Goal: Task Accomplishment & Management: Manage account settings

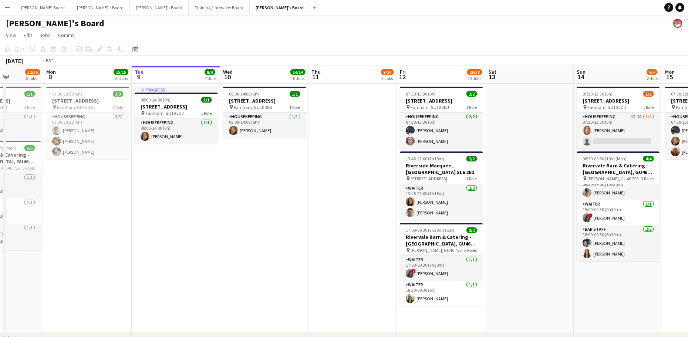
scroll to position [0, 246]
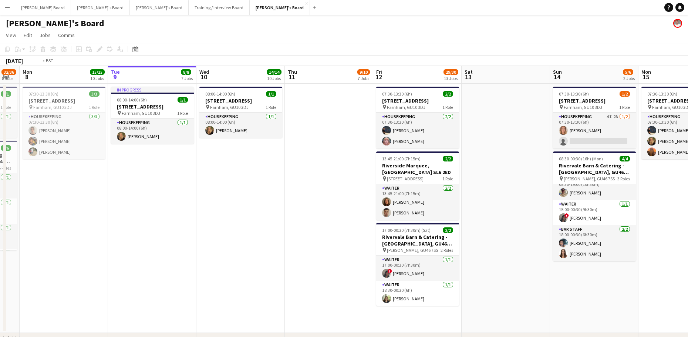
drag, startPoint x: 598, startPoint y: 241, endPoint x: 414, endPoint y: 247, distance: 184.3
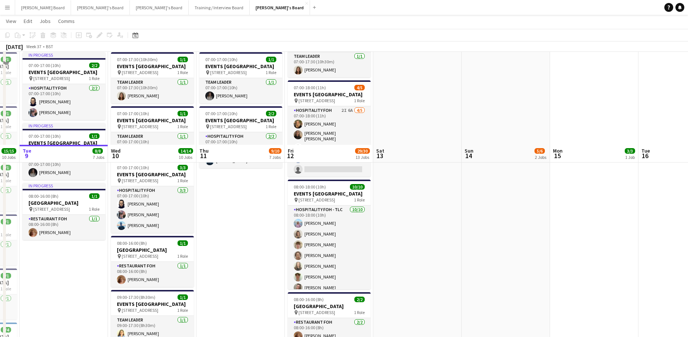
scroll to position [641, 0]
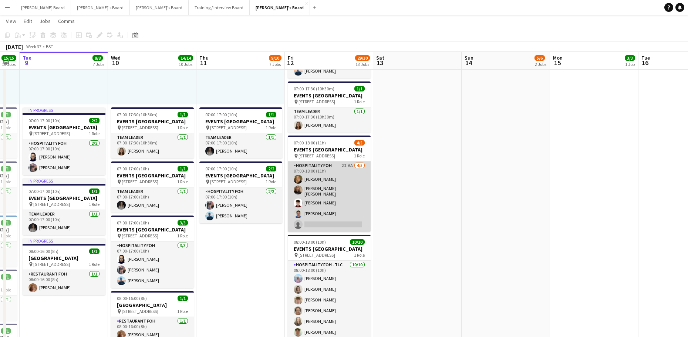
drag, startPoint x: 328, startPoint y: 240, endPoint x: 334, endPoint y: 240, distance: 5.5
click at [329, 232] on app-card-role "Hospitality FOH 2I 6A [DATE] 07:00-18:00 (11h) [PERSON_NAME] [PERSON_NAME] [PER…" at bounding box center [329, 196] width 83 height 70
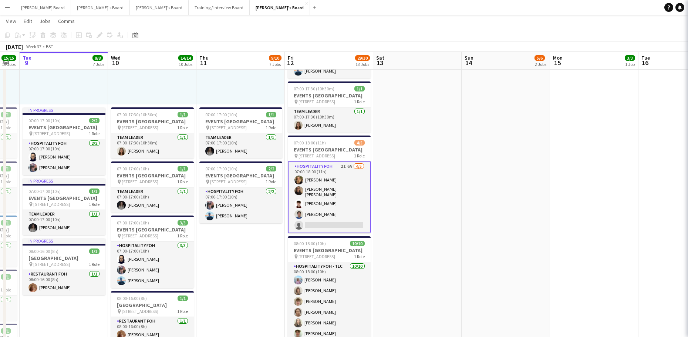
scroll to position [0, 245]
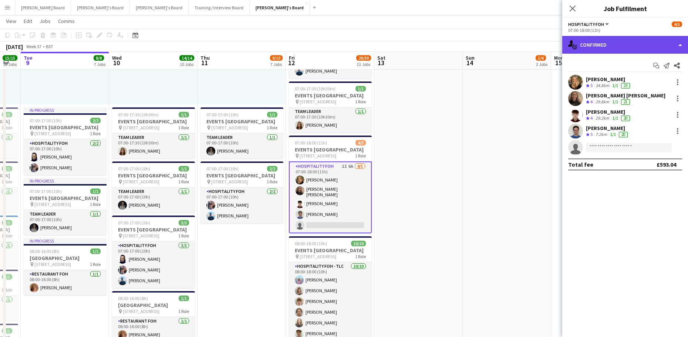
drag, startPoint x: 615, startPoint y: 37, endPoint x: 616, endPoint y: 44, distance: 7.0
click at [615, 41] on div "single-neutral-actions-check-2 Confirmed" at bounding box center [625, 45] width 126 height 18
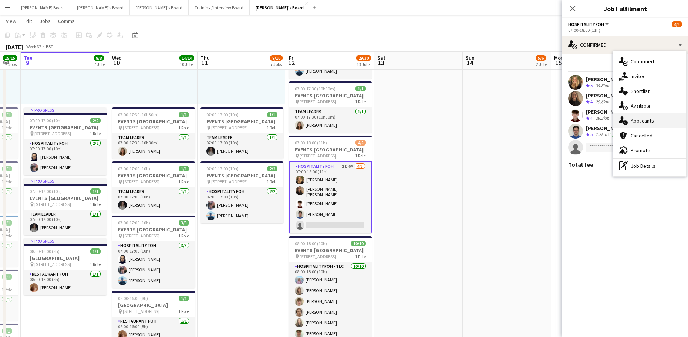
click at [660, 118] on div "single-neutral-actions-information Applicants" at bounding box center [649, 120] width 73 height 15
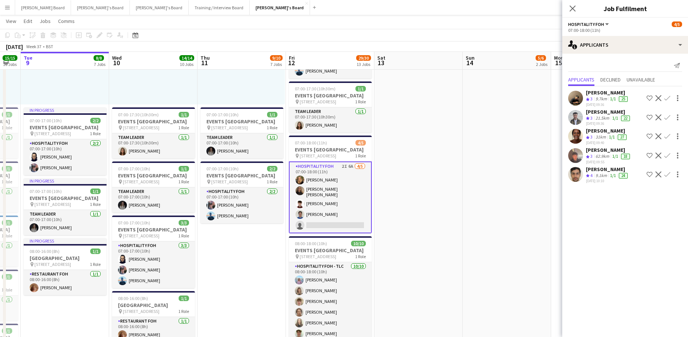
click at [595, 152] on div "[PERSON_NAME]" at bounding box center [609, 150] width 46 height 7
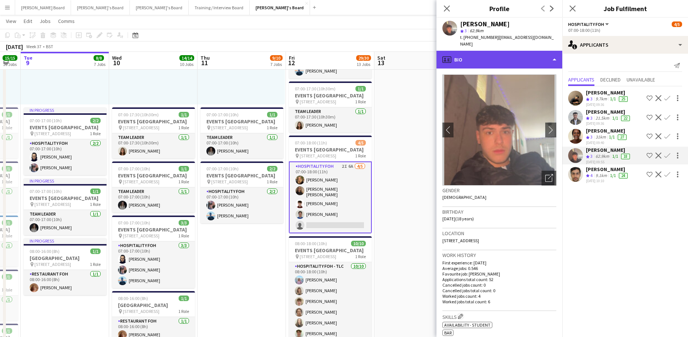
click at [465, 57] on div "profile Bio" at bounding box center [500, 60] width 126 height 18
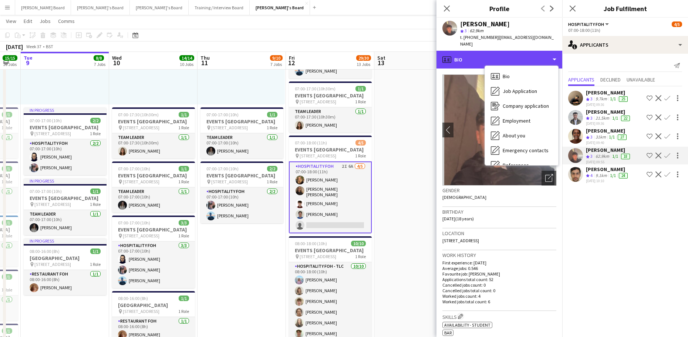
scroll to position [99, 0]
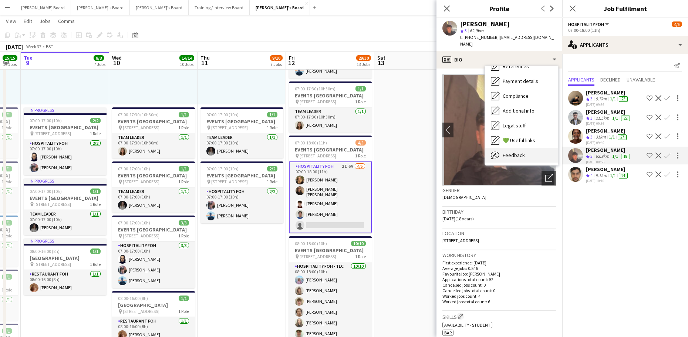
click at [519, 152] on span "Feedback" at bounding box center [514, 155] width 22 height 7
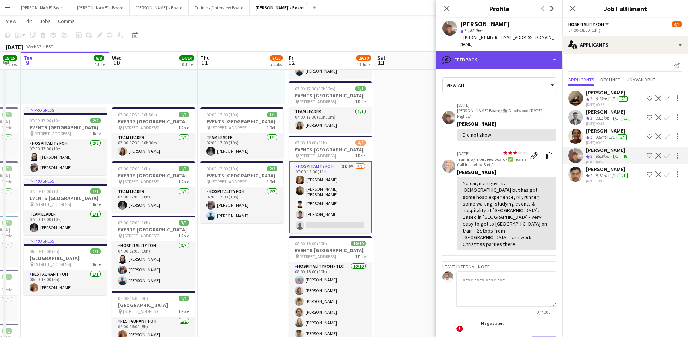
click at [488, 54] on div "bubble-pencil Feedback" at bounding box center [500, 60] width 126 height 18
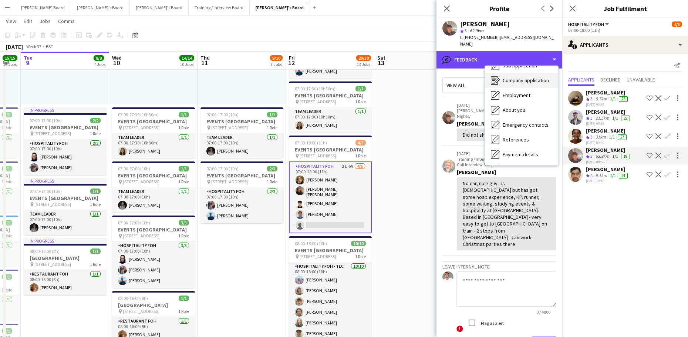
scroll to position [0, 0]
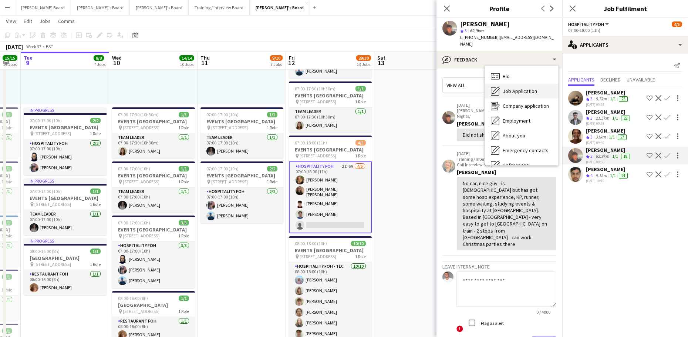
click at [526, 88] on div "Job Application Job Application" at bounding box center [521, 91] width 73 height 15
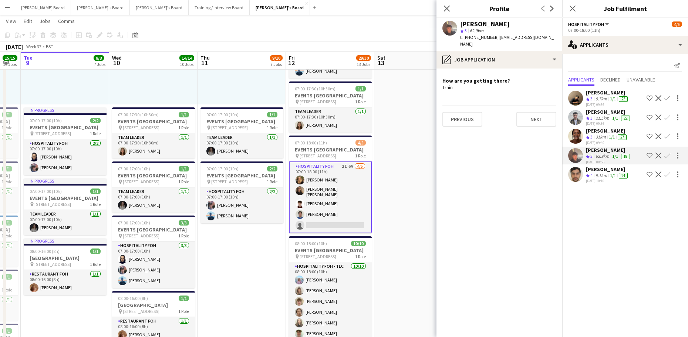
click at [608, 181] on div "[DATE] 10:10" at bounding box center [607, 180] width 43 height 5
click at [412, 112] on app-date-cell at bounding box center [419, 142] width 88 height 878
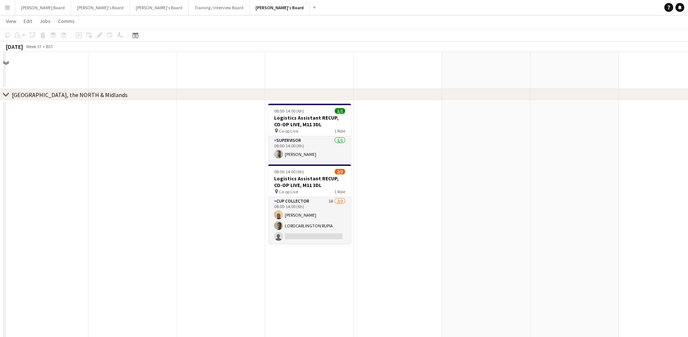
scroll to position [1135, 0]
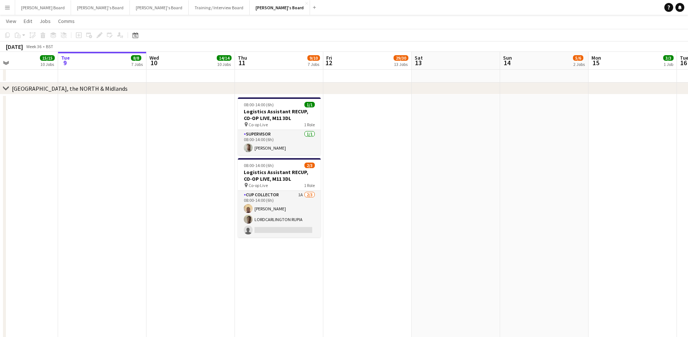
drag, startPoint x: 396, startPoint y: 228, endPoint x: 460, endPoint y: 231, distance: 64.5
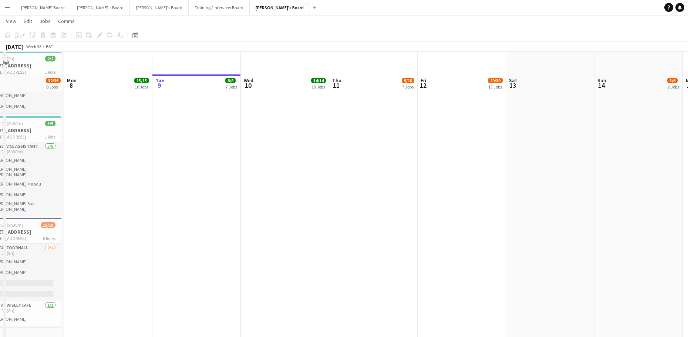
scroll to position [1533, 0]
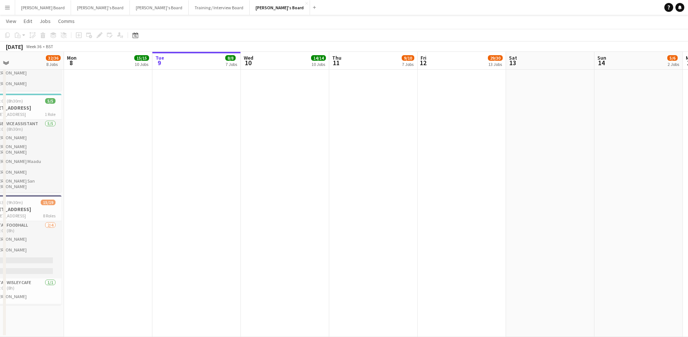
drag, startPoint x: 402, startPoint y: 225, endPoint x: 431, endPoint y: 225, distance: 29.2
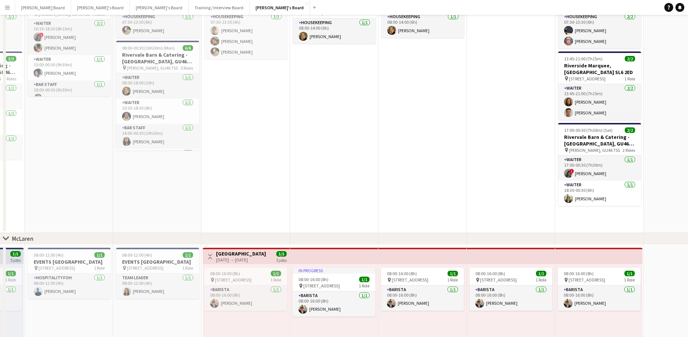
scroll to position [0, 0]
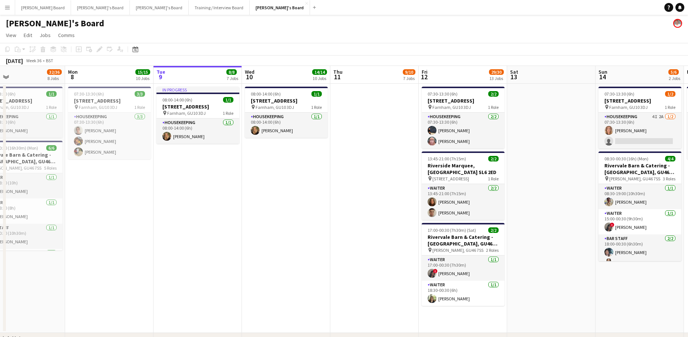
drag, startPoint x: 495, startPoint y: 252, endPoint x: 306, endPoint y: 280, distance: 190.5
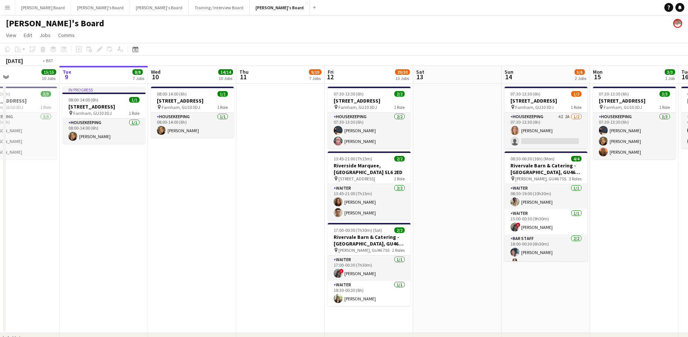
drag, startPoint x: 550, startPoint y: 277, endPoint x: 368, endPoint y: 281, distance: 181.7
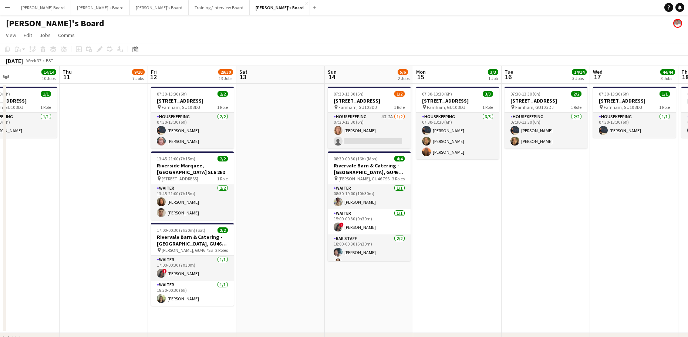
scroll to position [0, 283]
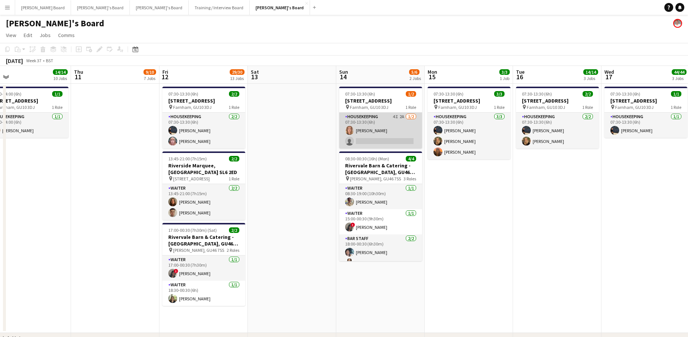
click at [377, 126] on app-card-role "Housekeeping 4I 2A 1/2 07:30-13:30 (6h) Ailsa Thompson single-neutral-actions" at bounding box center [380, 130] width 83 height 36
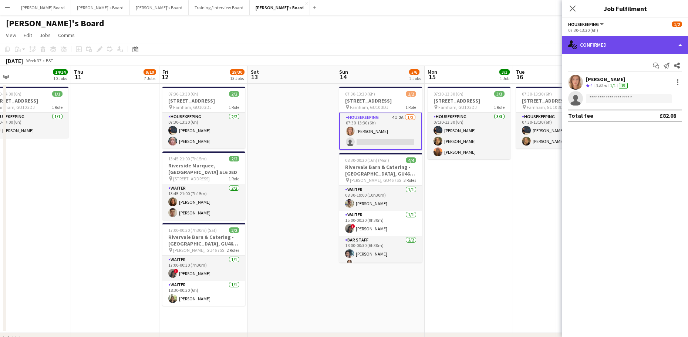
click at [616, 37] on div "single-neutral-actions-check-2 Confirmed" at bounding box center [625, 45] width 126 height 18
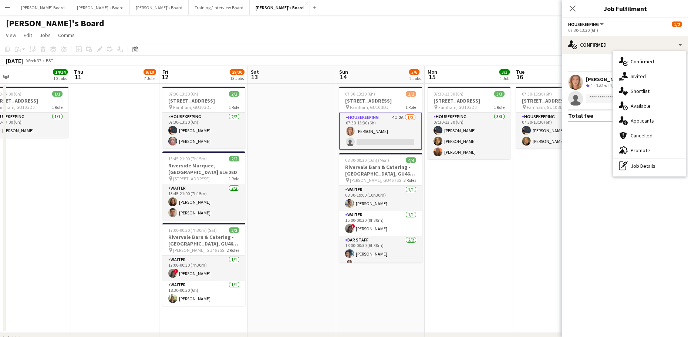
click at [648, 118] on span "Applicants" at bounding box center [642, 120] width 23 height 7
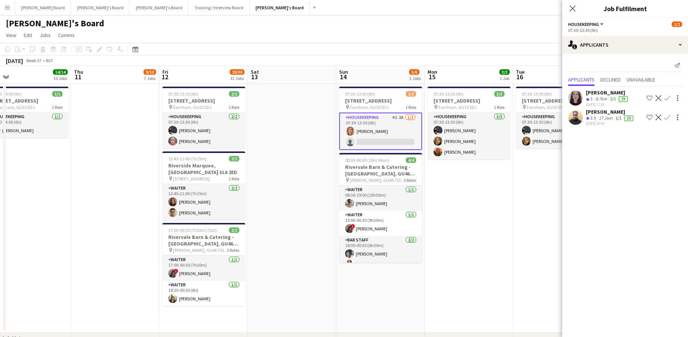
click at [612, 117] on div "17.1km" at bounding box center [606, 118] width 17 height 6
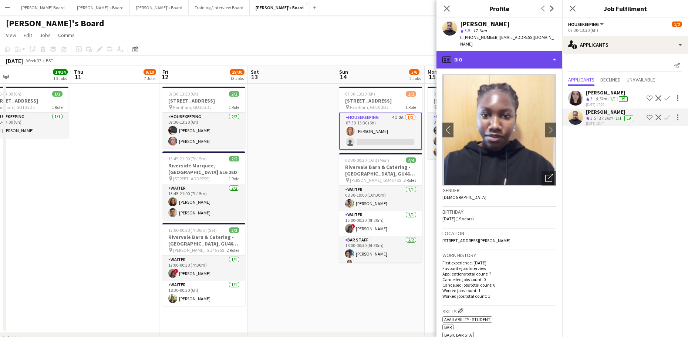
click at [496, 55] on div "profile Bio" at bounding box center [500, 60] width 126 height 18
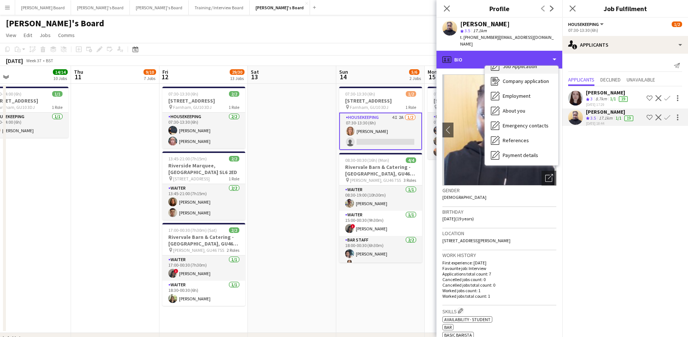
scroll to position [0, 0]
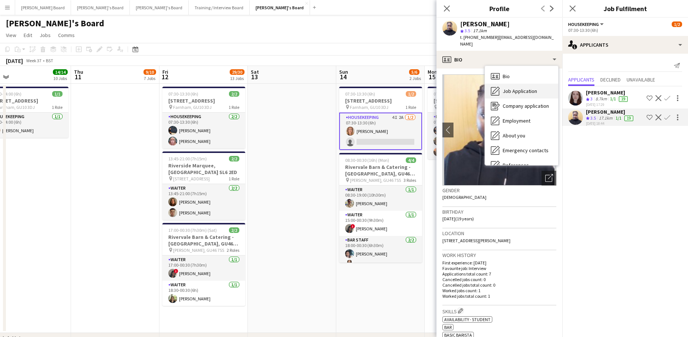
click at [524, 88] on span "Job Application" at bounding box center [520, 91] width 34 height 7
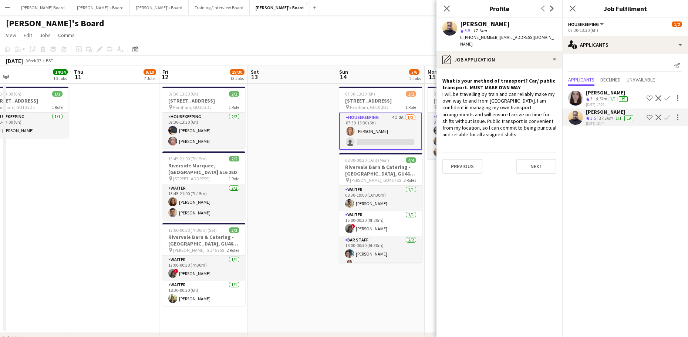
click at [659, 118] on app-icon "Decline" at bounding box center [659, 117] width 6 height 6
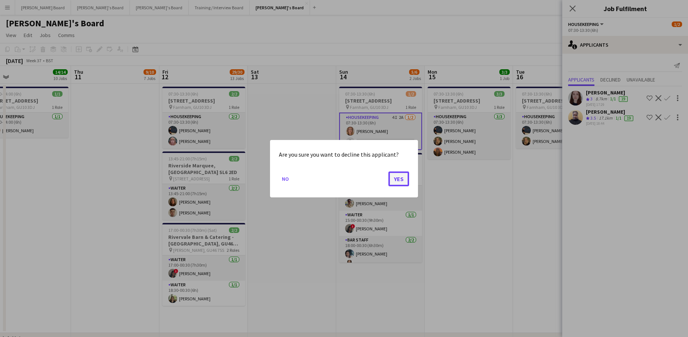
click at [395, 174] on button "Yes" at bounding box center [398, 178] width 21 height 15
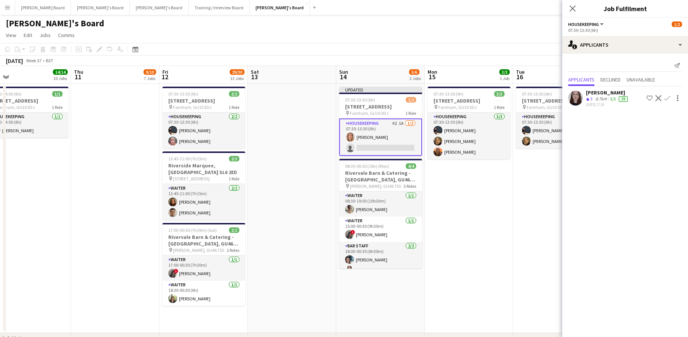
click at [595, 99] on div "8.7km" at bounding box center [601, 99] width 14 height 6
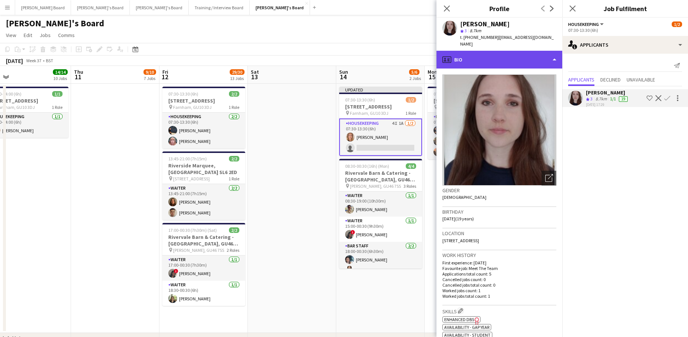
click at [460, 56] on div "profile Bio" at bounding box center [500, 60] width 126 height 18
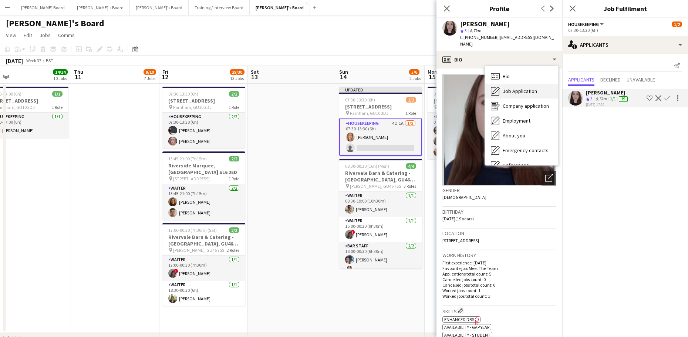
click at [500, 84] on div "Job Application Job Application" at bounding box center [521, 91] width 73 height 15
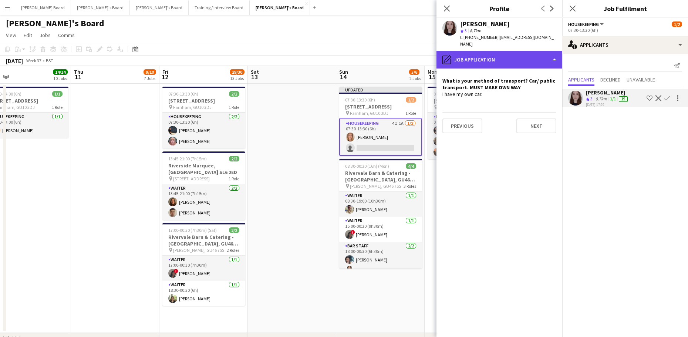
click at [491, 59] on div "pencil4 Job Application" at bounding box center [500, 60] width 126 height 18
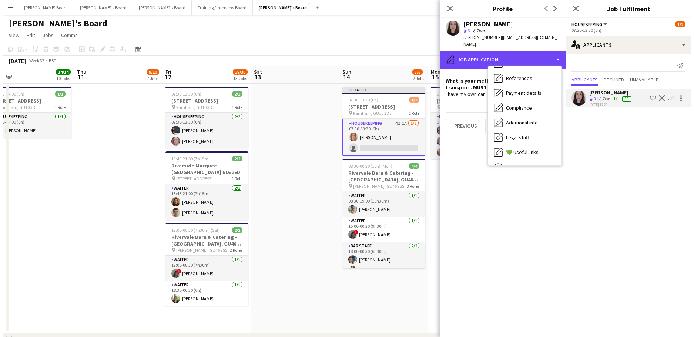
scroll to position [114, 0]
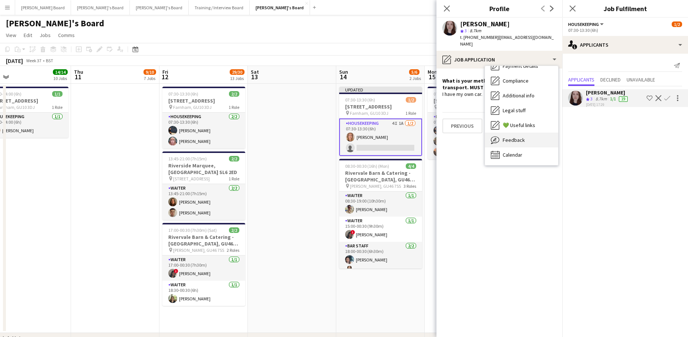
click at [524, 137] on div "Feedback Feedback" at bounding box center [521, 139] width 73 height 15
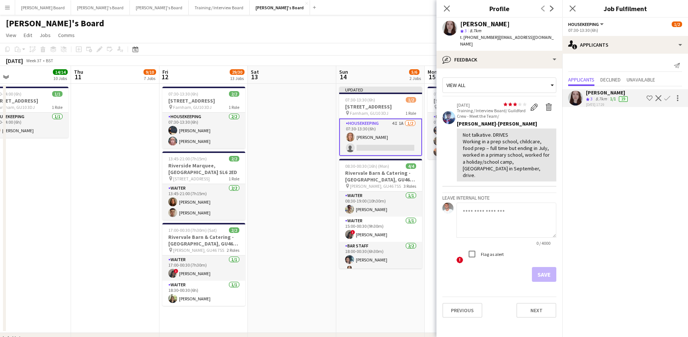
click at [295, 189] on app-date-cell at bounding box center [292, 208] width 88 height 249
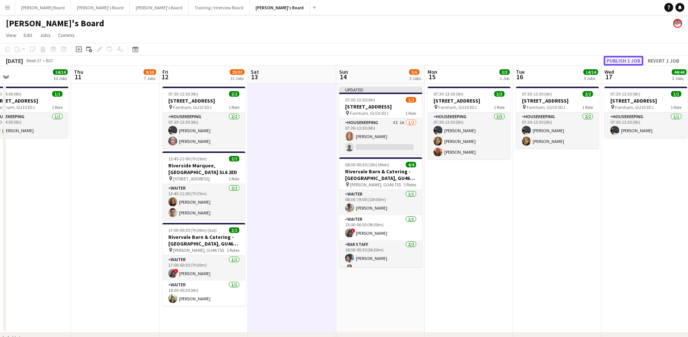
click at [633, 60] on button "Publish 1 job" at bounding box center [624, 61] width 40 height 10
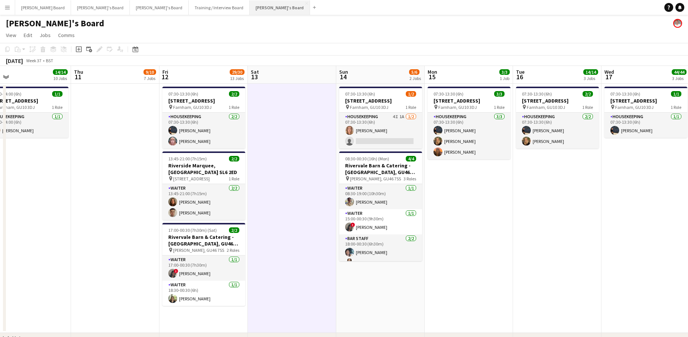
click at [250, 10] on button "Jakub's Board Close" at bounding box center [280, 7] width 60 height 14
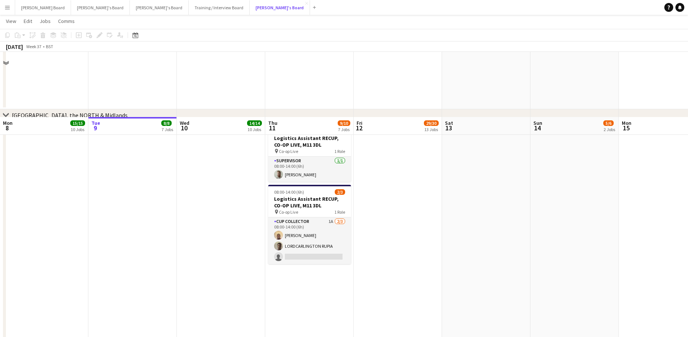
scroll to position [1036, 0]
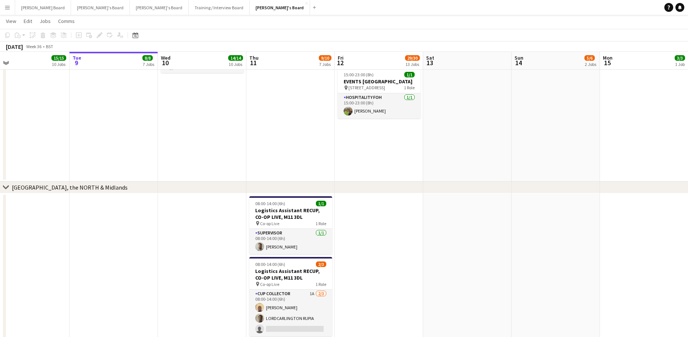
drag, startPoint x: 178, startPoint y: 213, endPoint x: 343, endPoint y: 210, distance: 165.4
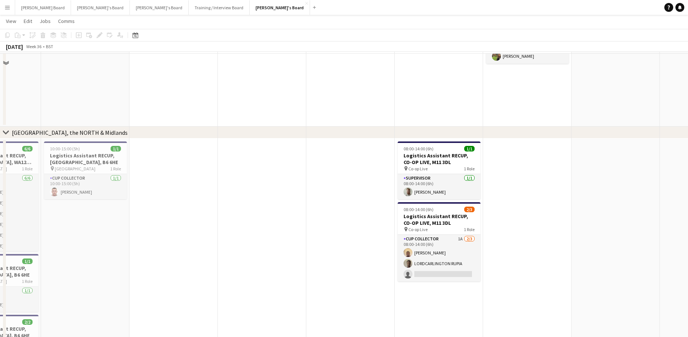
scroll to position [1184, 0]
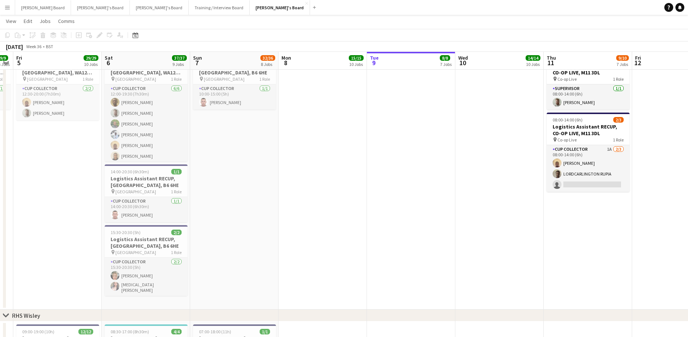
drag, startPoint x: 454, startPoint y: 201, endPoint x: 537, endPoint y: 202, distance: 83.6
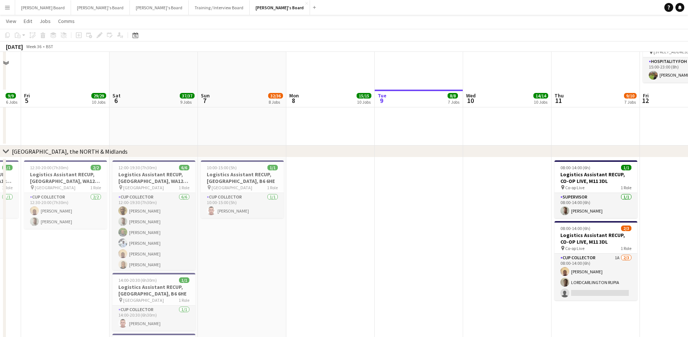
scroll to position [1135, 0]
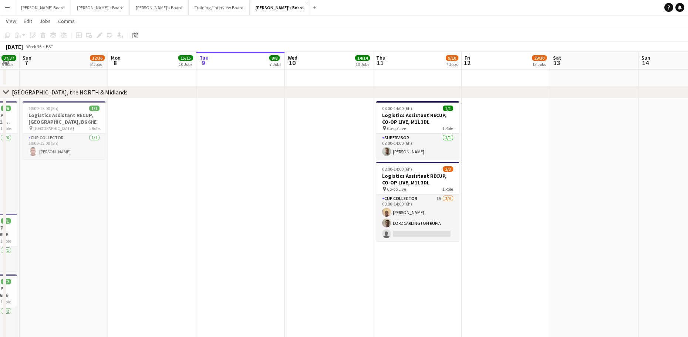
drag, startPoint x: 474, startPoint y: 235, endPoint x: 276, endPoint y: 255, distance: 199.6
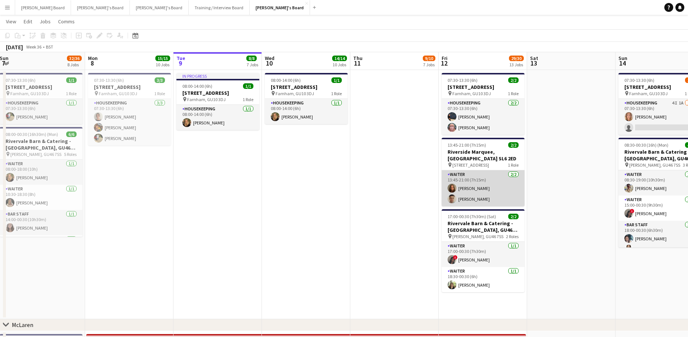
scroll to position [0, 0]
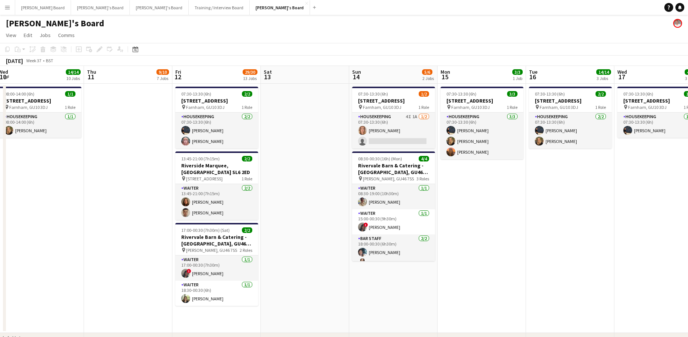
drag, startPoint x: 592, startPoint y: 227, endPoint x: 336, endPoint y: 244, distance: 256.6
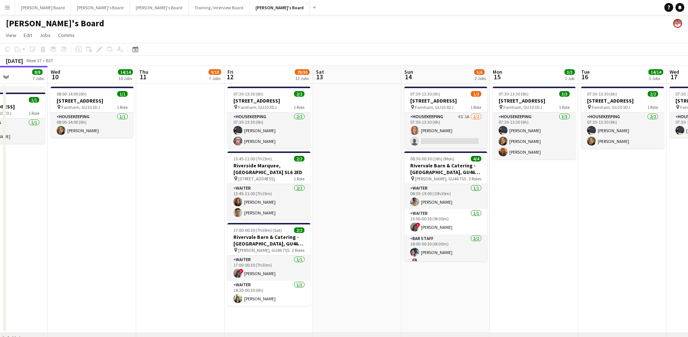
drag, startPoint x: 361, startPoint y: 251, endPoint x: 448, endPoint y: 241, distance: 87.5
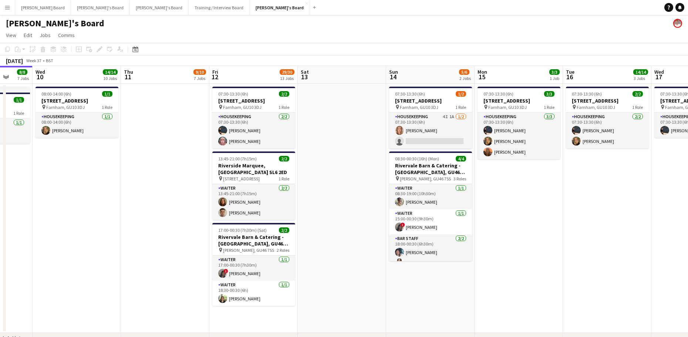
drag, startPoint x: 613, startPoint y: 211, endPoint x: 498, endPoint y: 232, distance: 116.9
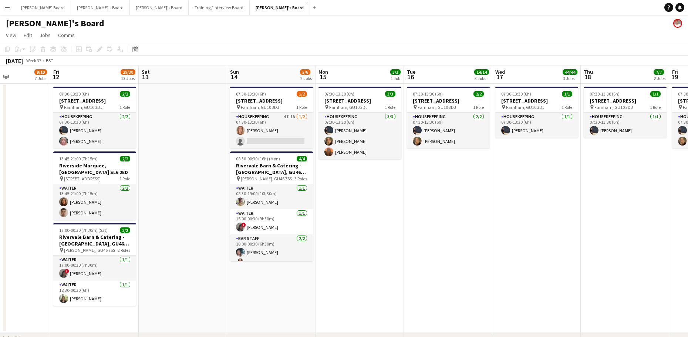
drag, startPoint x: 603, startPoint y: 246, endPoint x: 382, endPoint y: 241, distance: 220.9
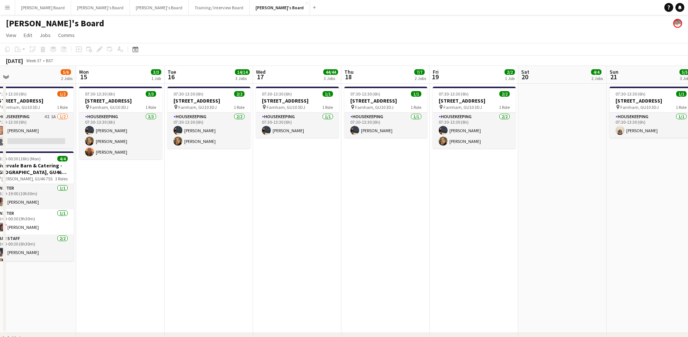
drag, startPoint x: 552, startPoint y: 215, endPoint x: 364, endPoint y: 220, distance: 188.8
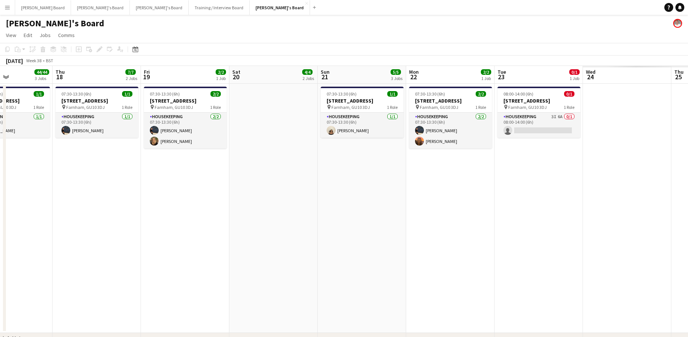
drag, startPoint x: 341, startPoint y: 239, endPoint x: 249, endPoint y: 229, distance: 92.3
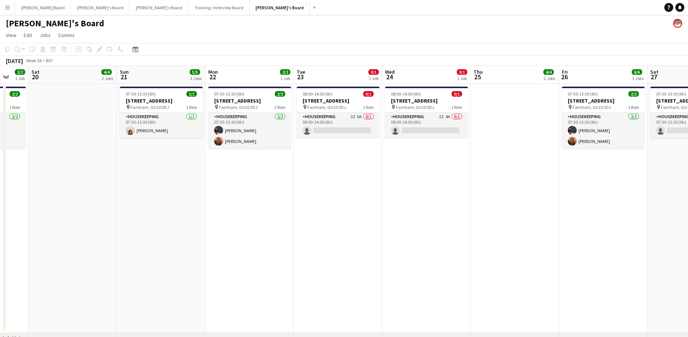
drag, startPoint x: 396, startPoint y: 238, endPoint x: 392, endPoint y: 239, distance: 3.7
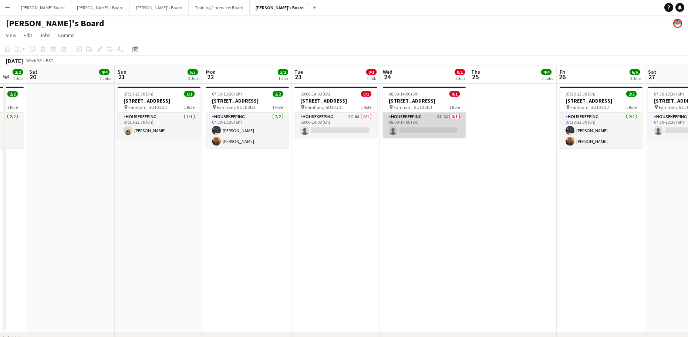
click at [426, 127] on app-card-role "Housekeeping 3I 4A 0/1 08:00-14:00 (6h) single-neutral-actions" at bounding box center [424, 124] width 83 height 25
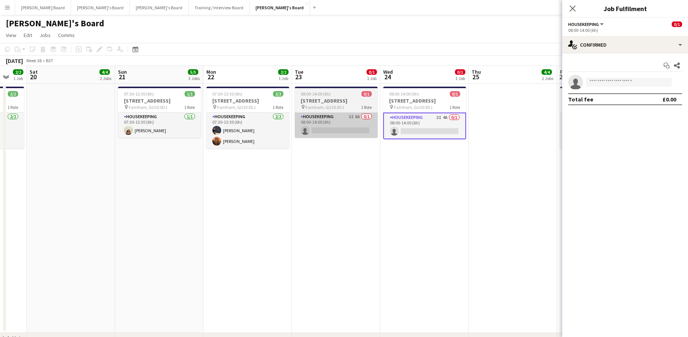
click at [341, 127] on app-card-role "Housekeeping 3I 6A 0/1 08:00-14:00 (6h) single-neutral-actions" at bounding box center [336, 124] width 83 height 25
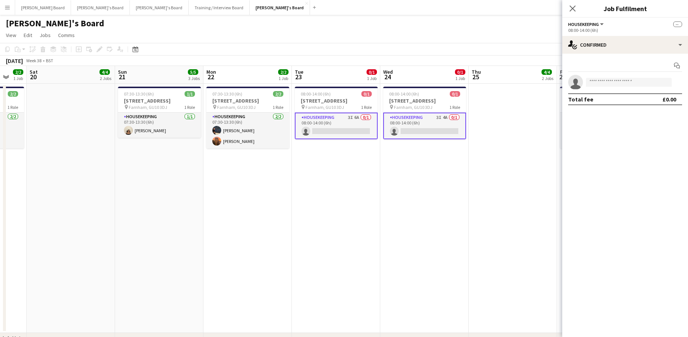
click at [625, 33] on app-options-switcher "Housekeeping All roles Housekeeping -- 08:00-14:00 (6h)" at bounding box center [625, 27] width 126 height 18
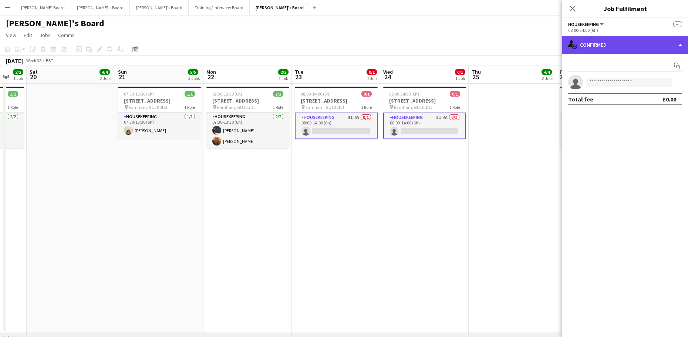
click at [625, 38] on div "single-neutral-actions-check-2 Confirmed" at bounding box center [625, 45] width 126 height 18
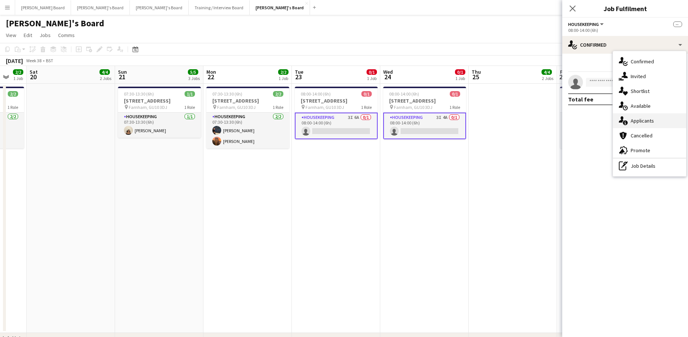
click at [654, 117] on div "single-neutral-actions-information Applicants" at bounding box center [649, 120] width 73 height 15
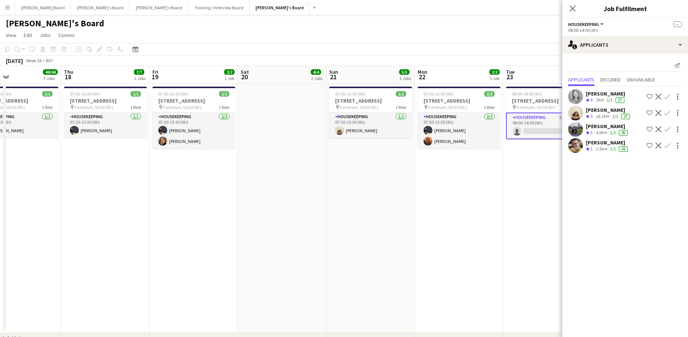
drag, startPoint x: 246, startPoint y: 215, endPoint x: 456, endPoint y: 227, distance: 210.1
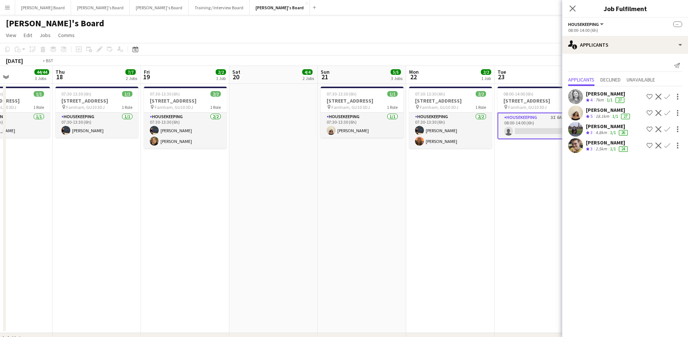
drag, startPoint x: 306, startPoint y: 230, endPoint x: 539, endPoint y: 232, distance: 233.1
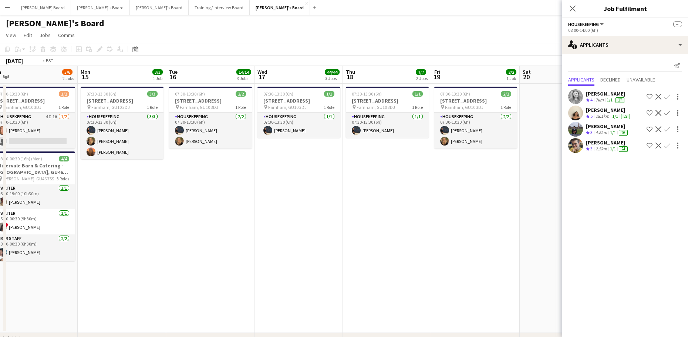
drag, startPoint x: 354, startPoint y: 229, endPoint x: 224, endPoint y: 230, distance: 130.2
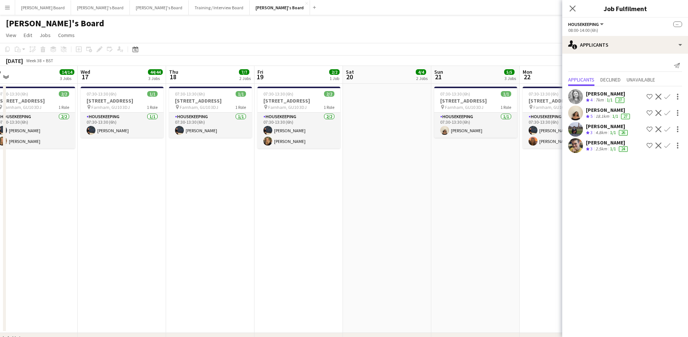
scroll to position [0, 277]
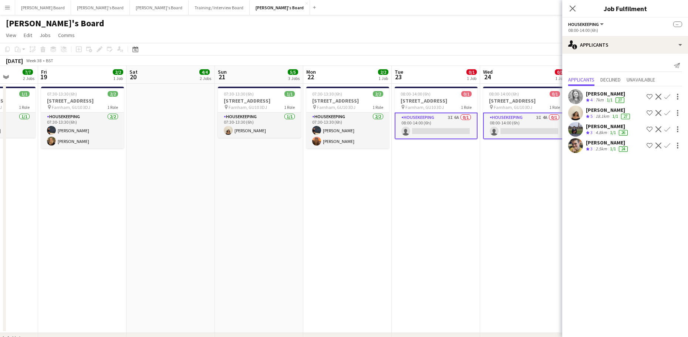
drag, startPoint x: 433, startPoint y: 225, endPoint x: 287, endPoint y: 225, distance: 145.8
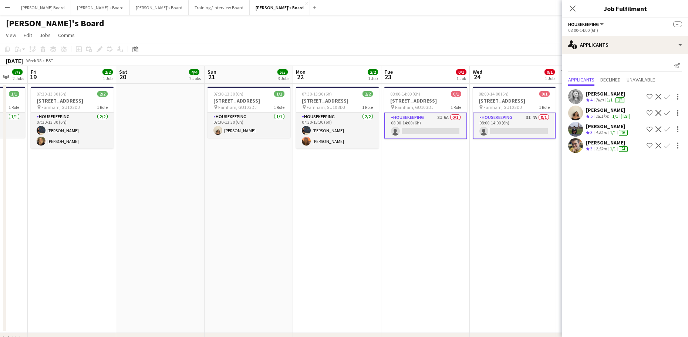
click at [666, 112] on app-icon "Confirm" at bounding box center [667, 113] width 6 height 6
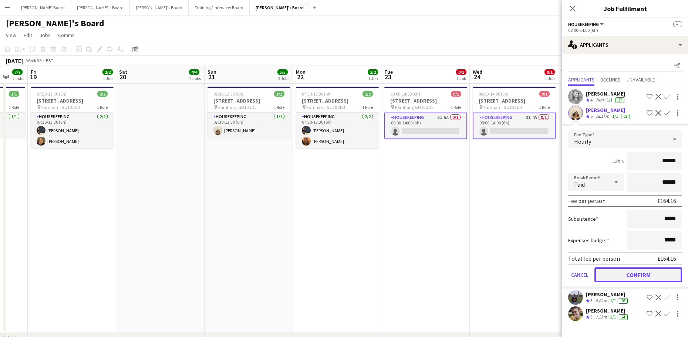
click at [613, 277] on button "Confirm" at bounding box center [639, 274] width 88 height 15
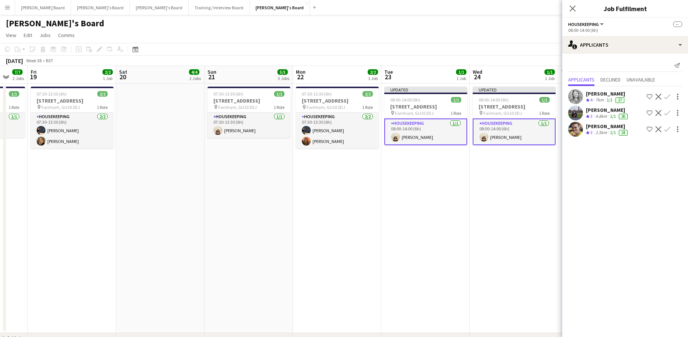
click at [511, 265] on app-date-cell "Updated 08:00-14:00 (6h) 1/1 Millbridge Court GU10 3DJ pin Farnham, GU10 3DJ 1 …" at bounding box center [514, 208] width 88 height 249
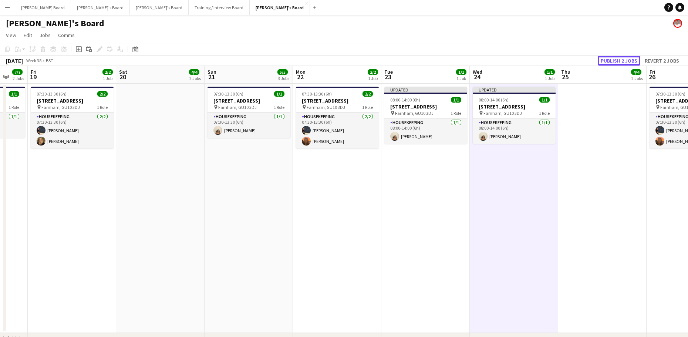
click at [629, 61] on button "Publish 2 jobs" at bounding box center [619, 61] width 43 height 10
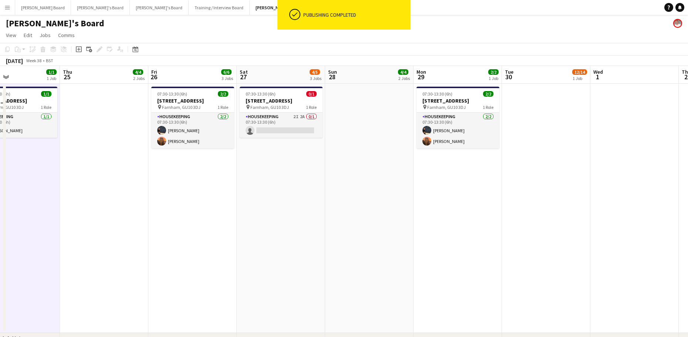
scroll to position [0, 295]
drag, startPoint x: 615, startPoint y: 225, endPoint x: 123, endPoint y: 231, distance: 492.1
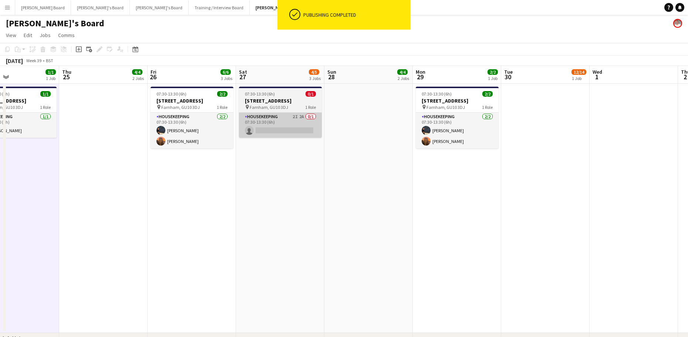
click at [277, 114] on app-card-role "Housekeeping 2I 2A 0/1 07:30-13:30 (6h) single-neutral-actions" at bounding box center [280, 124] width 83 height 25
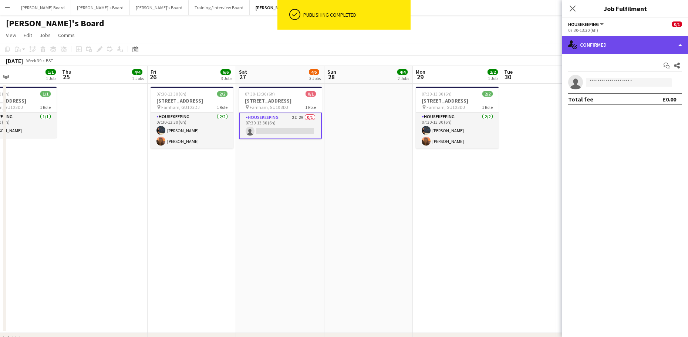
click at [626, 37] on div "single-neutral-actions-check-2 Confirmed" at bounding box center [625, 45] width 126 height 18
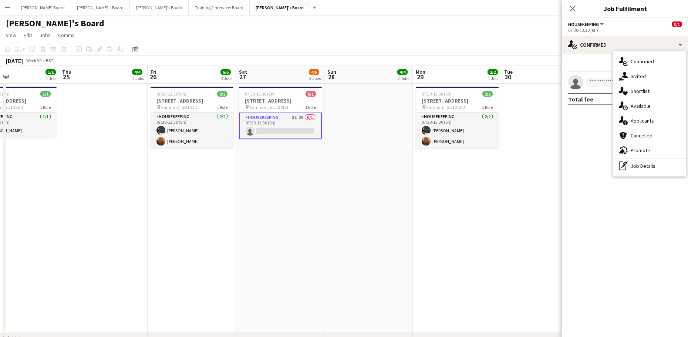
click at [647, 117] on div "single-neutral-actions-information Applicants" at bounding box center [649, 120] width 73 height 15
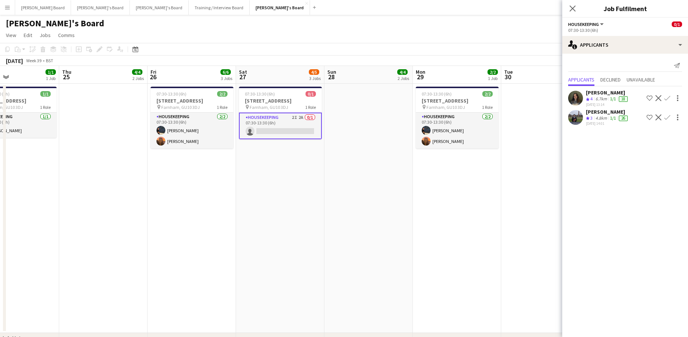
click at [591, 101] on span "4" at bounding box center [591, 99] width 2 height 6
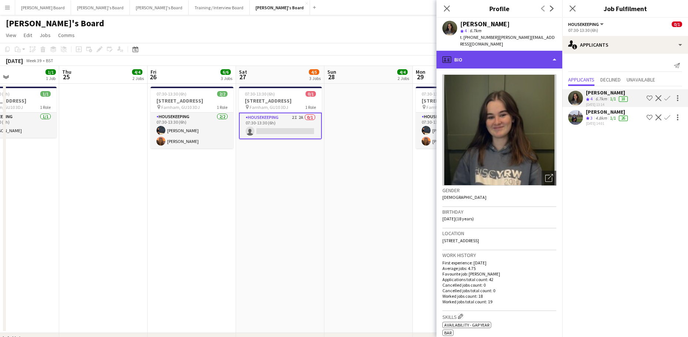
click at [508, 54] on div "profile Bio" at bounding box center [500, 60] width 126 height 18
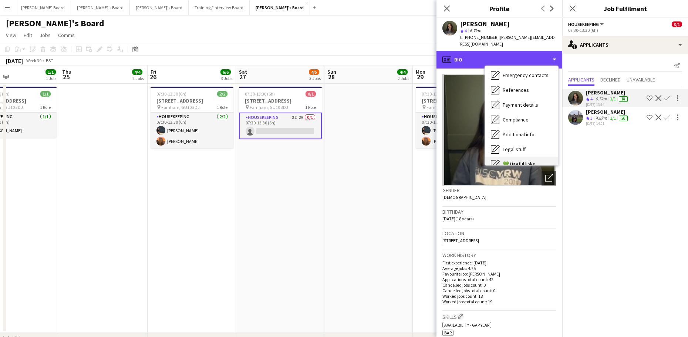
scroll to position [114, 0]
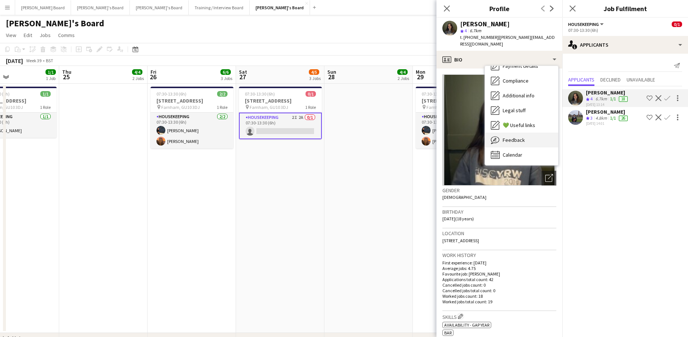
click at [530, 135] on div "Feedback Feedback" at bounding box center [521, 139] width 73 height 15
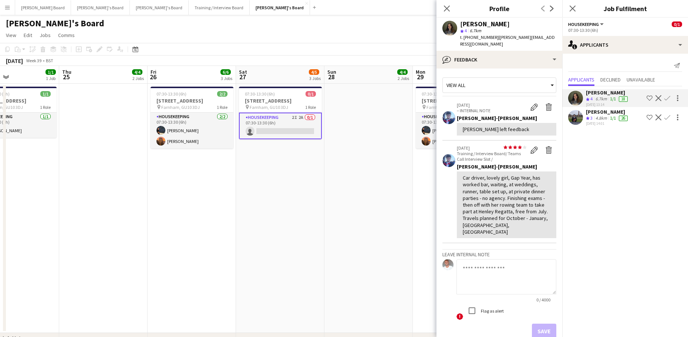
click at [670, 95] on app-icon "Confirm" at bounding box center [667, 98] width 6 height 6
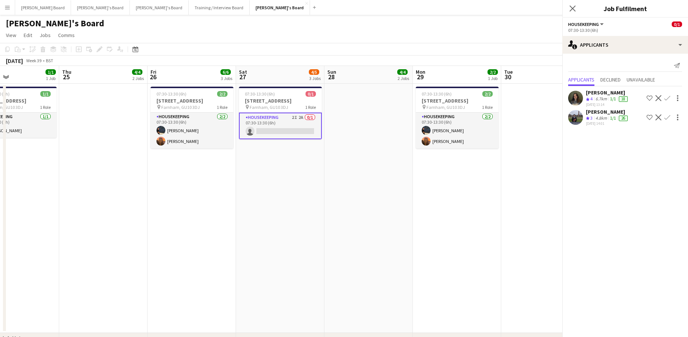
click at [670, 95] on app-icon "Confirm" at bounding box center [667, 98] width 6 height 6
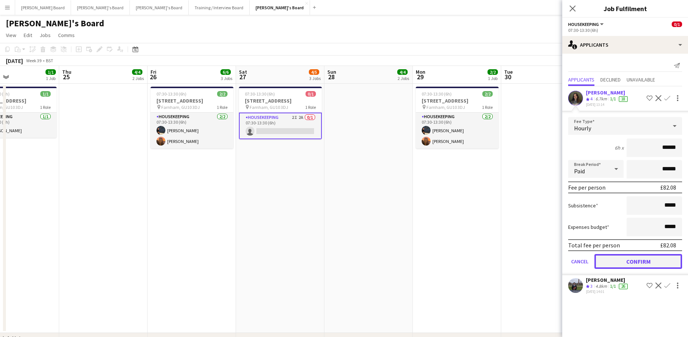
click at [640, 261] on button "Confirm" at bounding box center [639, 261] width 88 height 15
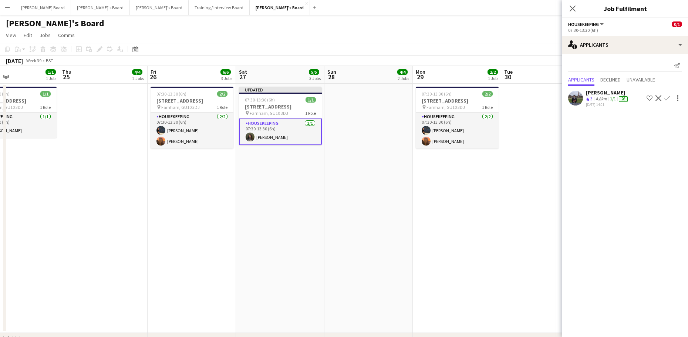
click at [494, 234] on app-date-cell "07:30-13:30 (6h) 2/2 Millbridge Court GU10 3DJ pin Farnham, GU10 3DJ 1 Role Hou…" at bounding box center [457, 208] width 88 height 249
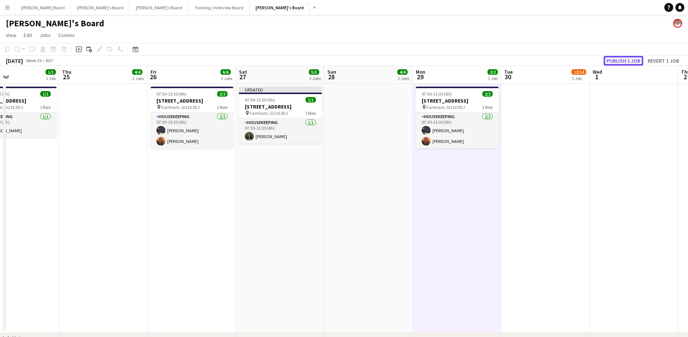
click at [633, 59] on button "Publish 1 job" at bounding box center [624, 61] width 40 height 10
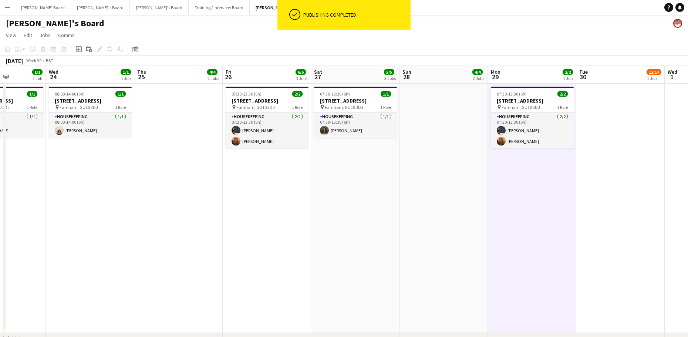
drag, startPoint x: 312, startPoint y: 216, endPoint x: 427, endPoint y: 216, distance: 115.1
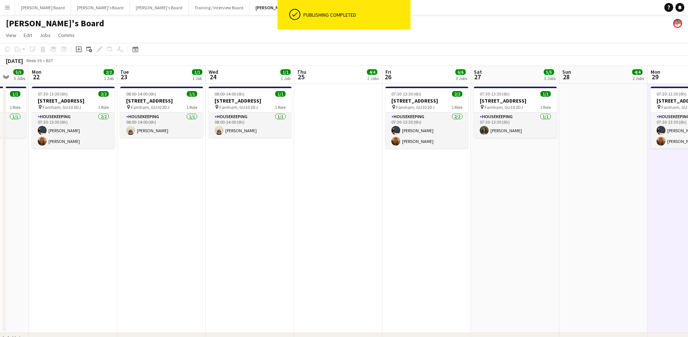
drag, startPoint x: 387, startPoint y: 212, endPoint x: 427, endPoint y: 212, distance: 39.6
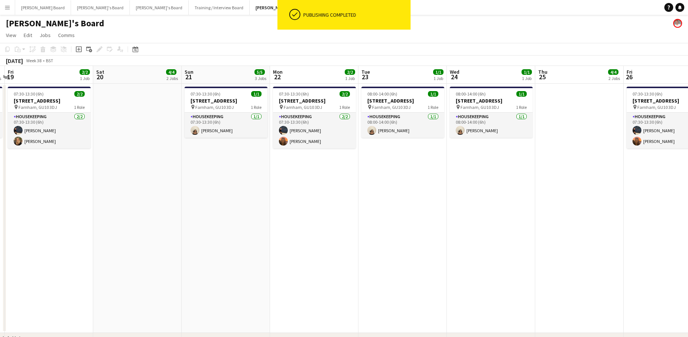
drag, startPoint x: 332, startPoint y: 205, endPoint x: 438, endPoint y: 211, distance: 107.1
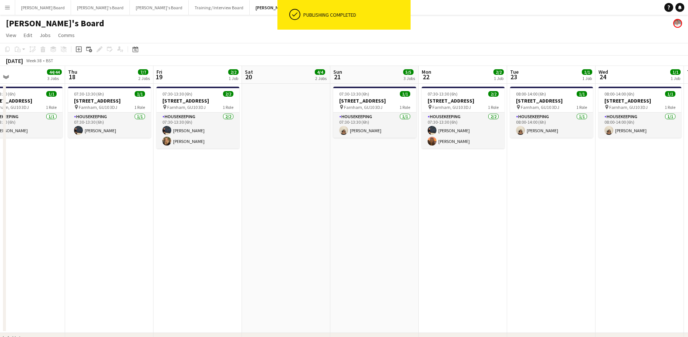
drag, startPoint x: 231, startPoint y: 214, endPoint x: 435, endPoint y: 209, distance: 203.9
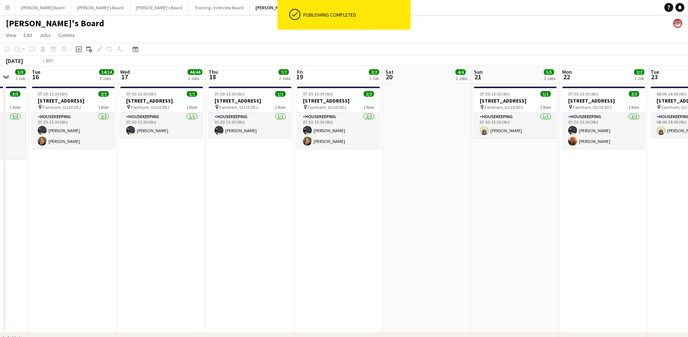
drag, startPoint x: 242, startPoint y: 212, endPoint x: 430, endPoint y: 217, distance: 188.8
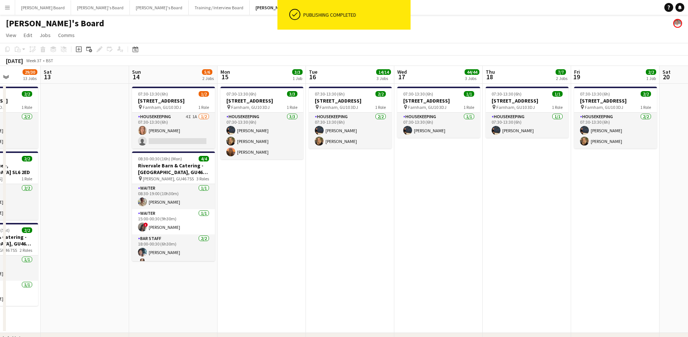
drag, startPoint x: 263, startPoint y: 222, endPoint x: 447, endPoint y: 222, distance: 183.5
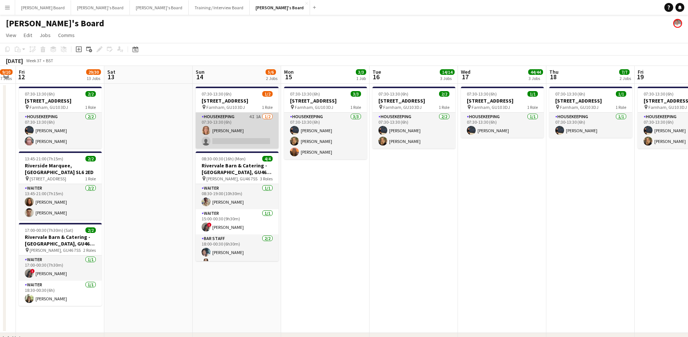
click at [240, 138] on app-card-role "Housekeeping 4I 1A 1/2 07:30-13:30 (6h) Ailsa Thompson single-neutral-actions" at bounding box center [237, 130] width 83 height 36
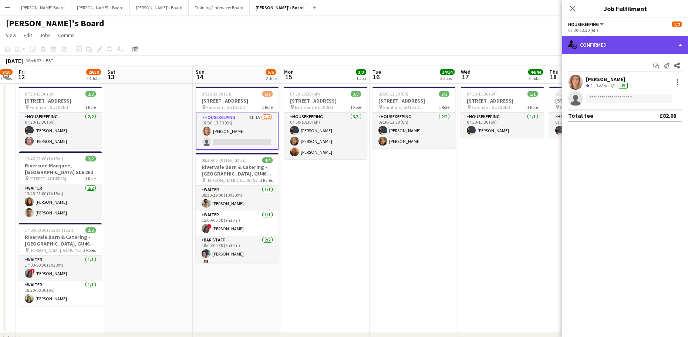
click at [610, 43] on div "single-neutral-actions-check-2 Confirmed" at bounding box center [625, 45] width 126 height 18
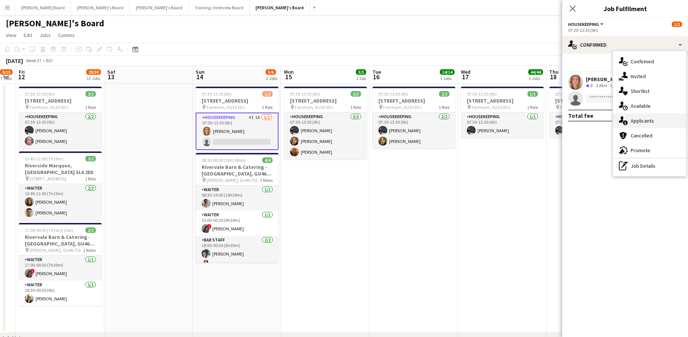
click at [662, 122] on div "single-neutral-actions-information Applicants" at bounding box center [649, 120] width 73 height 15
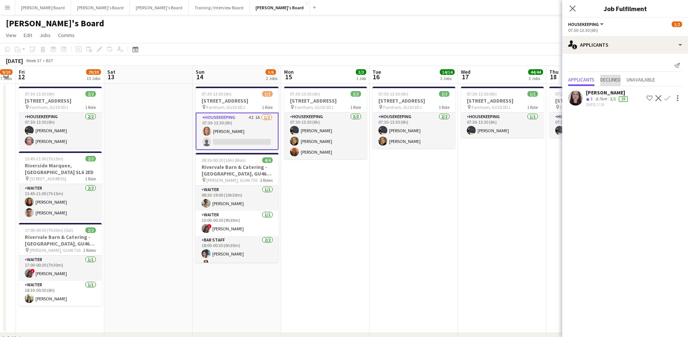
click at [621, 83] on span "Declined" at bounding box center [610, 80] width 20 height 11
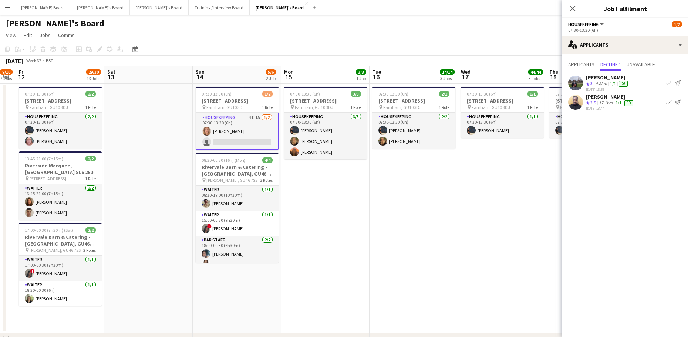
click at [464, 256] on app-date-cell "07:30-13:30 (6h) 1/1 Millbridge Court GU10 3DJ pin Farnham, GU10 3DJ 1 Role Hou…" at bounding box center [502, 208] width 88 height 249
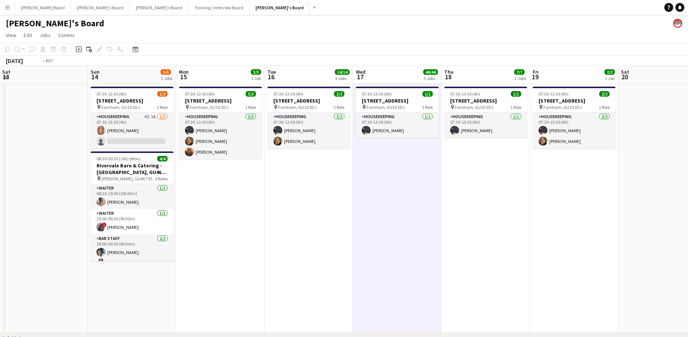
drag, startPoint x: 559, startPoint y: 240, endPoint x: 324, endPoint y: 241, distance: 234.9
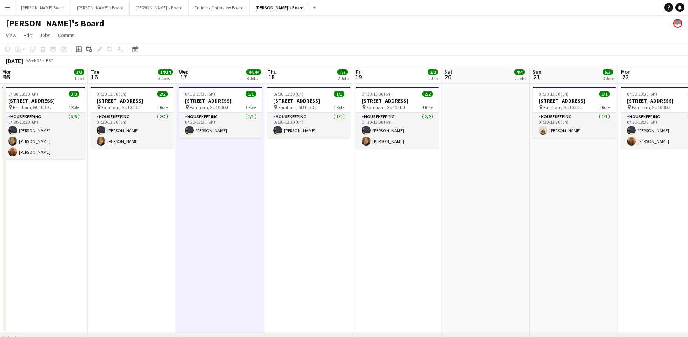
scroll to position [0, 269]
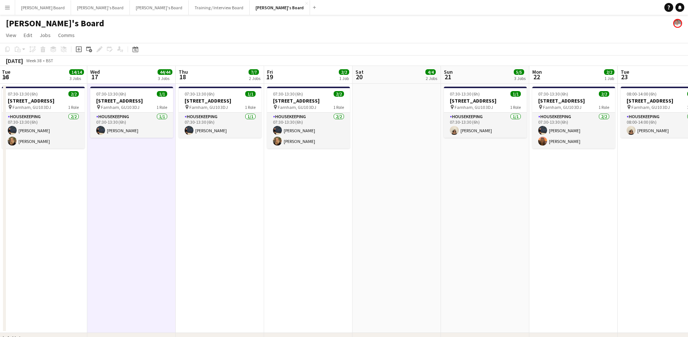
drag, startPoint x: 398, startPoint y: 269, endPoint x: 350, endPoint y: 274, distance: 48.7
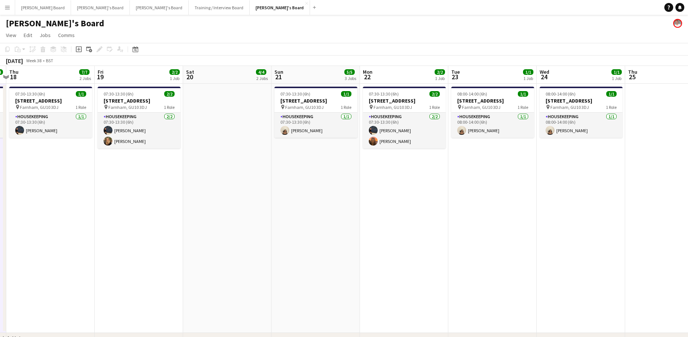
scroll to position [0, 258]
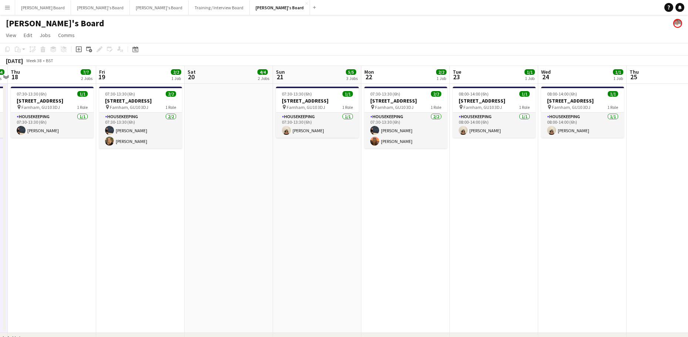
drag, startPoint x: 399, startPoint y: 272, endPoint x: 325, endPoint y: 273, distance: 74.0
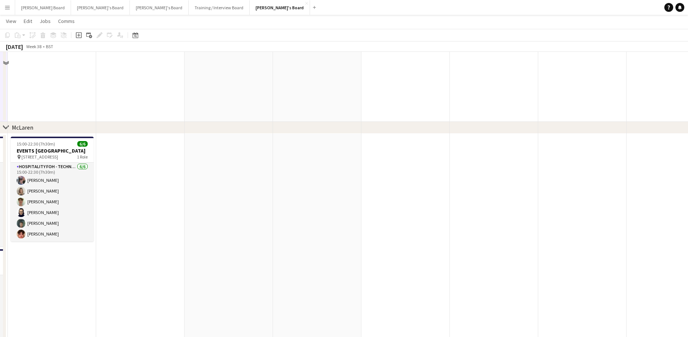
scroll to position [296, 0]
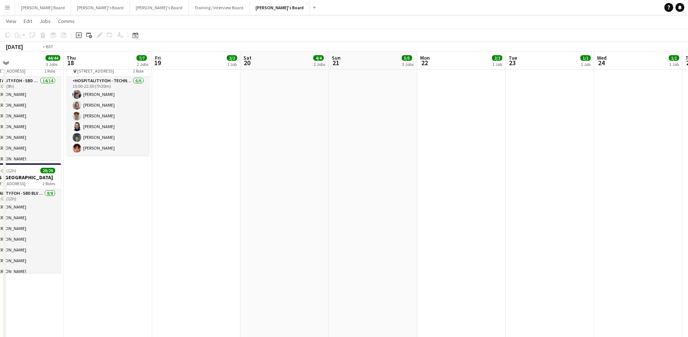
drag, startPoint x: 313, startPoint y: 245, endPoint x: 549, endPoint y: 269, distance: 237.6
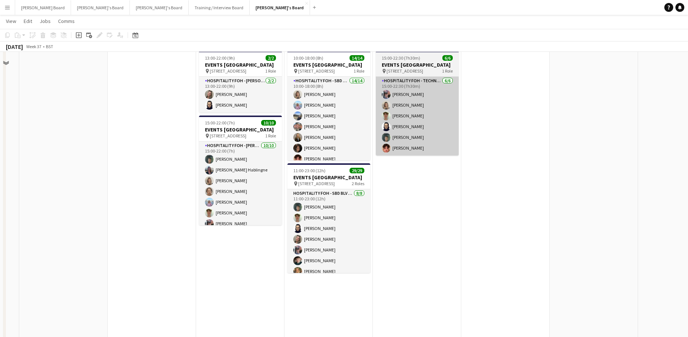
scroll to position [197, 0]
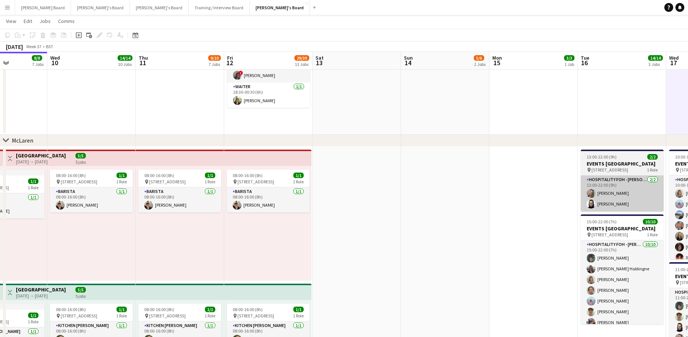
drag, startPoint x: 148, startPoint y: 201, endPoint x: 681, endPoint y: 217, distance: 533.0
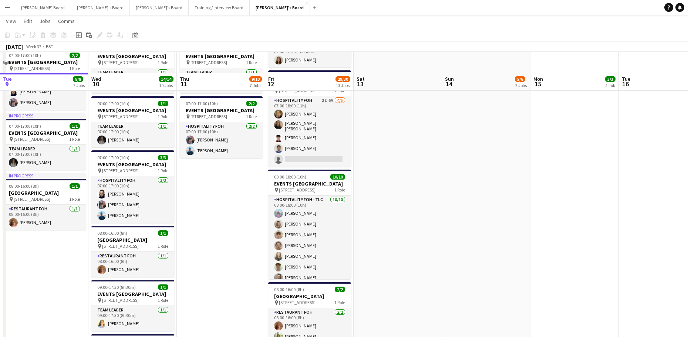
scroll to position [691, 0]
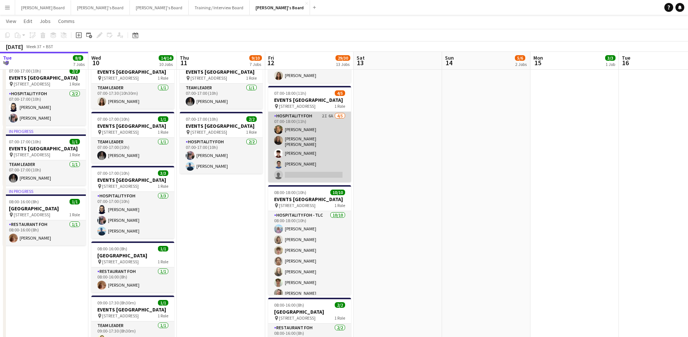
click at [307, 181] on app-card-role "Hospitality FOH 2I 6A [DATE] 07:00-18:00 (11h) [PERSON_NAME] [PERSON_NAME] [PER…" at bounding box center [309, 147] width 83 height 70
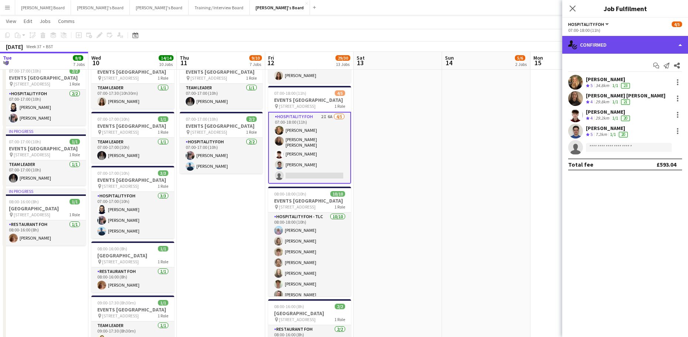
click at [608, 50] on div "single-neutral-actions-check-2 Confirmed" at bounding box center [625, 45] width 126 height 18
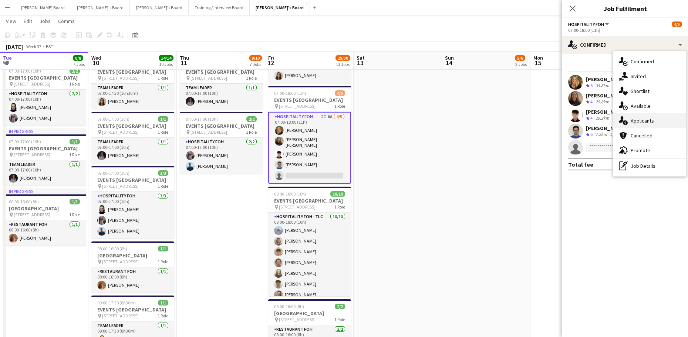
click at [669, 124] on div "single-neutral-actions-information Applicants" at bounding box center [649, 120] width 73 height 15
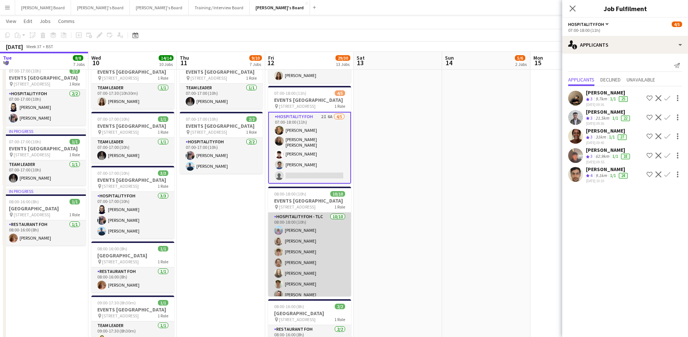
click at [311, 292] on app-card-role "Hospitality FOH - TLC 10/10 08:00-18:00 (10h) Lara Habling Mathilde Wilkie Bert…" at bounding box center [309, 273] width 83 height 122
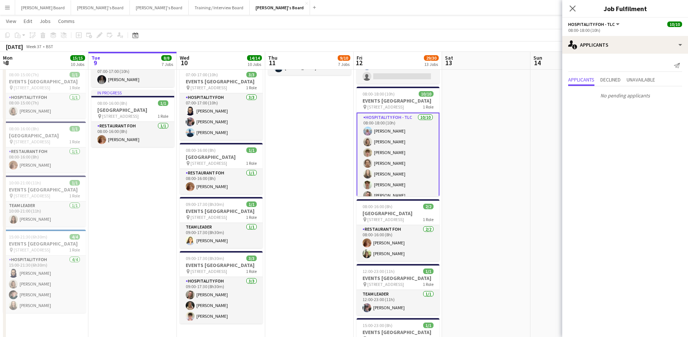
scroll to position [0, 0]
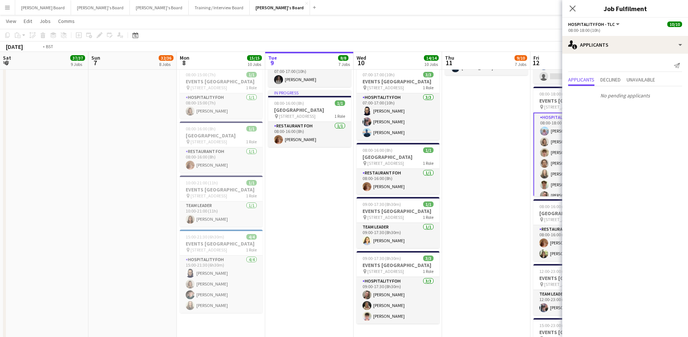
drag, startPoint x: 212, startPoint y: 174, endPoint x: 555, endPoint y: 196, distance: 344.5
click at [555, 196] on app-calendar-viewport "Sat 6 37/37 9 Jobs Sun 7 32/36 8 Jobs Mon 8 15/15 10 Jobs Tue 9 8/8 7 Jobs Wed …" at bounding box center [344, 160] width 688 height 1841
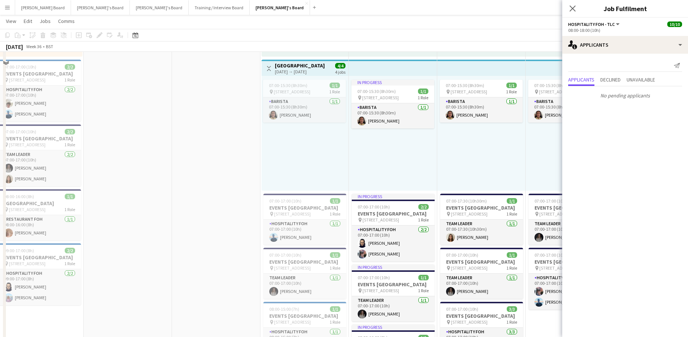
scroll to position [493, 0]
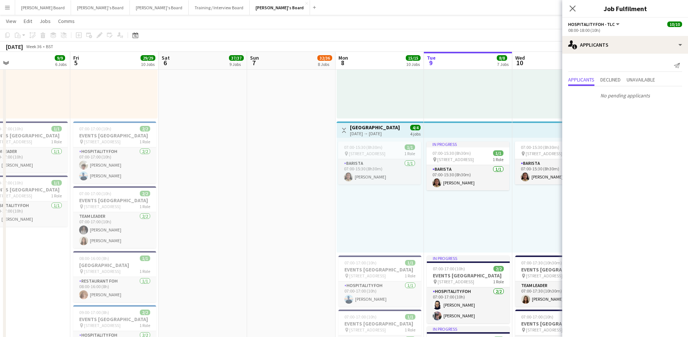
drag, startPoint x: 206, startPoint y: 203, endPoint x: 446, endPoint y: 218, distance: 240.2
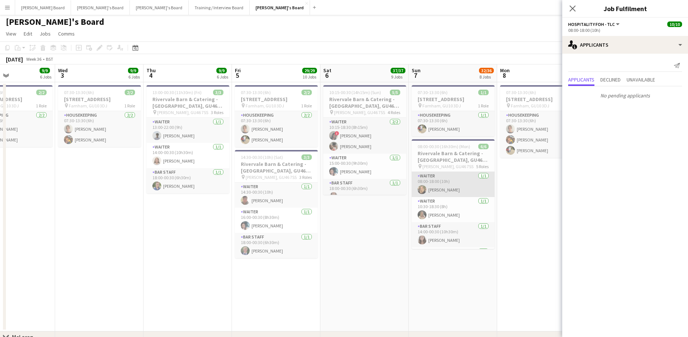
scroll to position [0, 0]
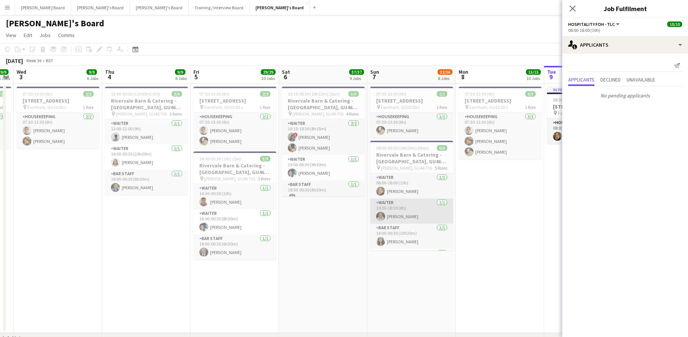
drag, startPoint x: 487, startPoint y: 207, endPoint x: 374, endPoint y: 213, distance: 113.4
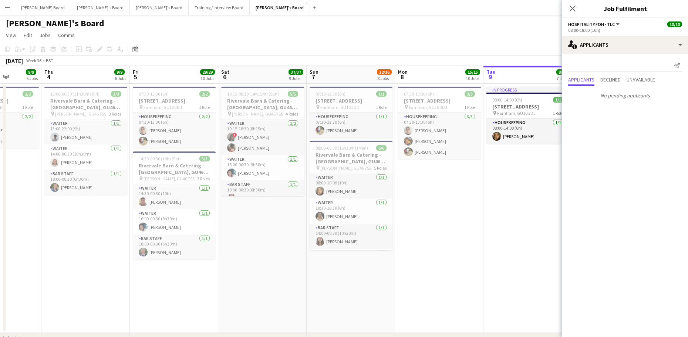
drag, startPoint x: 485, startPoint y: 194, endPoint x: 447, endPoint y: 186, distance: 39.0
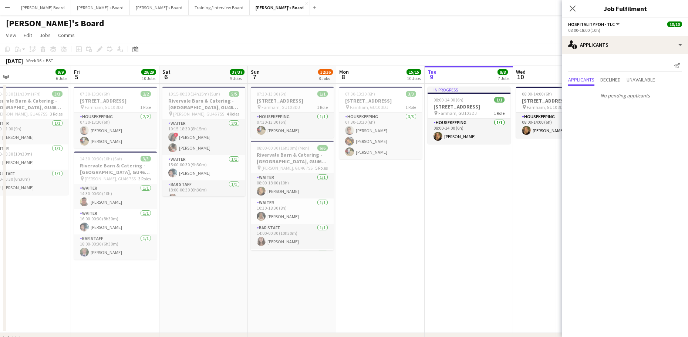
click at [475, 266] on app-date-cell "In progress 08:00-14:00 (6h) 1/1 Millbridge Court GU10 3DJ pin Farnham, GU10 3D…" at bounding box center [469, 208] width 88 height 249
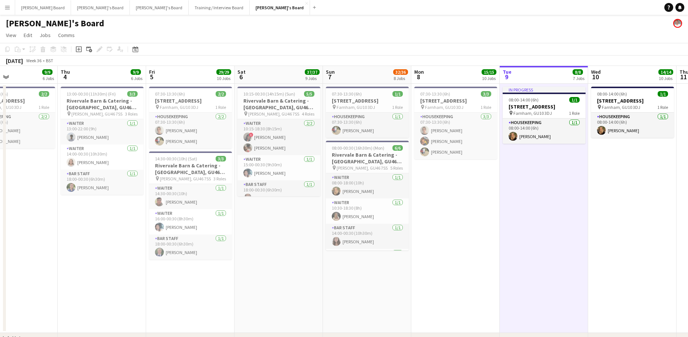
drag, startPoint x: 209, startPoint y: 245, endPoint x: 372, endPoint y: 244, distance: 162.8
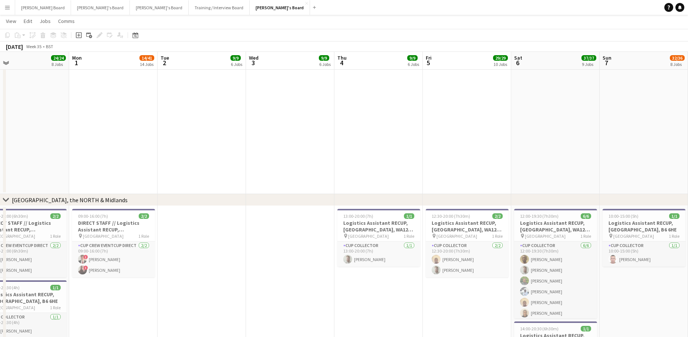
scroll to position [0, 194]
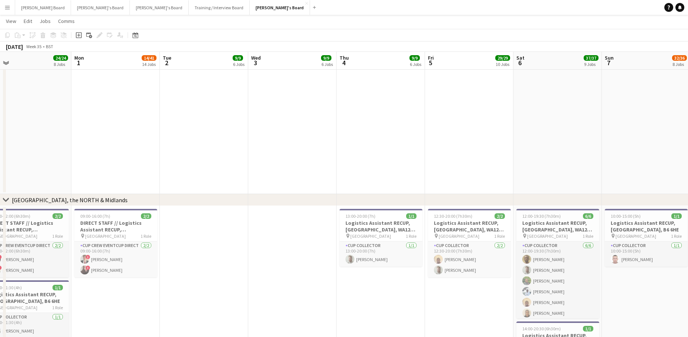
drag, startPoint x: 177, startPoint y: 266, endPoint x: 373, endPoint y: 259, distance: 196.6
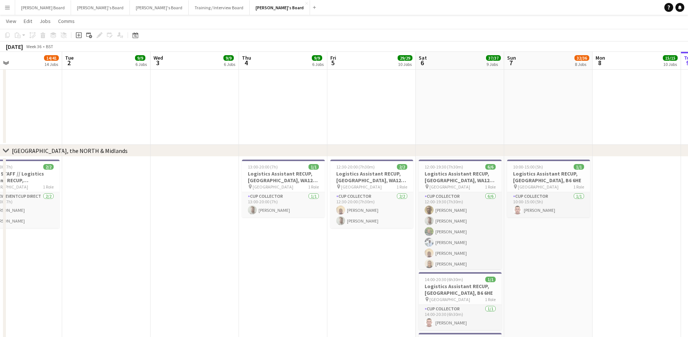
scroll to position [0, 294]
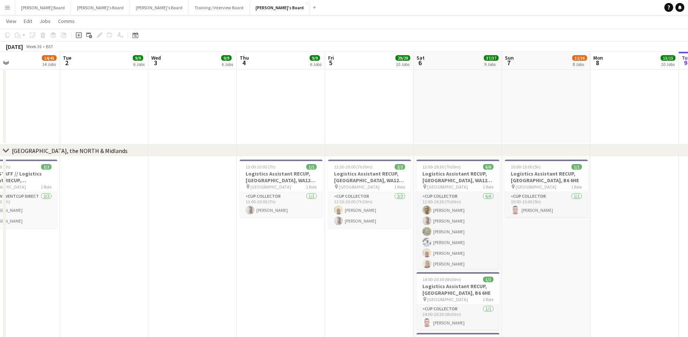
drag, startPoint x: 414, startPoint y: 262, endPoint x: 314, endPoint y: 264, distance: 99.9
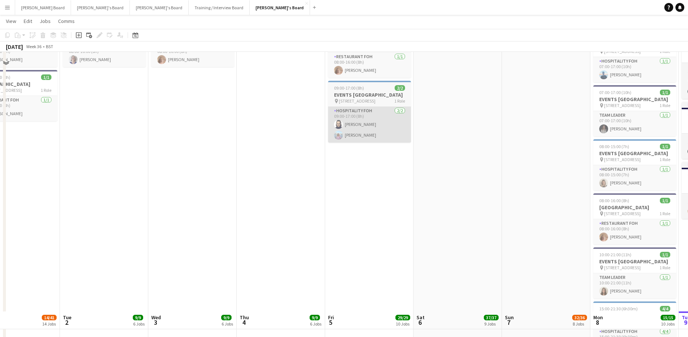
scroll to position [744, 0]
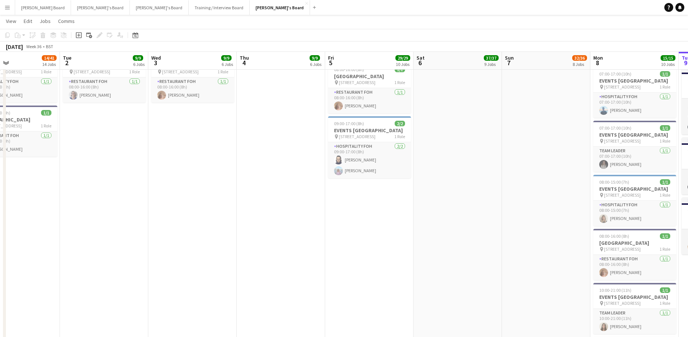
click at [419, 216] on app-date-cell "08:00-12:00 (4h) 1/1 EVENTS McLaren Technology Centre pin Woking, GU21 4YH 1 Ro…" at bounding box center [458, 101] width 88 height 878
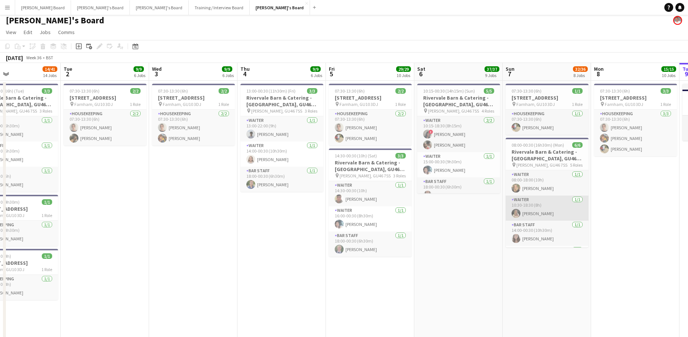
scroll to position [0, 0]
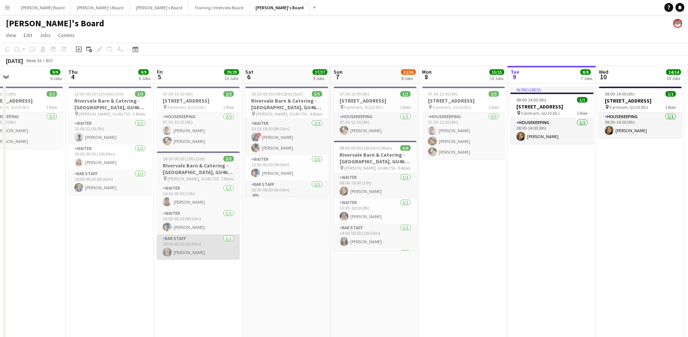
drag, startPoint x: 327, startPoint y: 253, endPoint x: 175, endPoint y: 255, distance: 152.1
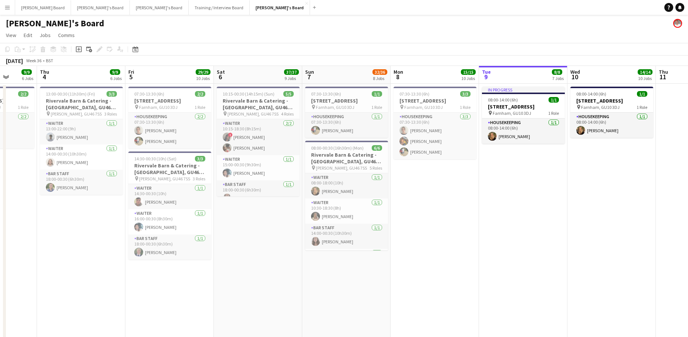
drag, startPoint x: 419, startPoint y: 251, endPoint x: 189, endPoint y: 247, distance: 230.2
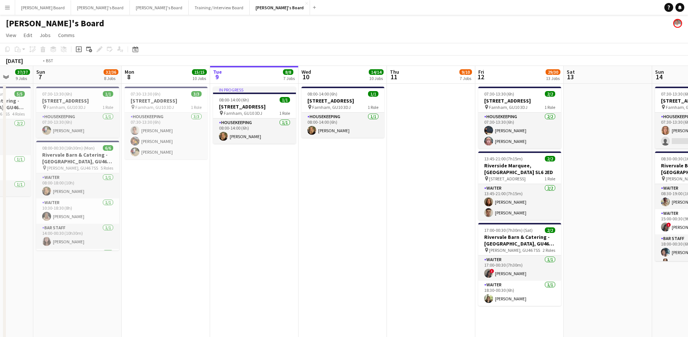
drag, startPoint x: 425, startPoint y: 250, endPoint x: 157, endPoint y: 245, distance: 267.5
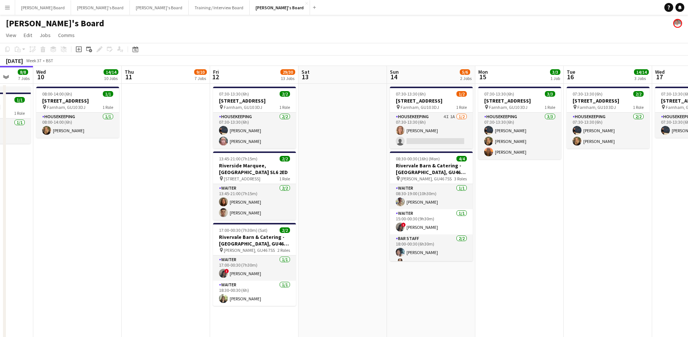
scroll to position [0, 304]
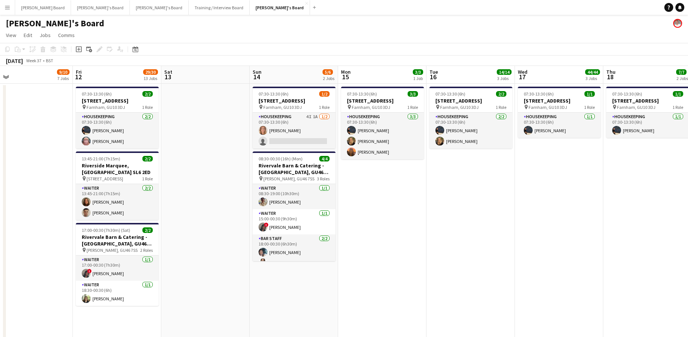
drag, startPoint x: 491, startPoint y: 225, endPoint x: 390, endPoint y: 280, distance: 115.2
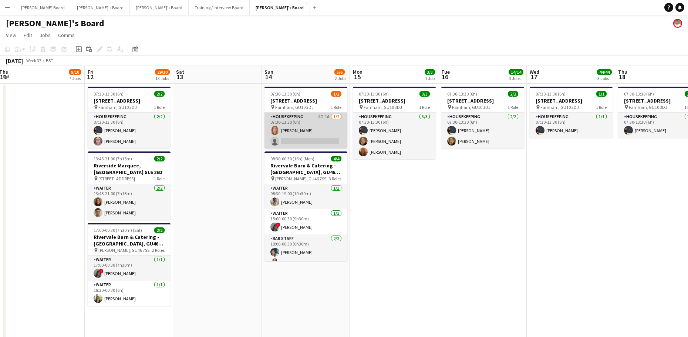
click at [308, 124] on app-card-role "Housekeeping 4I 1A 1/2 07:30-13:30 (6h) Ailsa Thompson single-neutral-actions" at bounding box center [306, 130] width 83 height 36
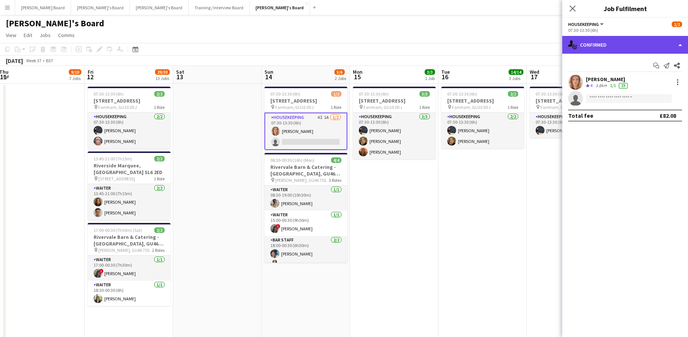
click at [618, 50] on div "single-neutral-actions-check-2 Confirmed" at bounding box center [625, 45] width 126 height 18
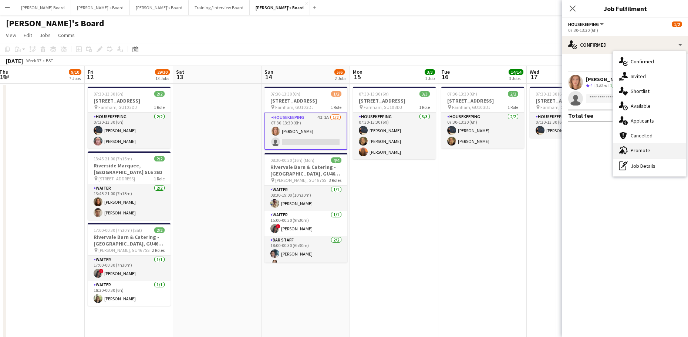
click at [638, 149] on span "Promote" at bounding box center [641, 150] width 20 height 7
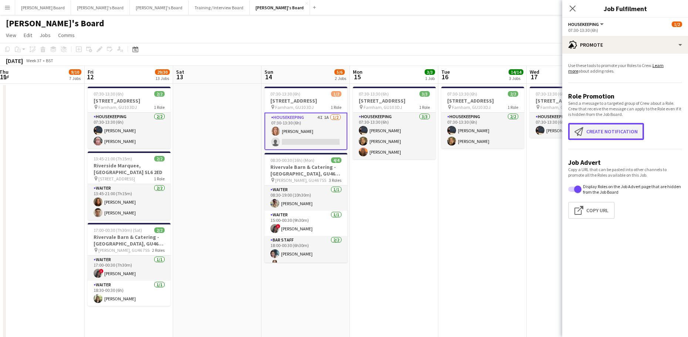
click at [611, 123] on button "Create notification Create notification" at bounding box center [606, 131] width 76 height 17
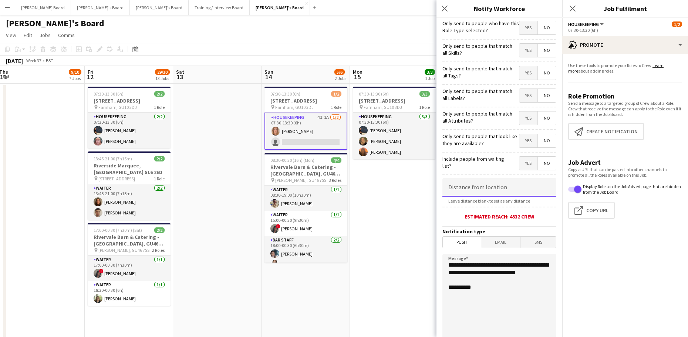
click at [459, 186] on input at bounding box center [499, 187] width 114 height 18
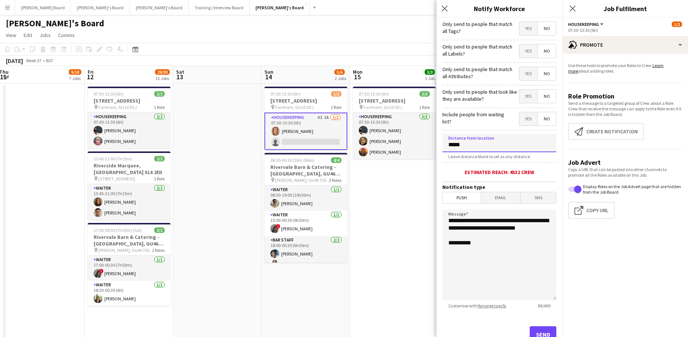
scroll to position [71, 0]
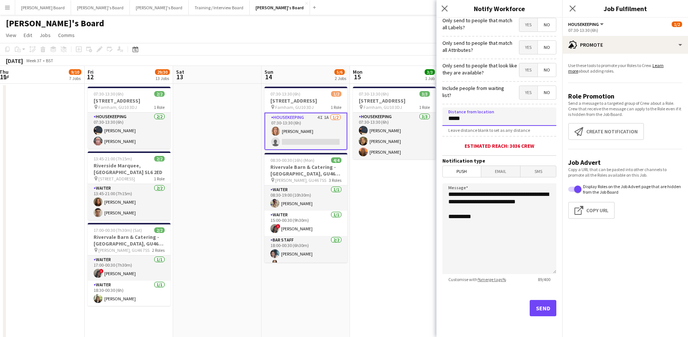
type input "*****"
click at [530, 305] on button "Send" at bounding box center [543, 308] width 27 height 16
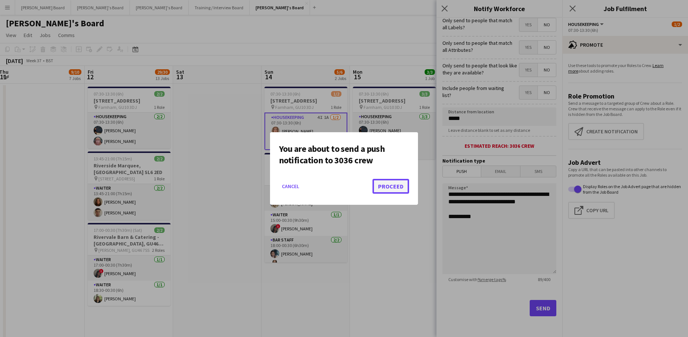
click at [390, 190] on button "Proceed" at bounding box center [391, 186] width 37 height 15
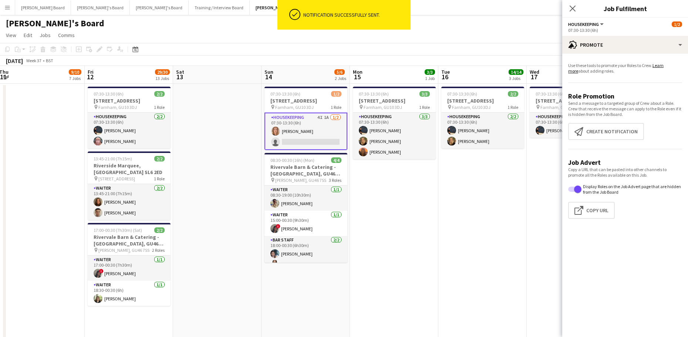
click at [440, 285] on app-date-cell "07:30-13:30 (6h) 2/2 Millbridge Court GU10 3DJ pin Farnham, GU10 3DJ 1 Role Hou…" at bounding box center [482, 239] width 88 height 311
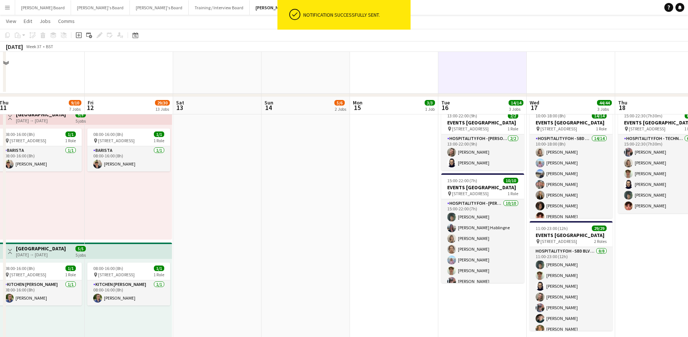
scroll to position [345, 0]
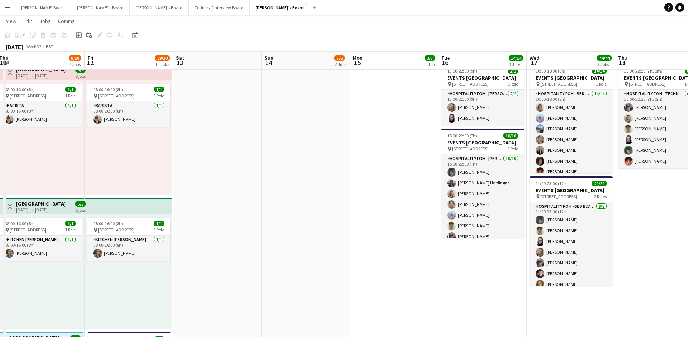
drag, startPoint x: 232, startPoint y: 212, endPoint x: 358, endPoint y: 212, distance: 126.2
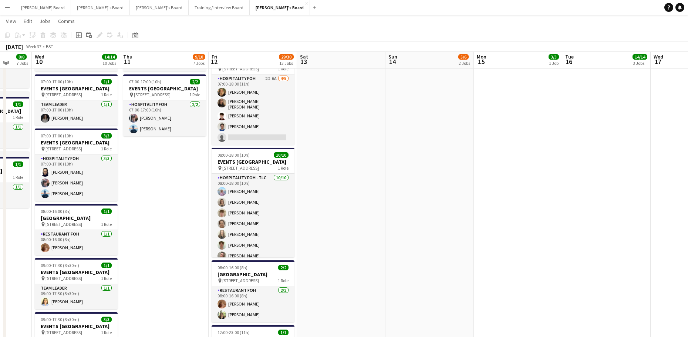
scroll to position [789, 0]
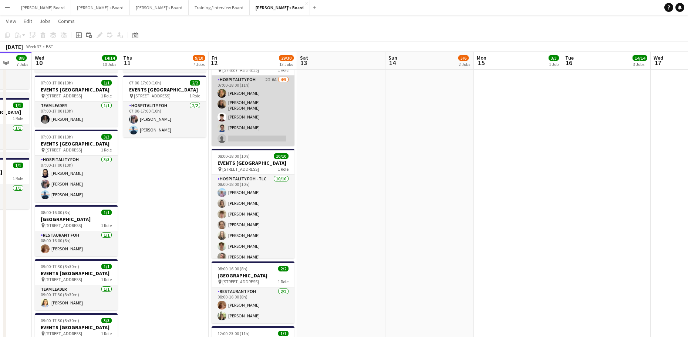
click at [283, 144] on app-card-role "Hospitality FOH 2I 6A [DATE] 07:00-18:00 (11h) [PERSON_NAME] [PERSON_NAME] [PER…" at bounding box center [253, 110] width 83 height 70
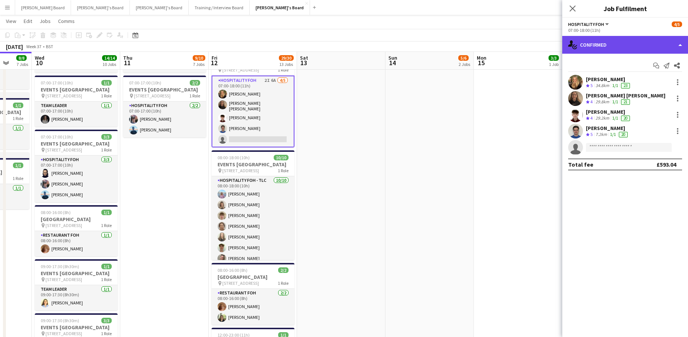
click at [617, 41] on div "single-neutral-actions-check-2 Confirmed" at bounding box center [625, 45] width 126 height 18
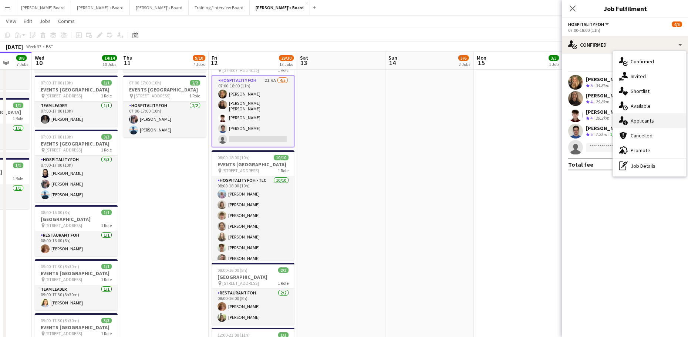
click at [641, 125] on div "single-neutral-actions-information Applicants" at bounding box center [649, 120] width 73 height 15
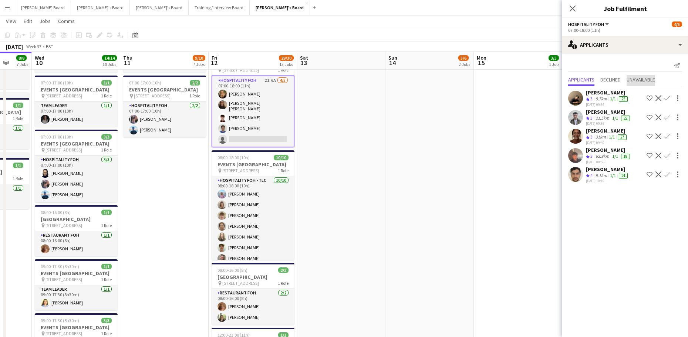
click at [654, 82] on span "Unavailable" at bounding box center [641, 79] width 28 height 5
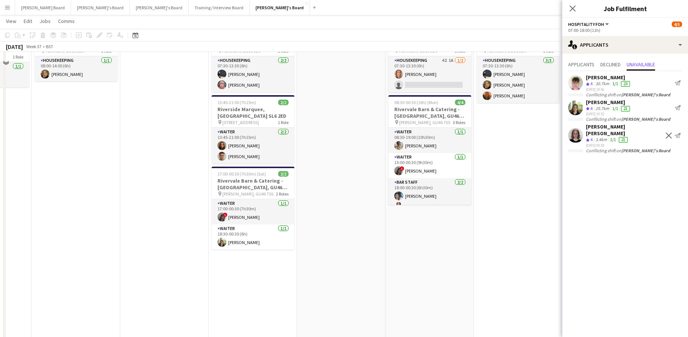
scroll to position [0, 0]
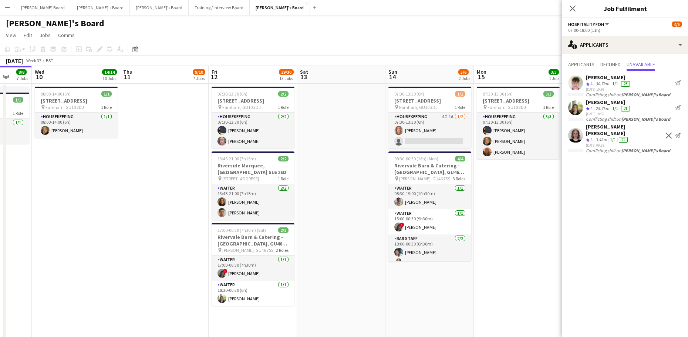
click at [163, 182] on app-date-cell at bounding box center [164, 239] width 88 height 311
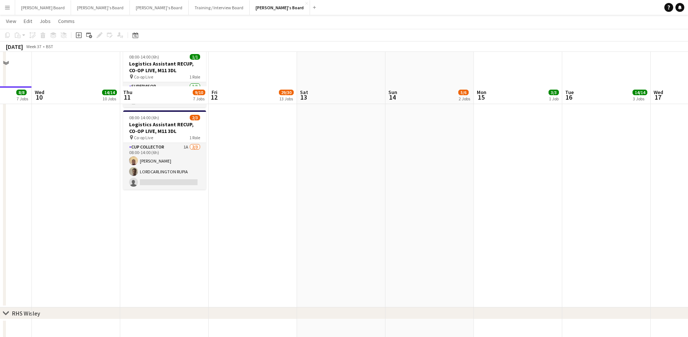
scroll to position [1283, 0]
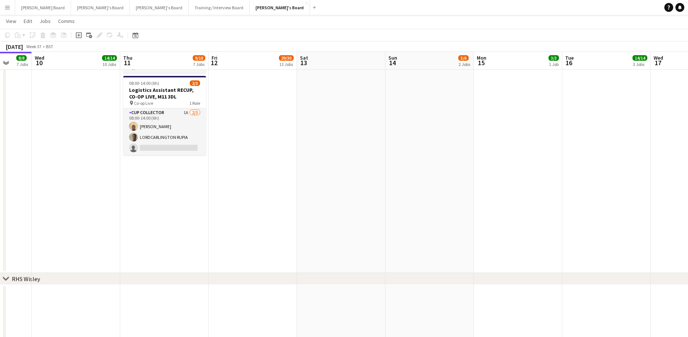
drag, startPoint x: 183, startPoint y: 238, endPoint x: 304, endPoint y: 240, distance: 121.4
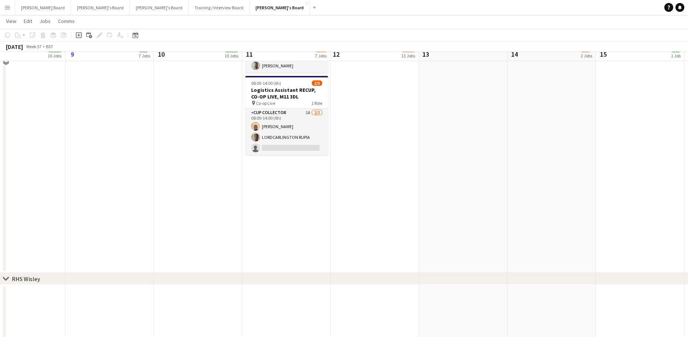
scroll to position [1233, 0]
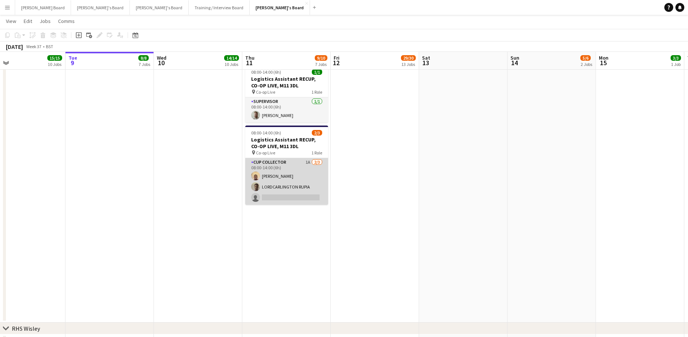
click at [299, 196] on app-card-role "CUP COLLECTOR 1A 2/3 08:00-14:00 (6h) Daniel Agammegwa LORDCARLINGTON RUPIA sin…" at bounding box center [286, 181] width 83 height 47
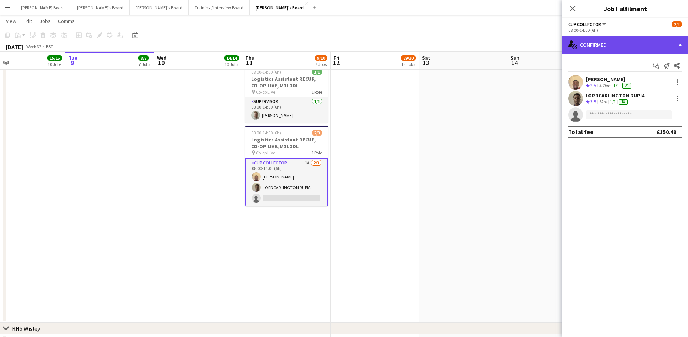
click at [641, 45] on div "single-neutral-actions-check-2 Confirmed" at bounding box center [625, 45] width 126 height 18
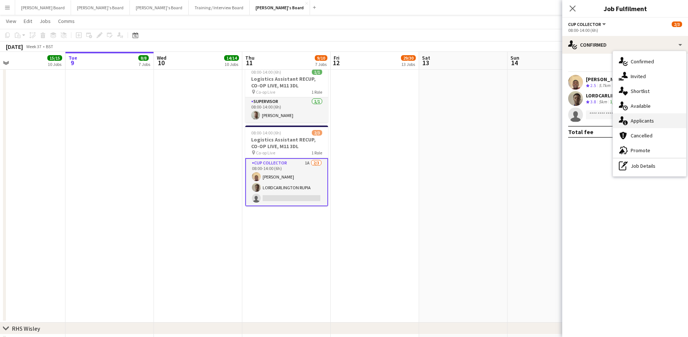
click at [660, 119] on div "single-neutral-actions-information Applicants" at bounding box center [649, 120] width 73 height 15
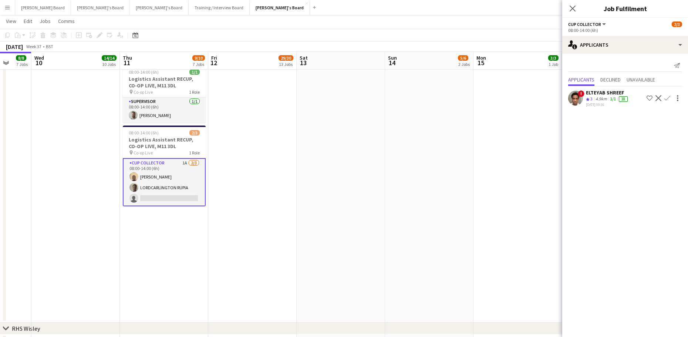
drag, startPoint x: 560, startPoint y: 133, endPoint x: 251, endPoint y: 138, distance: 308.6
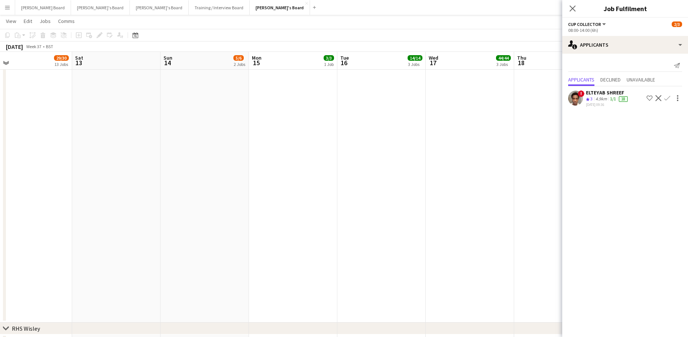
drag, startPoint x: 371, startPoint y: 157, endPoint x: 242, endPoint y: 151, distance: 128.9
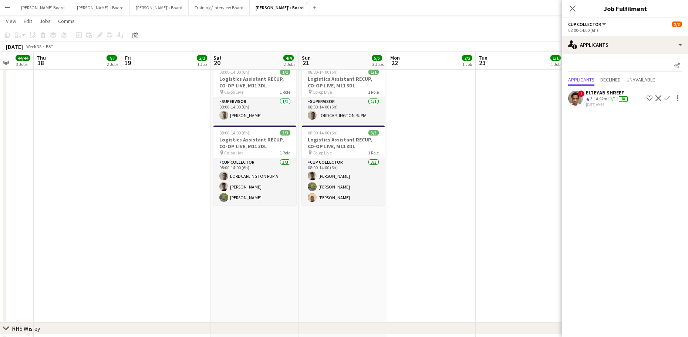
drag, startPoint x: 362, startPoint y: 176, endPoint x: 185, endPoint y: 169, distance: 176.6
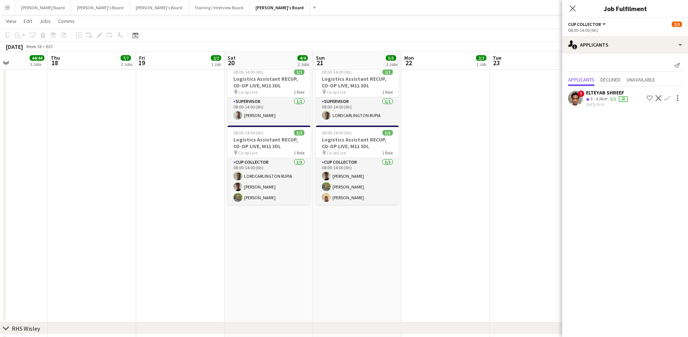
drag, startPoint x: 412, startPoint y: 203, endPoint x: 320, endPoint y: 208, distance: 91.9
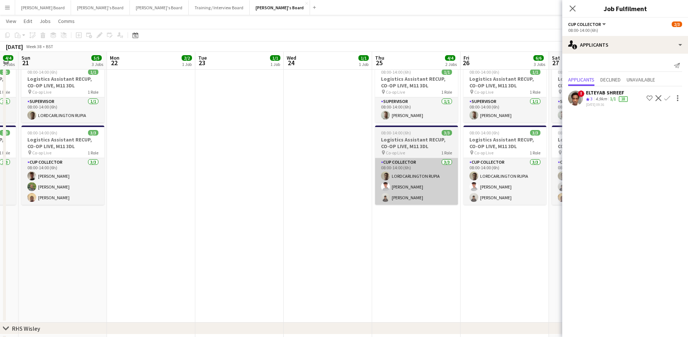
drag, startPoint x: 274, startPoint y: 192, endPoint x: 337, endPoint y: 191, distance: 63.3
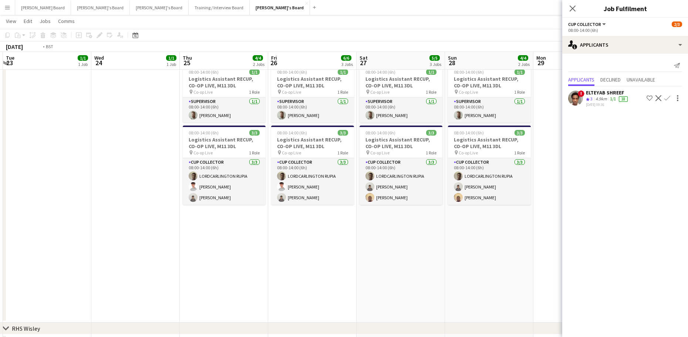
drag, startPoint x: 314, startPoint y: 210, endPoint x: 218, endPoint y: 205, distance: 95.9
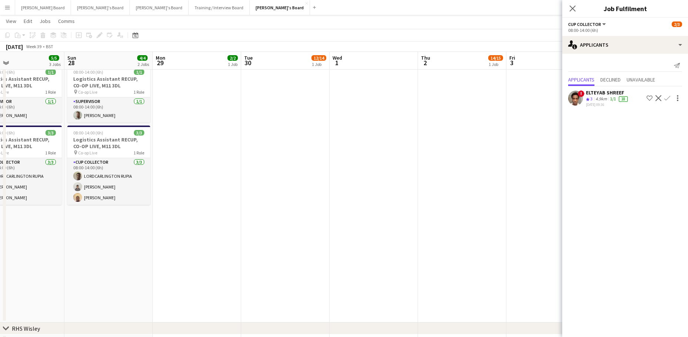
drag, startPoint x: 208, startPoint y: 205, endPoint x: 82, endPoint y: 185, distance: 127.4
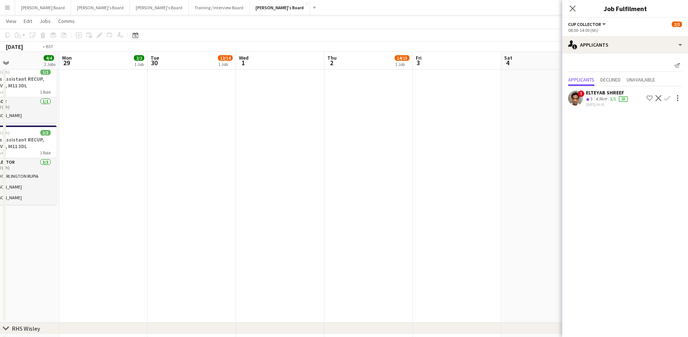
drag, startPoint x: 37, startPoint y: 172, endPoint x: 124, endPoint y: 180, distance: 87.3
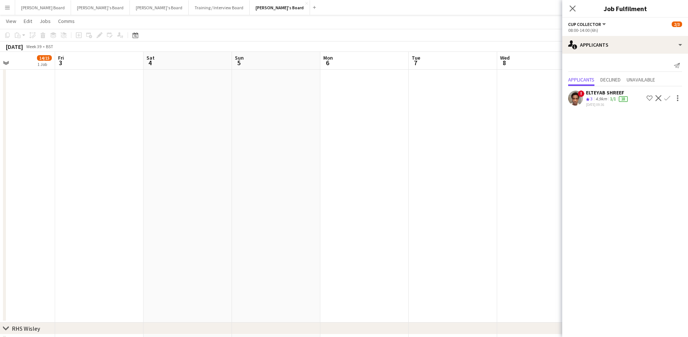
drag, startPoint x: 222, startPoint y: 208, endPoint x: 186, endPoint y: 194, distance: 39.2
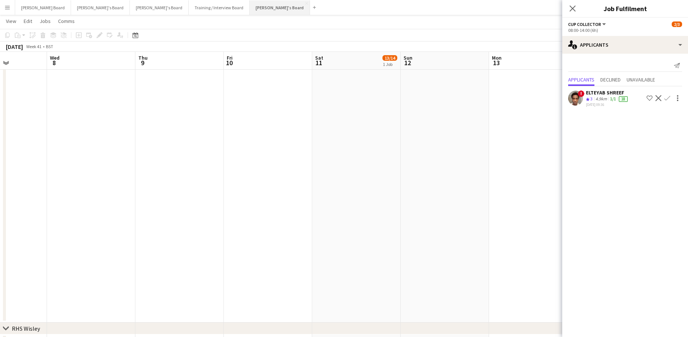
click at [250, 10] on button "Jakub's Board Close" at bounding box center [280, 7] width 60 height 14
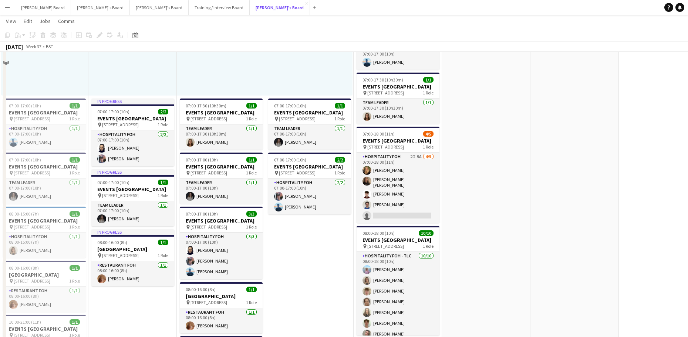
scroll to position [691, 0]
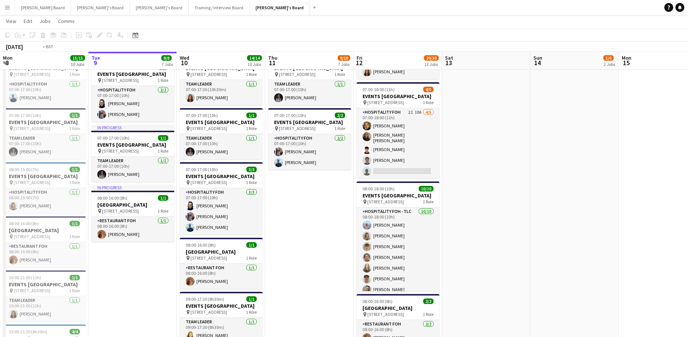
click at [576, 203] on app-date-cell at bounding box center [575, 88] width 88 height 878
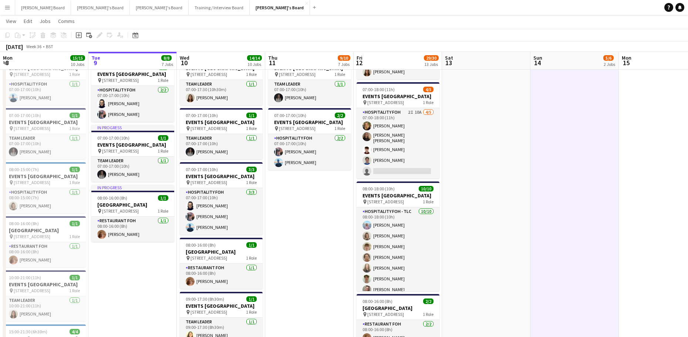
scroll to position [0, 176]
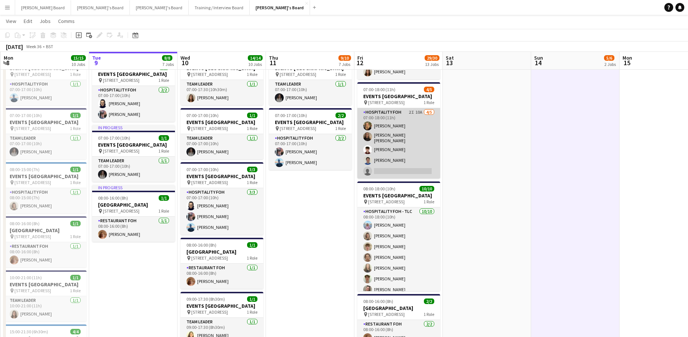
click at [415, 178] on app-card-role "Hospitality FOH 2I 10A 4/5 07:00-18:00 (11h) Emilie Baxter Sofia Tams Carrasco …" at bounding box center [398, 143] width 83 height 70
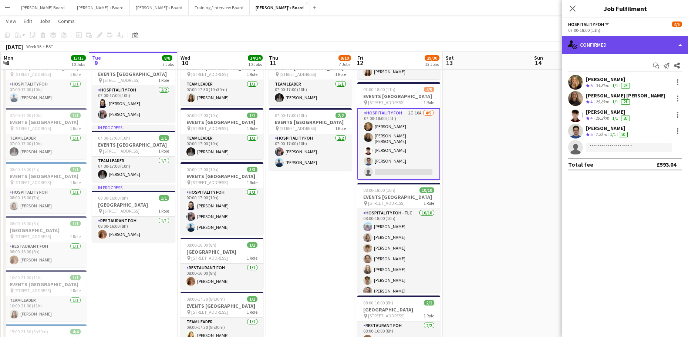
click at [612, 41] on div "single-neutral-actions-check-2 Confirmed" at bounding box center [625, 45] width 126 height 18
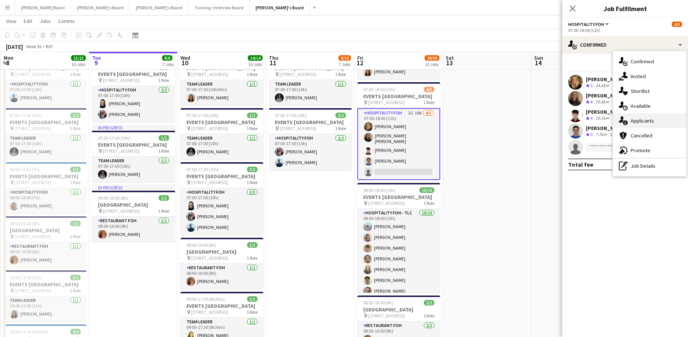
click at [646, 125] on div "single-neutral-actions-information Applicants" at bounding box center [649, 120] width 73 height 15
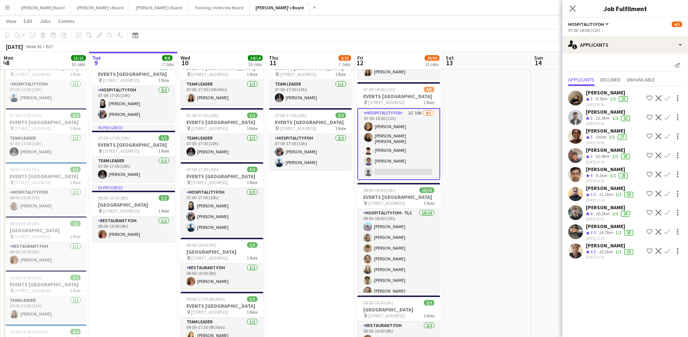
click at [602, 216] on div "20.2km" at bounding box center [602, 214] width 17 height 6
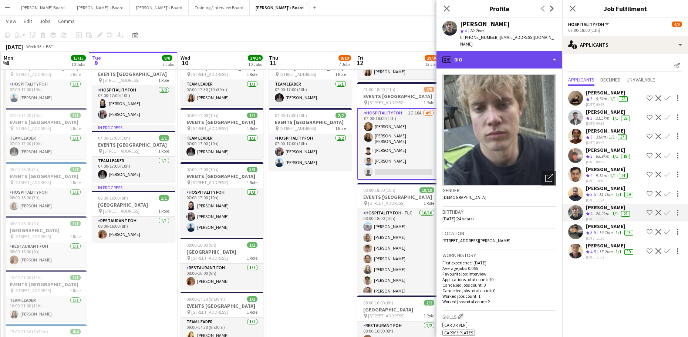
click at [499, 52] on div "profile Bio" at bounding box center [500, 60] width 126 height 18
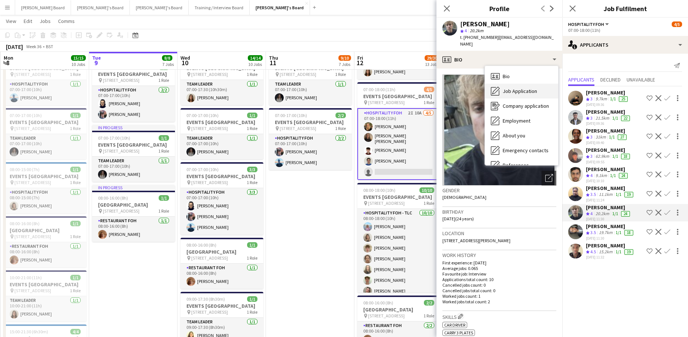
click at [514, 88] on span "Job Application" at bounding box center [520, 91] width 34 height 7
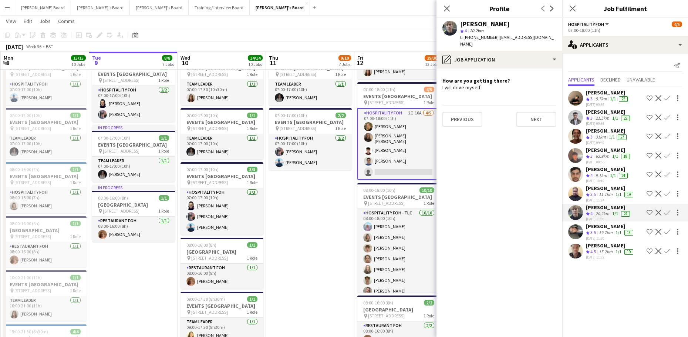
click at [498, 68] on app-crew-profile-role-application "How are you getting there? I will drive myself Previous Next" at bounding box center [500, 202] width 126 height 268
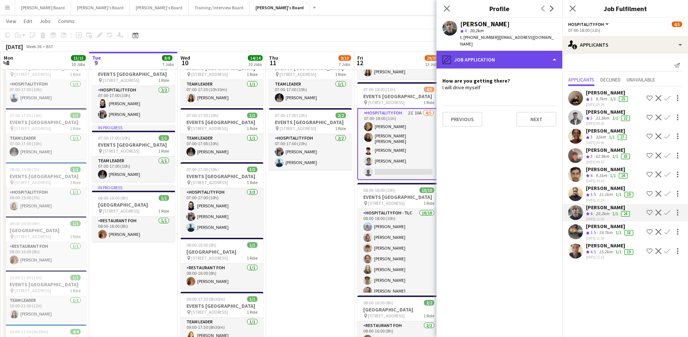
click at [498, 56] on div "pencil4 Job Application" at bounding box center [500, 60] width 126 height 18
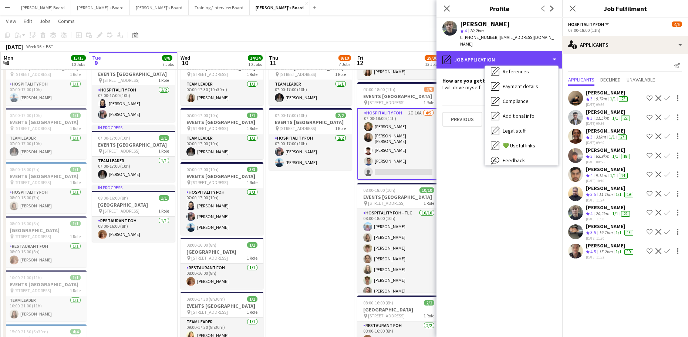
scroll to position [114, 0]
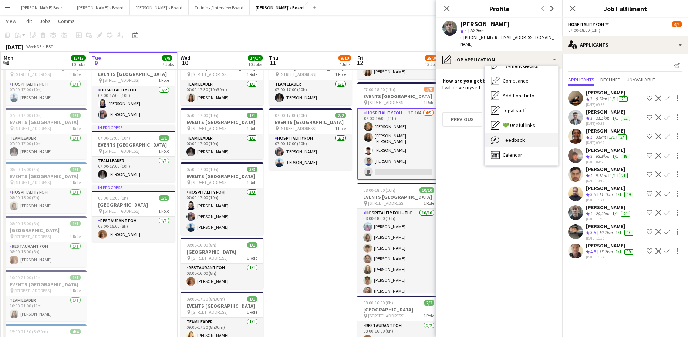
click at [527, 138] on div "Feedback Feedback" at bounding box center [521, 139] width 73 height 15
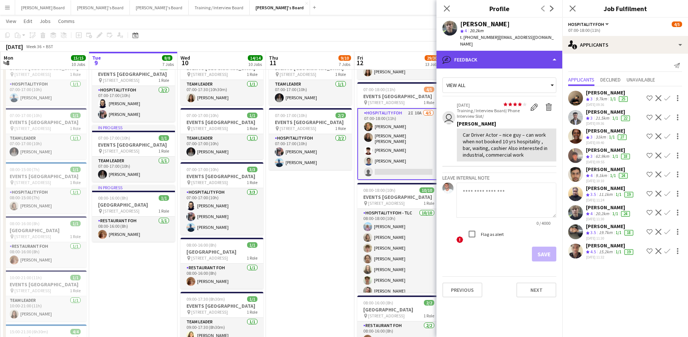
click at [497, 51] on div "bubble-pencil Feedback" at bounding box center [500, 60] width 126 height 18
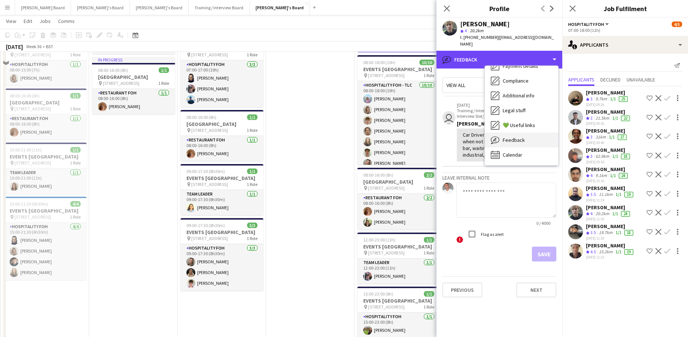
scroll to position [937, 0]
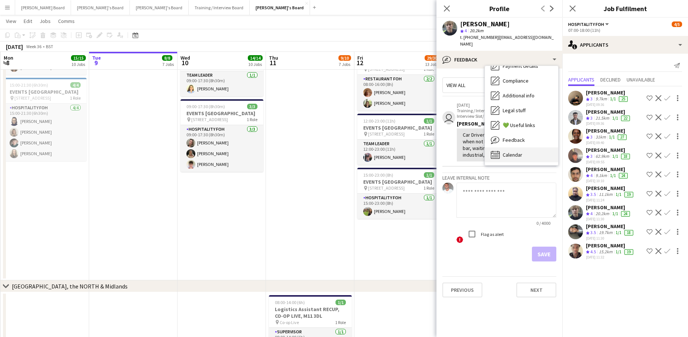
click at [533, 155] on div "Calendar Calendar" at bounding box center [521, 154] width 73 height 15
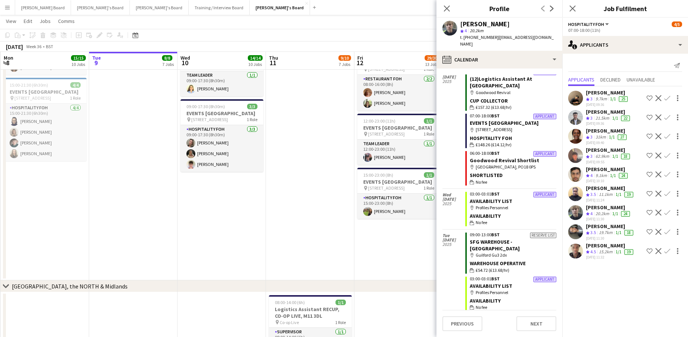
scroll to position [140, 0]
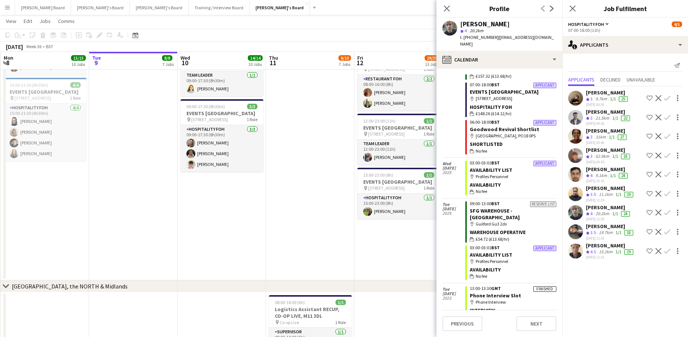
click at [667, 211] on app-icon "Confirm" at bounding box center [667, 212] width 6 height 6
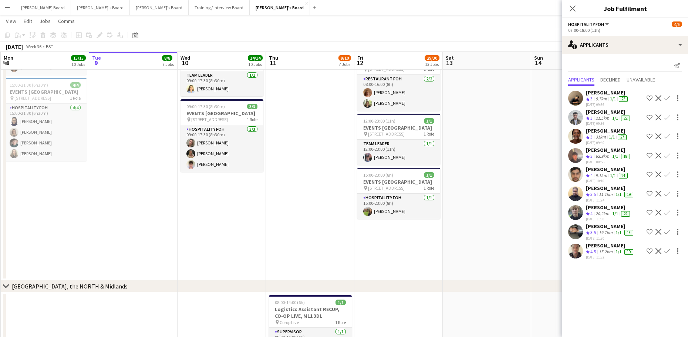
click at [667, 211] on app-icon "Confirm" at bounding box center [667, 212] width 6 height 6
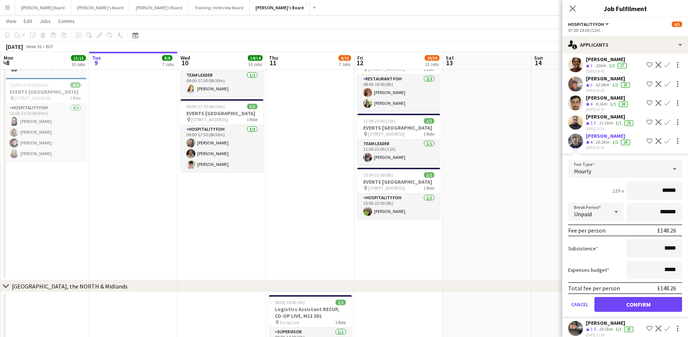
scroll to position [98, 0]
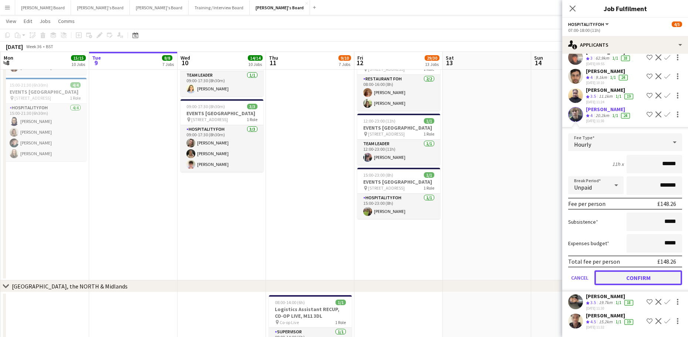
click at [633, 276] on button "Confirm" at bounding box center [639, 277] width 88 height 15
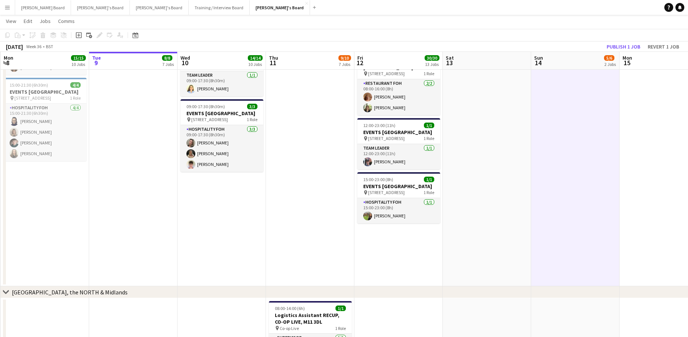
click at [623, 57] on span "Mon" at bounding box center [628, 57] width 10 height 7
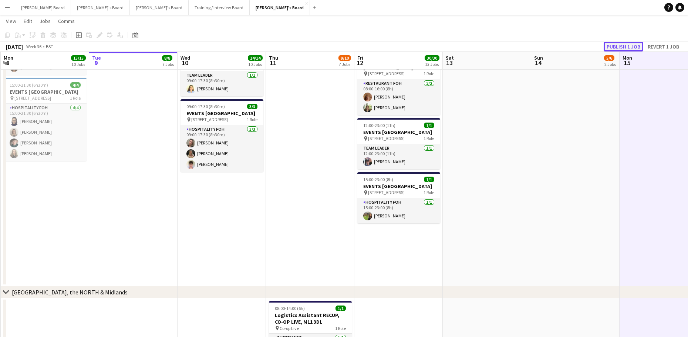
click at [622, 49] on button "Publish 1 job" at bounding box center [624, 47] width 40 height 10
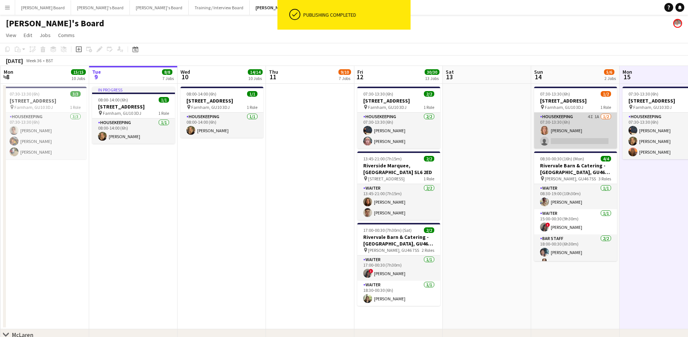
click at [595, 135] on app-card-role "Housekeeping 4I 1A 1/2 07:30-13:30 (6h) Ailsa Thompson single-neutral-actions" at bounding box center [575, 130] width 83 height 36
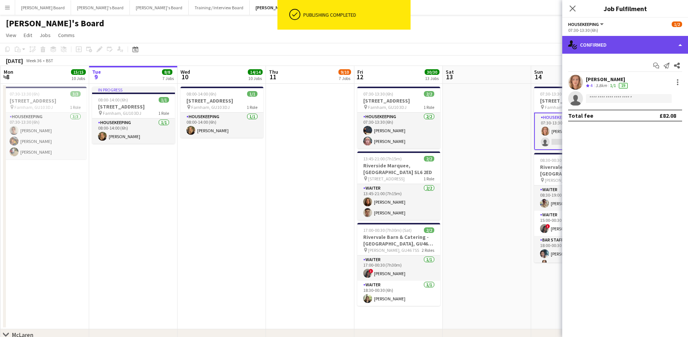
click at [612, 44] on div "single-neutral-actions-check-2 Confirmed" at bounding box center [625, 45] width 126 height 18
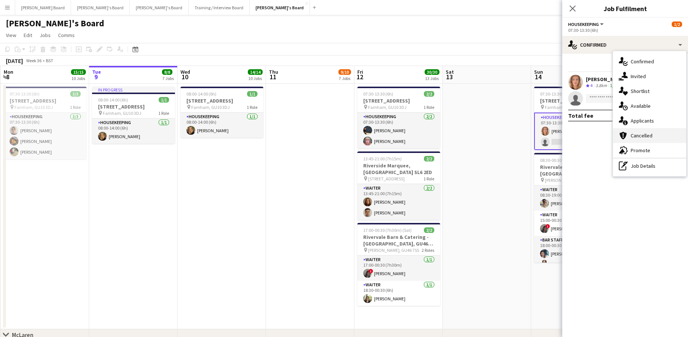
click at [637, 131] on div "cancellation Cancelled" at bounding box center [649, 135] width 73 height 15
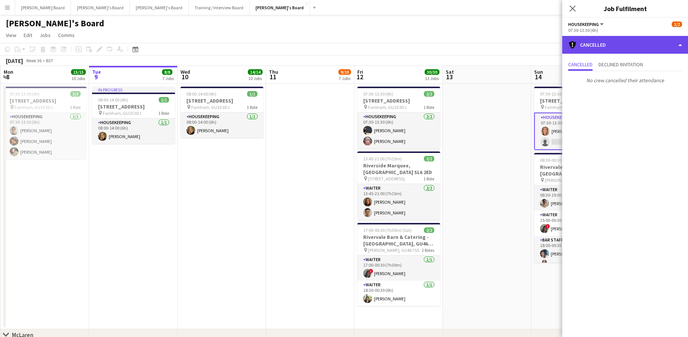
click at [608, 46] on div "cancellation Cancelled" at bounding box center [625, 45] width 126 height 18
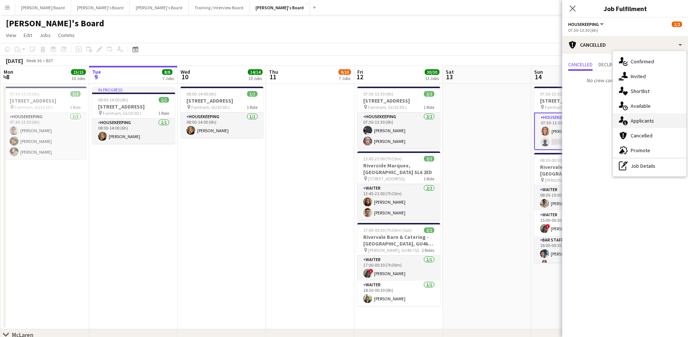
click at [633, 121] on span "Applicants" at bounding box center [642, 120] width 23 height 7
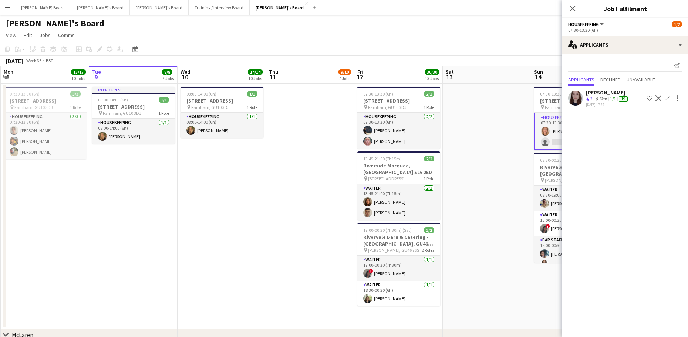
drag, startPoint x: 494, startPoint y: 167, endPoint x: 502, endPoint y: 162, distance: 9.2
click at [494, 167] on app-date-cell at bounding box center [487, 206] width 88 height 245
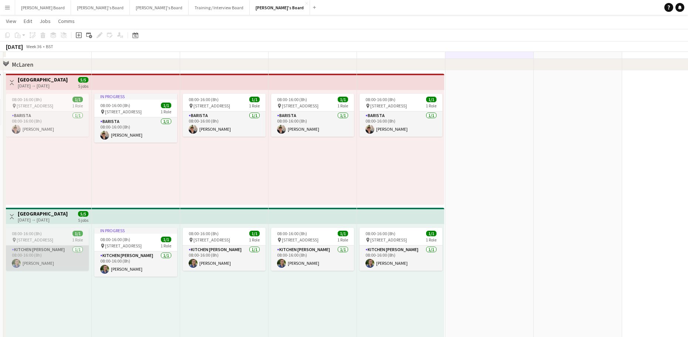
scroll to position [296, 0]
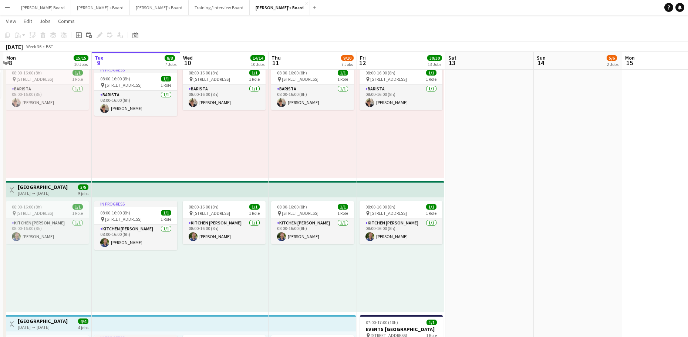
drag, startPoint x: 234, startPoint y: 227, endPoint x: 309, endPoint y: 222, distance: 74.5
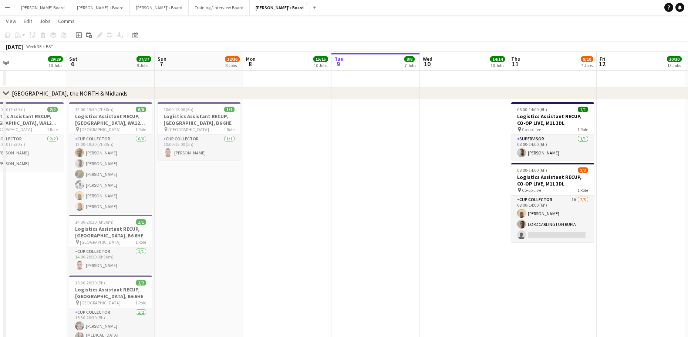
scroll to position [1135, 0]
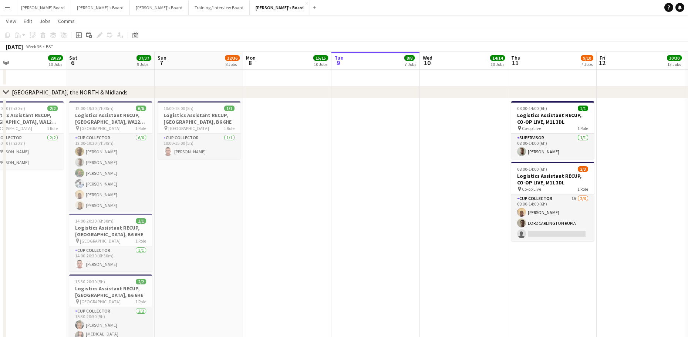
drag, startPoint x: 244, startPoint y: 242, endPoint x: 280, endPoint y: 236, distance: 37.0
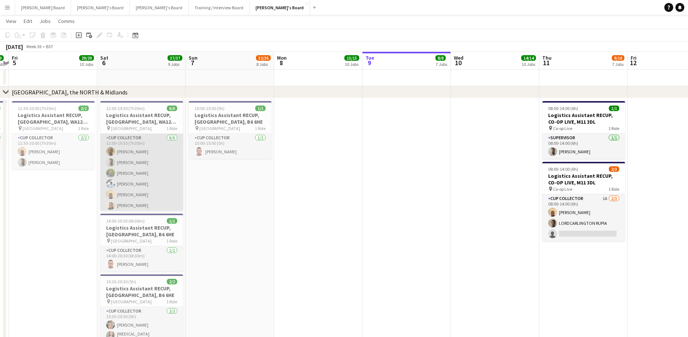
click at [146, 184] on app-card-role "CUP COLLECTOR 6/6 12:00-19:30 (7h30m) Boniface Ogwuche Dylan Ashton Georgina Av…" at bounding box center [141, 173] width 83 height 79
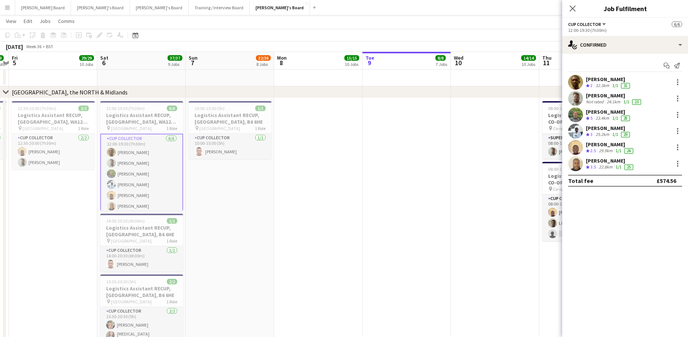
click at [582, 166] on app-user-avatar at bounding box center [575, 163] width 15 height 15
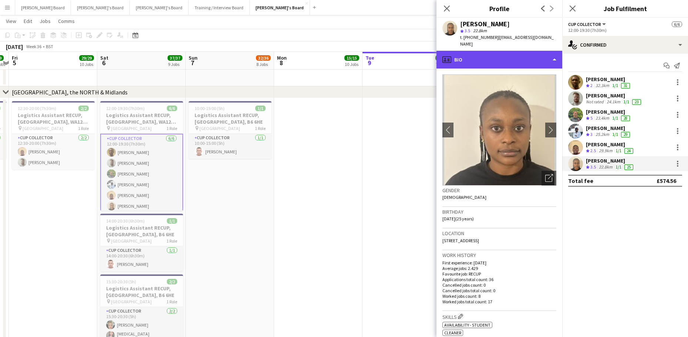
click at [465, 53] on div "profile Bio" at bounding box center [500, 60] width 126 height 18
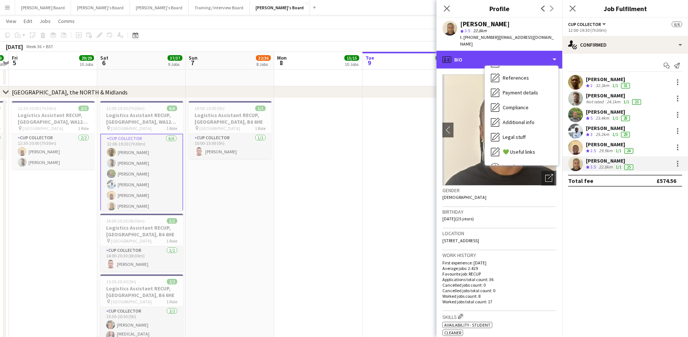
scroll to position [114, 0]
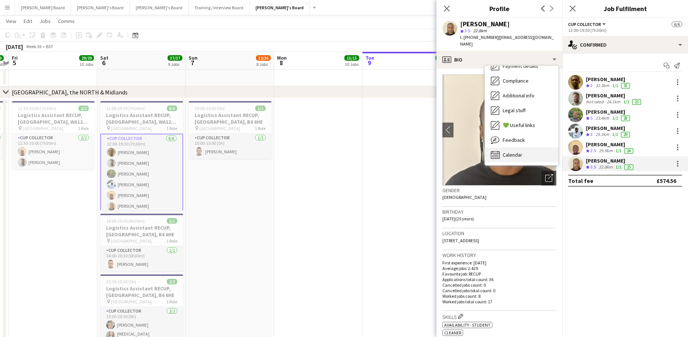
click at [525, 147] on div "Calendar Calendar" at bounding box center [521, 154] width 73 height 15
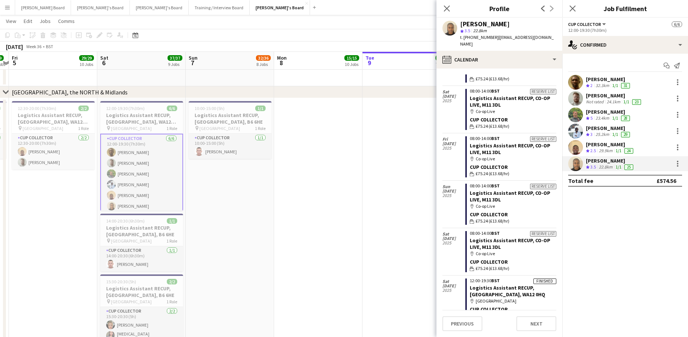
scroll to position [148, 0]
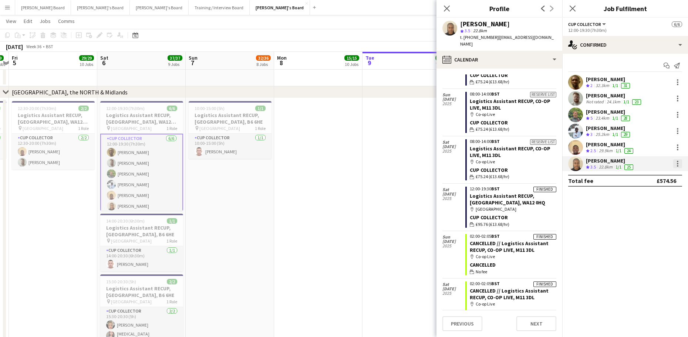
click at [675, 163] on div at bounding box center [677, 163] width 9 height 9
click at [612, 166] on div at bounding box center [344, 168] width 688 height 337
click at [610, 165] on div "22.8km" at bounding box center [606, 167] width 17 height 6
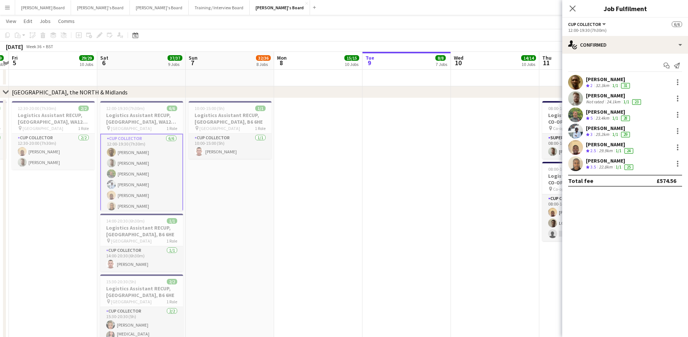
click at [609, 164] on div "22.8km" at bounding box center [606, 167] width 17 height 6
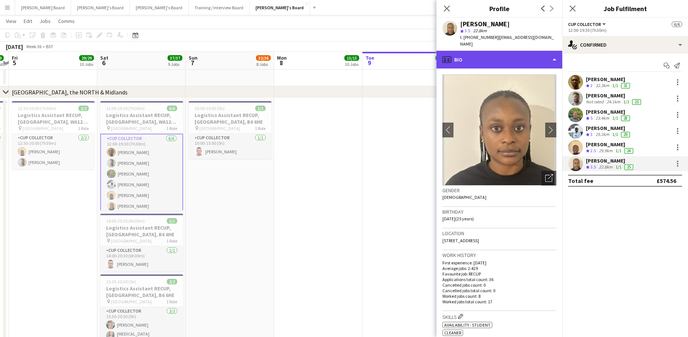
click at [467, 55] on div "profile Bio" at bounding box center [500, 60] width 126 height 18
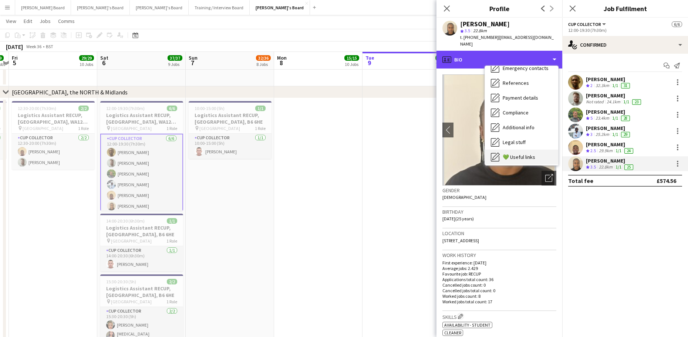
scroll to position [114, 0]
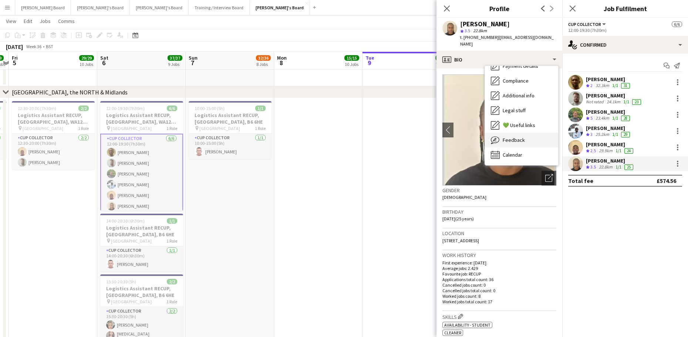
click at [524, 135] on div "Feedback Feedback" at bounding box center [521, 139] width 73 height 15
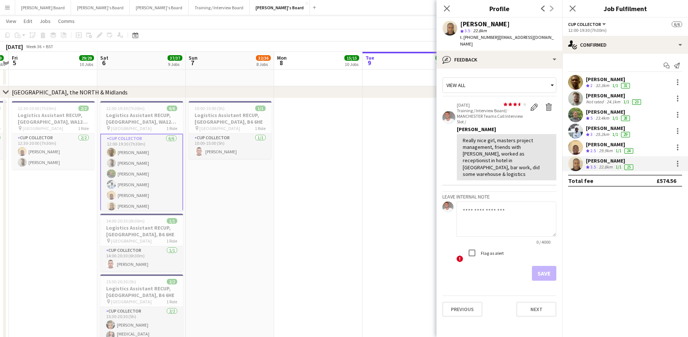
click at [485, 206] on textarea at bounding box center [507, 218] width 100 height 35
drag, startPoint x: 507, startPoint y: 200, endPoint x: 512, endPoint y: 201, distance: 4.9
click at [507, 201] on textarea "**********" at bounding box center [507, 218] width 100 height 35
paste textarea "**********"
type textarea "**********"
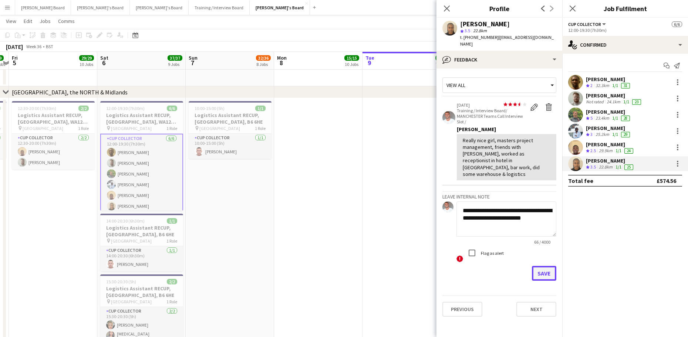
click at [545, 266] on button "Save" at bounding box center [544, 273] width 24 height 15
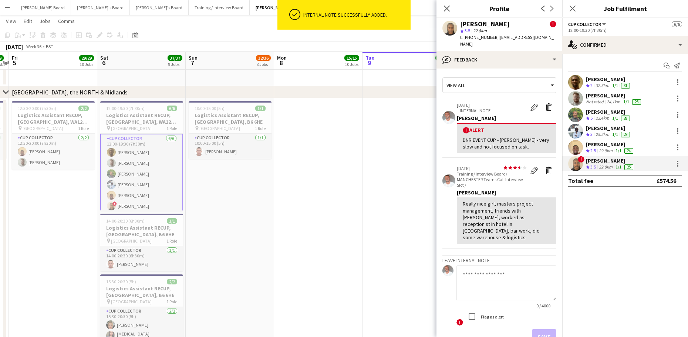
click at [313, 207] on app-date-cell at bounding box center [318, 228] width 88 height 260
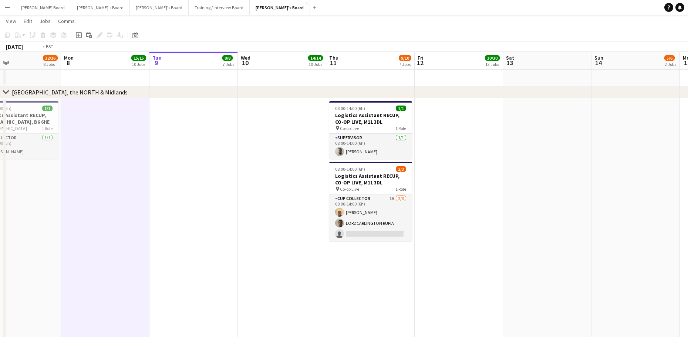
drag, startPoint x: 613, startPoint y: 293, endPoint x: 235, endPoint y: 267, distance: 378.3
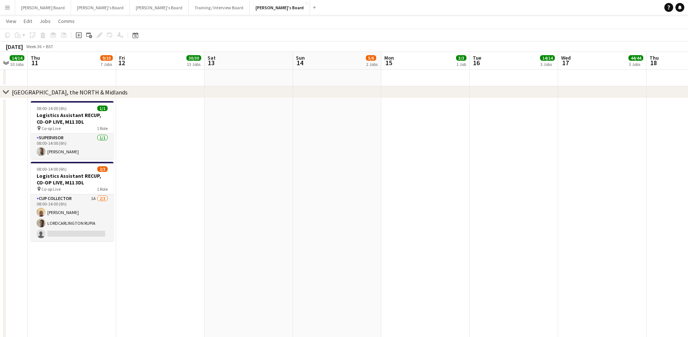
drag, startPoint x: 311, startPoint y: 266, endPoint x: 541, endPoint y: 255, distance: 229.7
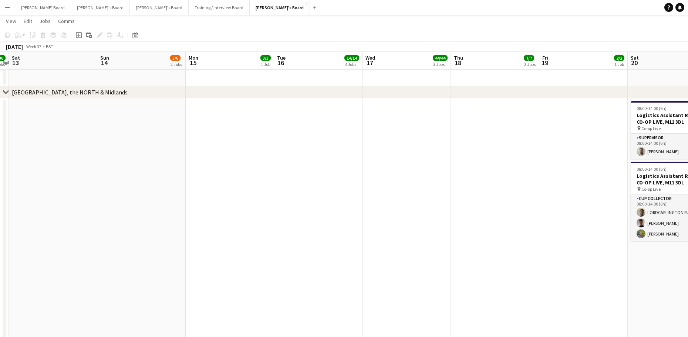
drag, startPoint x: 541, startPoint y: 255, endPoint x: 380, endPoint y: 254, distance: 160.6
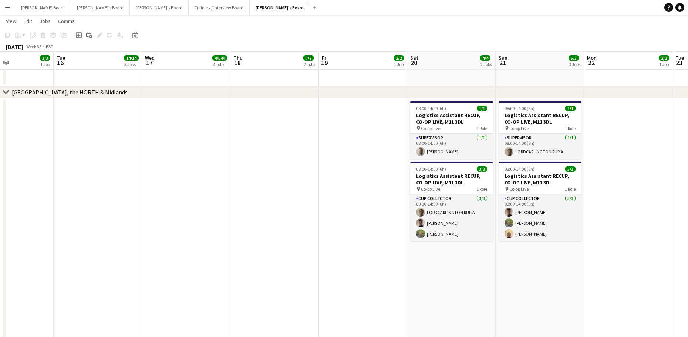
drag, startPoint x: 339, startPoint y: 264, endPoint x: 315, endPoint y: 264, distance: 23.7
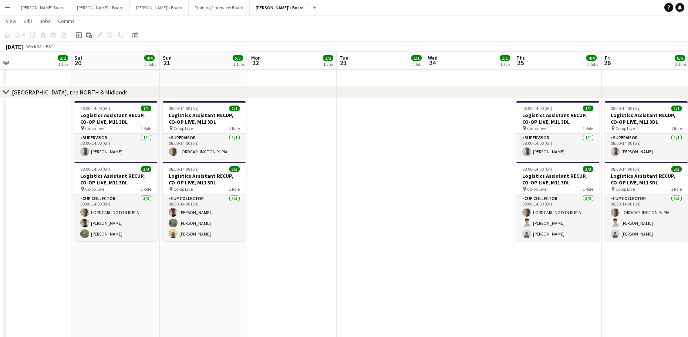
scroll to position [0, 284]
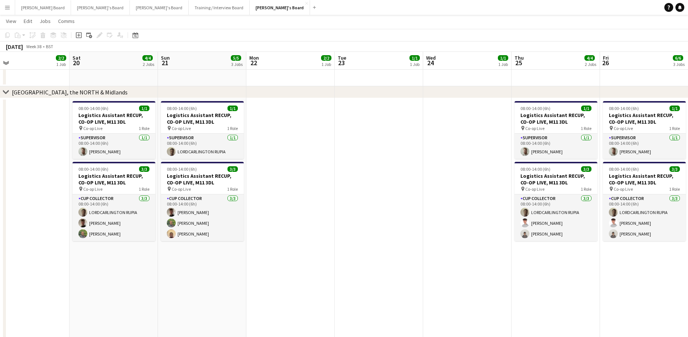
drag, startPoint x: 522, startPoint y: 260, endPoint x: 362, endPoint y: 266, distance: 160.7
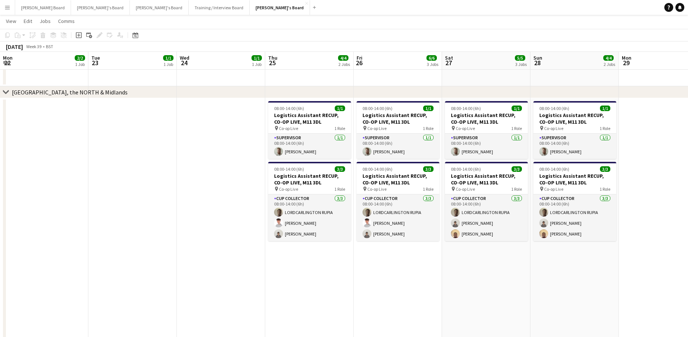
drag, startPoint x: 549, startPoint y: 278, endPoint x: 327, endPoint y: 246, distance: 224.3
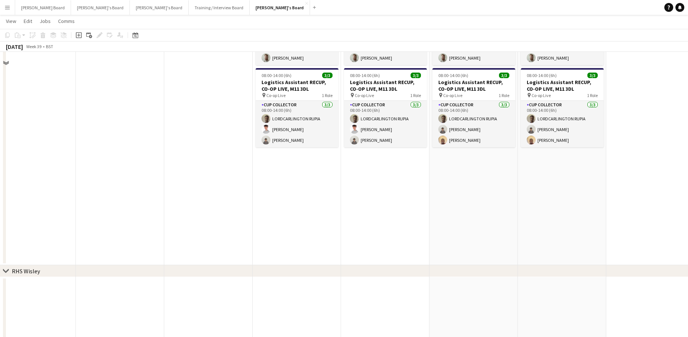
scroll to position [1233, 0]
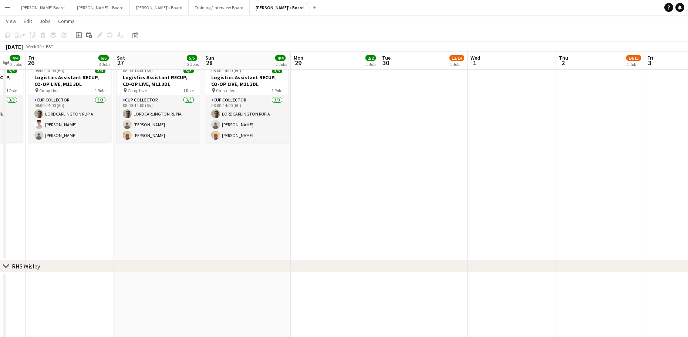
drag, startPoint x: 625, startPoint y: 195, endPoint x: 345, endPoint y: 192, distance: 280.1
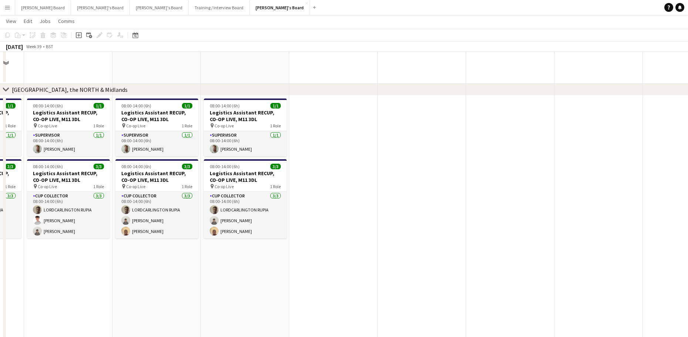
scroll to position [1085, 0]
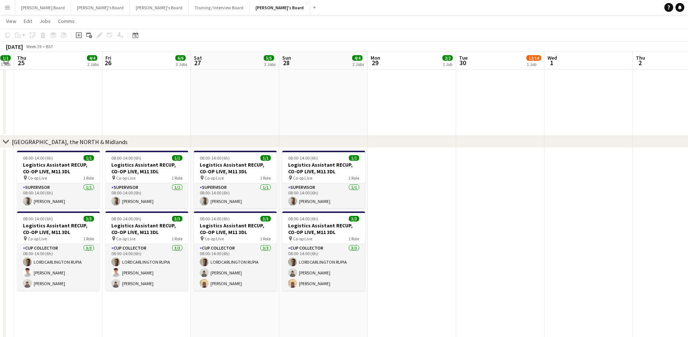
drag, startPoint x: 239, startPoint y: 255, endPoint x: 357, endPoint y: 260, distance: 117.4
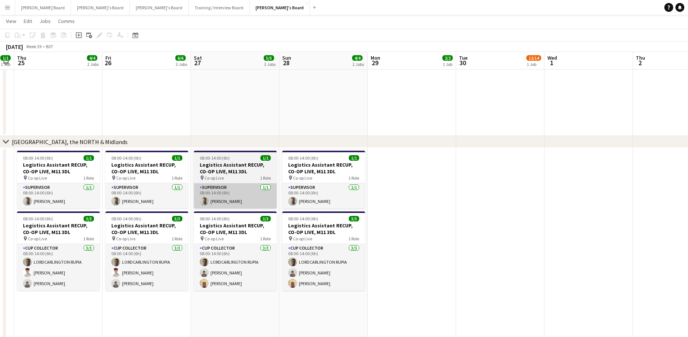
scroll to position [0, 202]
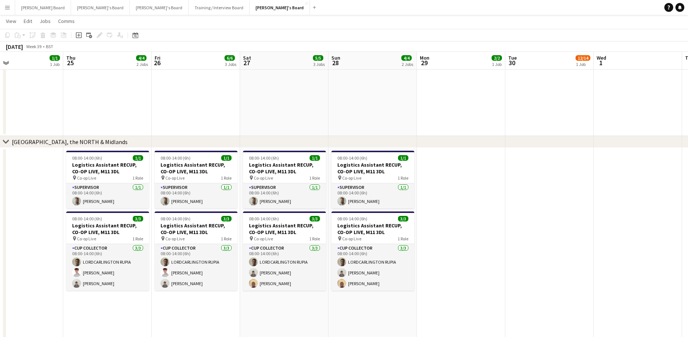
click at [280, 147] on div "chevron-right MANCHESTER, the NORTH & Midlands" at bounding box center [344, 142] width 688 height 12
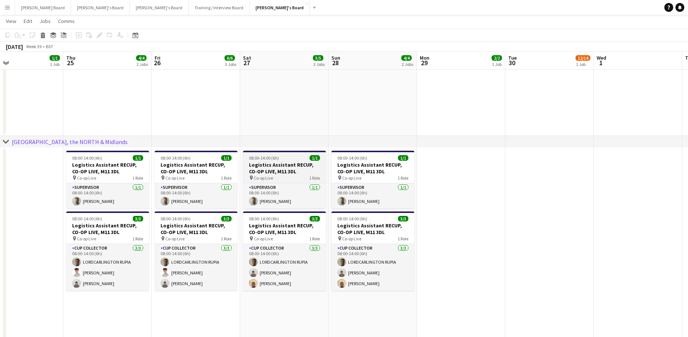
click at [274, 156] on span "08:00-14:00 (6h)" at bounding box center [264, 158] width 30 height 6
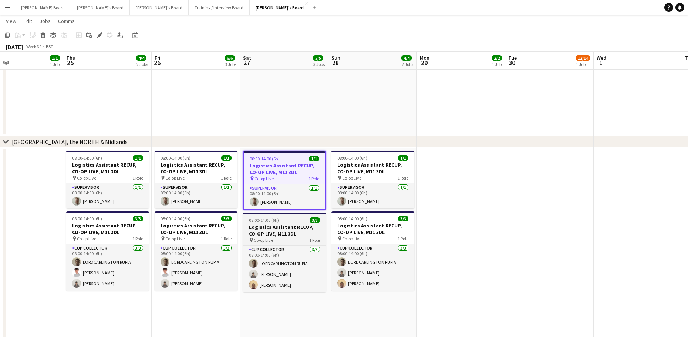
click at [275, 226] on h3 "Logistics Assistant RECUP, CO-OP LIVE, M11 3DL" at bounding box center [284, 229] width 83 height 13
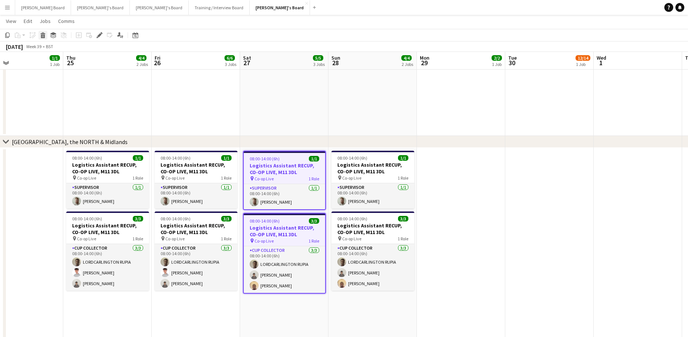
click at [41, 34] on icon "Delete" at bounding box center [43, 35] width 6 height 6
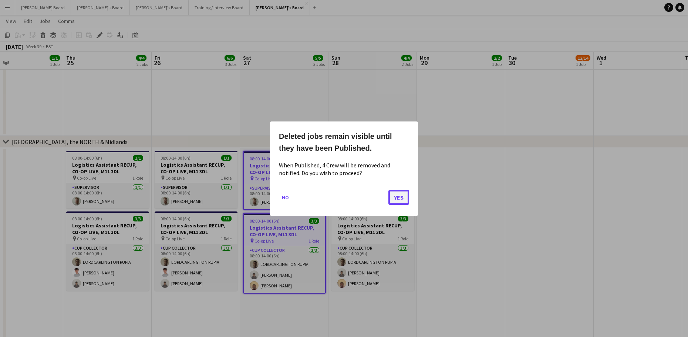
click at [397, 198] on button "Yes" at bounding box center [398, 196] width 21 height 15
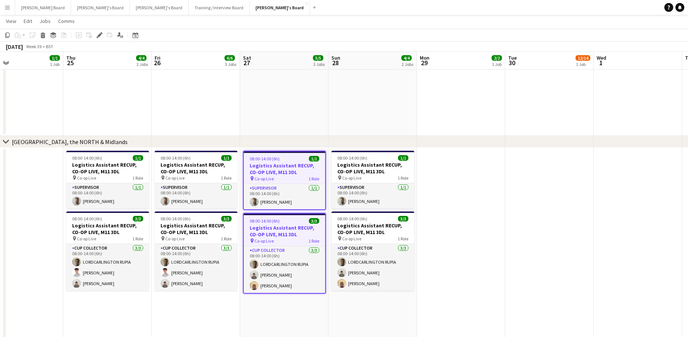
scroll to position [1085, 0]
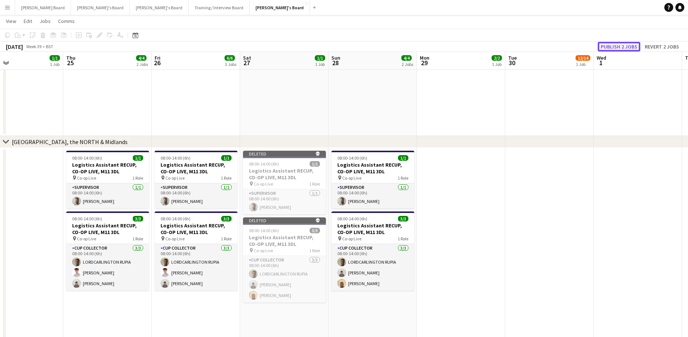
click at [630, 44] on button "Publish 2 jobs" at bounding box center [619, 47] width 43 height 10
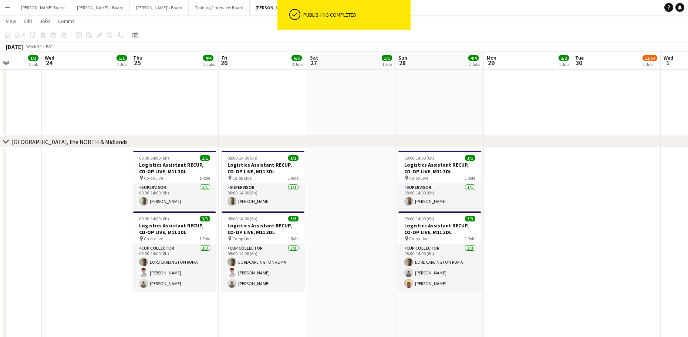
drag, startPoint x: 180, startPoint y: 264, endPoint x: 265, endPoint y: 270, distance: 85.7
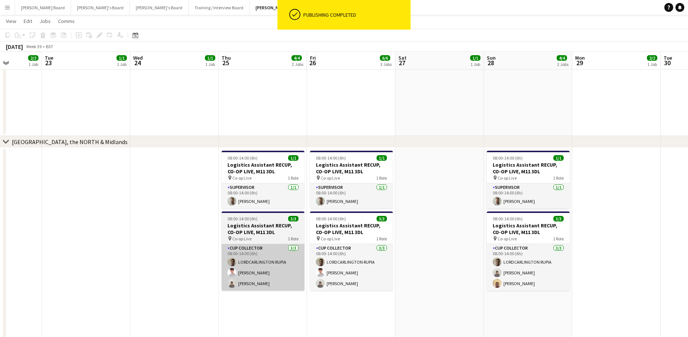
scroll to position [0, 220]
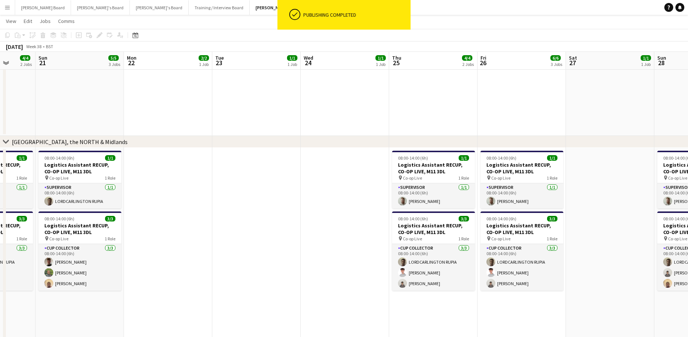
drag, startPoint x: 193, startPoint y: 270, endPoint x: 518, endPoint y: 262, distance: 324.9
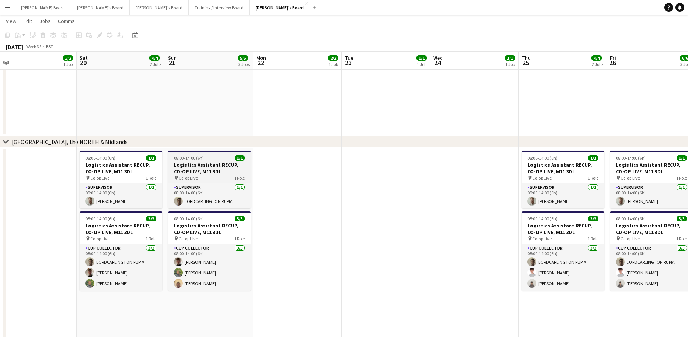
click at [192, 161] on app-job-card "08:00-14:00 (6h) 1/1 Logistics Assistant RECUP, CO-OP LIVE, M11 3DL pin Co-op L…" at bounding box center [209, 180] width 83 height 58
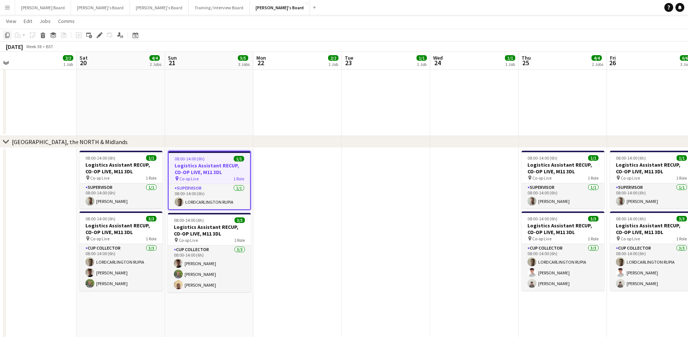
click at [8, 33] on icon at bounding box center [7, 35] width 4 height 5
click at [309, 179] on app-date-cell at bounding box center [297, 278] width 88 height 260
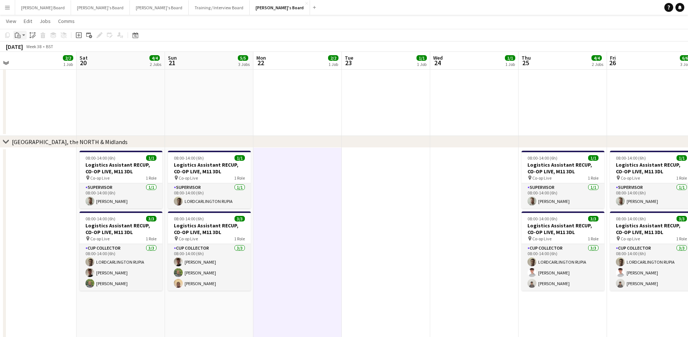
click at [13, 31] on div "Paste" at bounding box center [17, 35] width 9 height 9
click at [34, 50] on link "Paste Ctrl+V" at bounding box center [55, 49] width 70 height 7
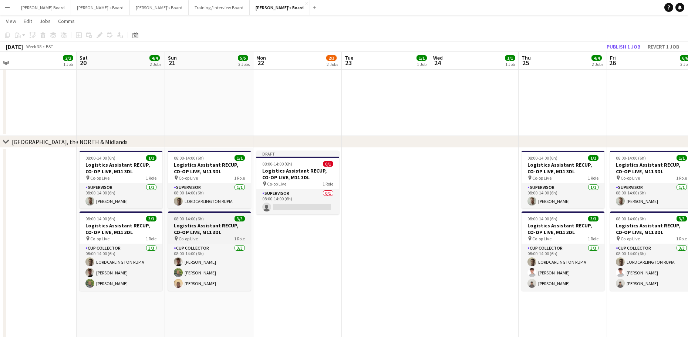
click at [185, 220] on span "08:00-14:00 (6h)" at bounding box center [189, 219] width 30 height 6
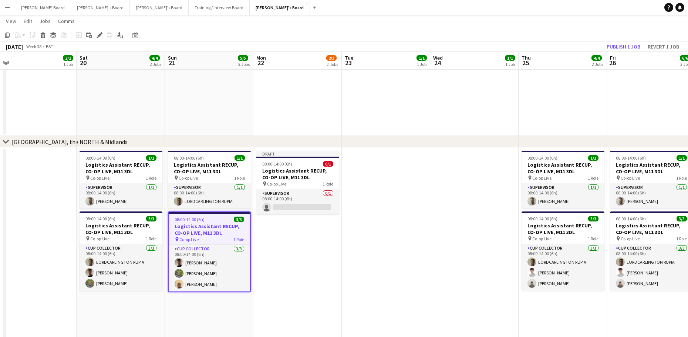
click at [3, 31] on app-toolbar "Copy Paste Paste Ctrl+V Paste with crew Ctrl+Shift+V Paste linked Job Delete Gr…" at bounding box center [344, 35] width 688 height 13
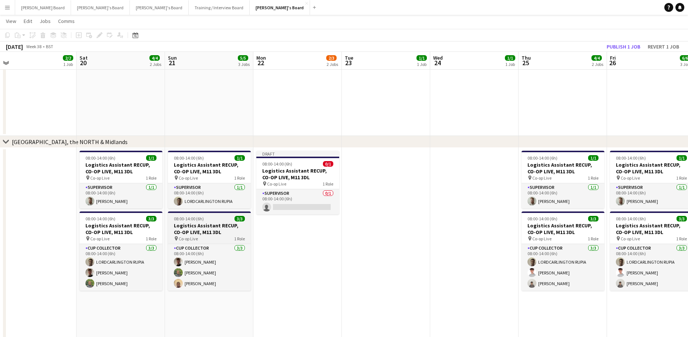
click at [192, 231] on h3 "Logistics Assistant RECUP, CO-OP LIVE, M11 3DL" at bounding box center [209, 228] width 83 height 13
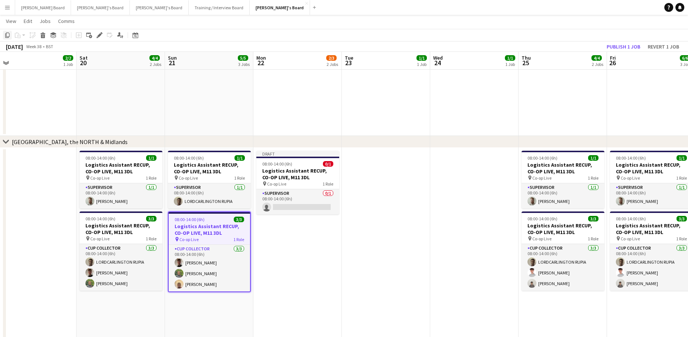
click at [10, 34] on div "Copy" at bounding box center [7, 35] width 9 height 9
click at [304, 239] on app-date-cell "Draft 08:00-14:00 (6h) 0/1 Logistics Assistant RECUP, CO-OP LIVE, M11 3DL pin C…" at bounding box center [297, 278] width 88 height 260
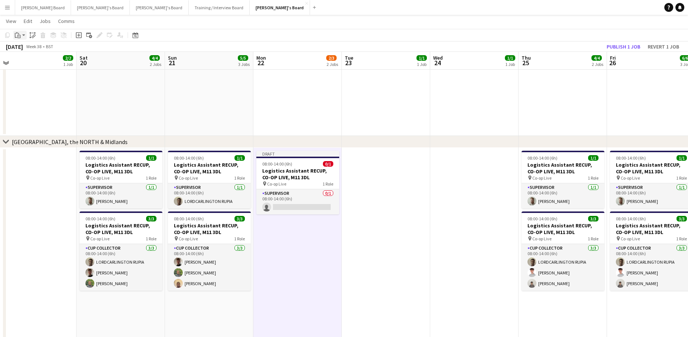
click at [23, 33] on app-action-btn "Paste" at bounding box center [19, 35] width 13 height 9
click at [31, 48] on link "Paste Ctrl+V" at bounding box center [55, 49] width 70 height 7
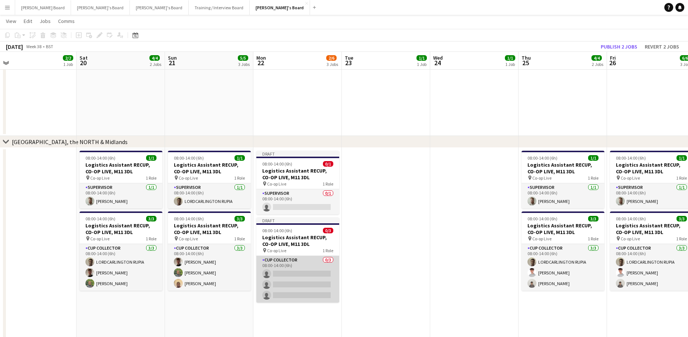
click at [294, 292] on app-card-role "CUP COLLECTOR 0/3 08:00-14:00 (6h) single-neutral-actions single-neutral-action…" at bounding box center [297, 279] width 83 height 47
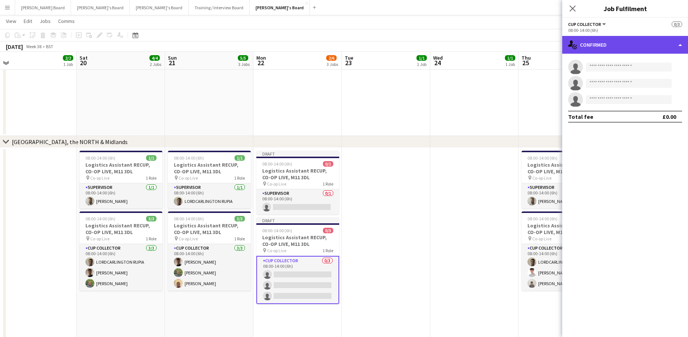
click at [644, 49] on div "single-neutral-actions-check-2 Confirmed" at bounding box center [625, 45] width 126 height 18
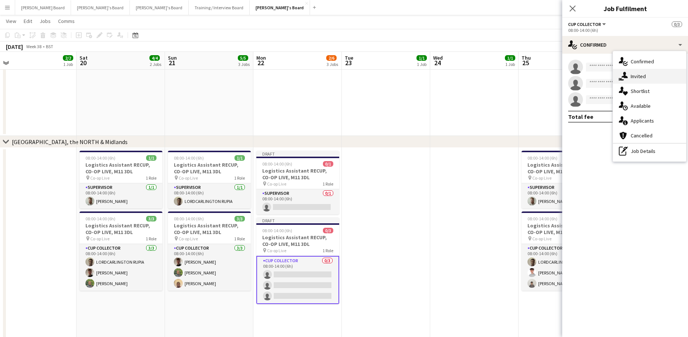
click at [647, 74] on div "single-neutral-actions-share-1 Invited" at bounding box center [649, 76] width 73 height 15
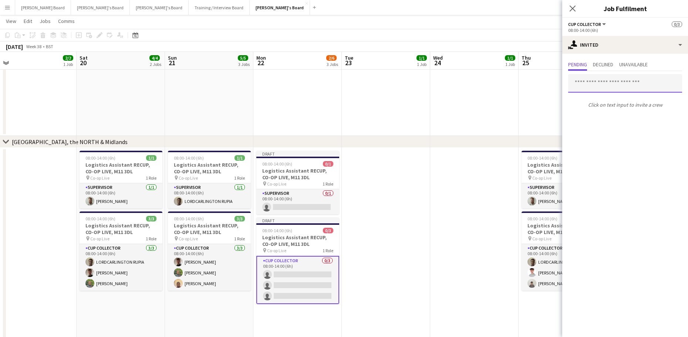
click at [609, 85] on input "text" at bounding box center [625, 83] width 114 height 18
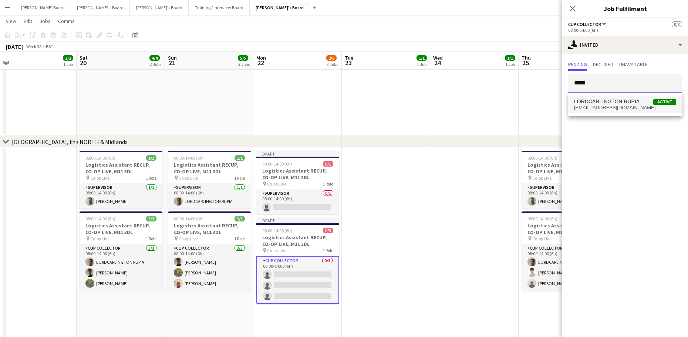
type input "*****"
click at [623, 113] on mat-option "LORDCARLINGTON RUPIA Active rupiatony@gmail.com" at bounding box center [625, 104] width 114 height 18
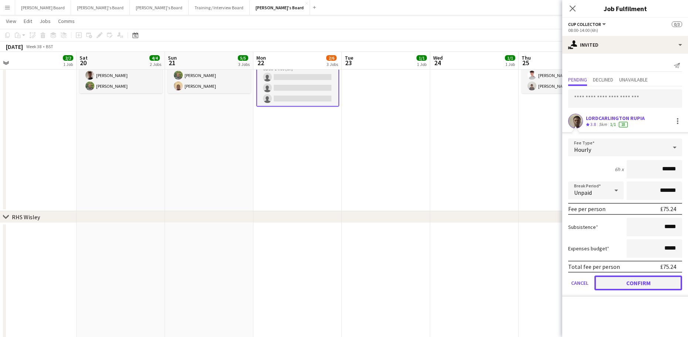
click at [620, 284] on button "Confirm" at bounding box center [639, 282] width 88 height 15
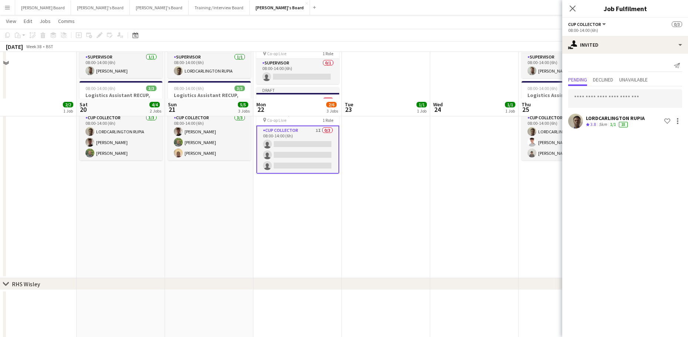
scroll to position [1184, 0]
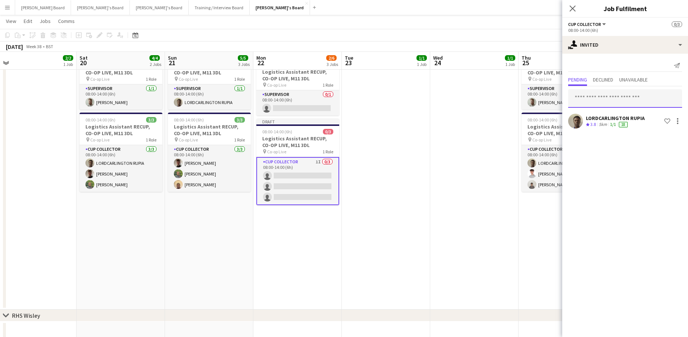
click at [611, 101] on input "text" at bounding box center [625, 98] width 114 height 18
type input "******"
click at [615, 115] on span "Noah Darbyshire Active" at bounding box center [625, 117] width 102 height 6
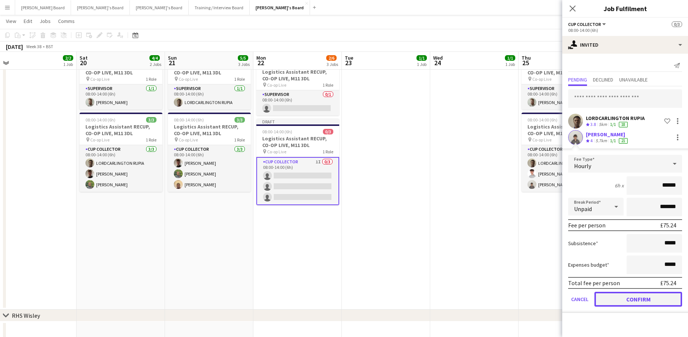
click at [615, 297] on button "Confirm" at bounding box center [639, 299] width 88 height 15
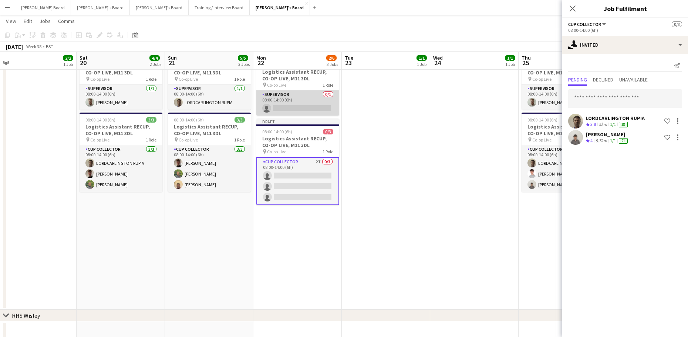
click at [279, 113] on app-card-role "Supervisor 0/1 08:00-14:00 (6h) single-neutral-actions" at bounding box center [297, 102] width 83 height 25
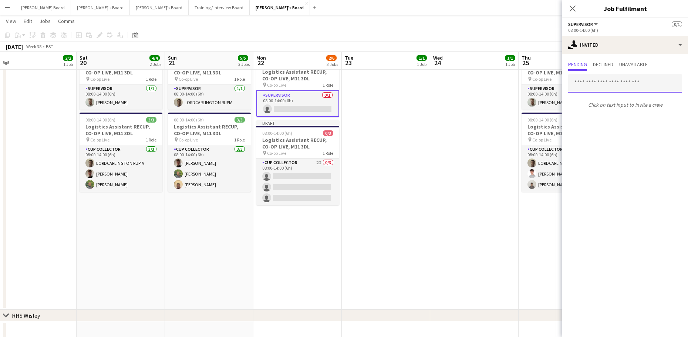
click at [619, 88] on input "text" at bounding box center [625, 83] width 114 height 18
type input "*"
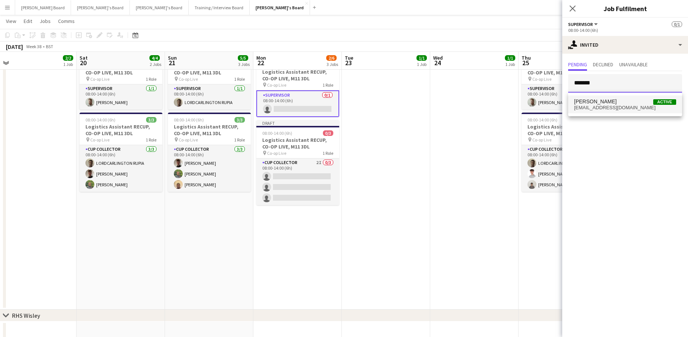
type input "*******"
click at [616, 106] on span "21359695@stu.mmu.ac.uk" at bounding box center [625, 108] width 102 height 6
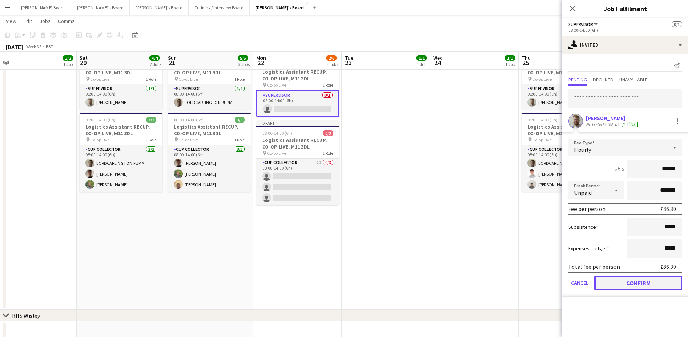
click at [615, 287] on button "Confirm" at bounding box center [639, 282] width 88 height 15
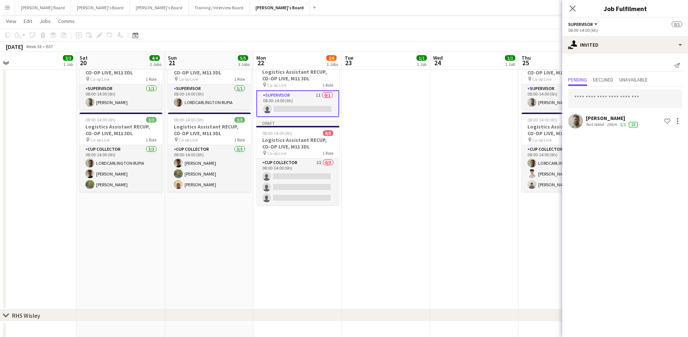
click at [427, 193] on app-date-cell at bounding box center [386, 179] width 88 height 260
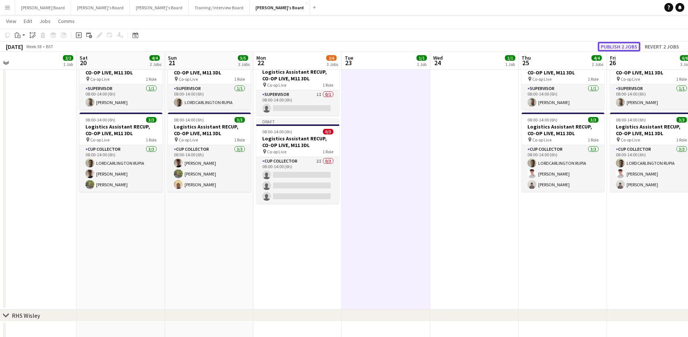
click at [626, 42] on button "Publish 2 jobs" at bounding box center [619, 47] width 43 height 10
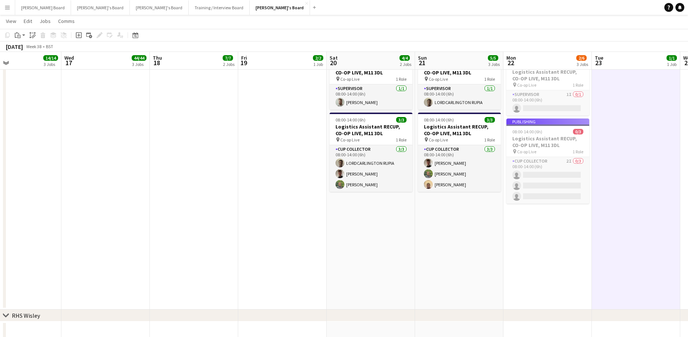
scroll to position [0, 181]
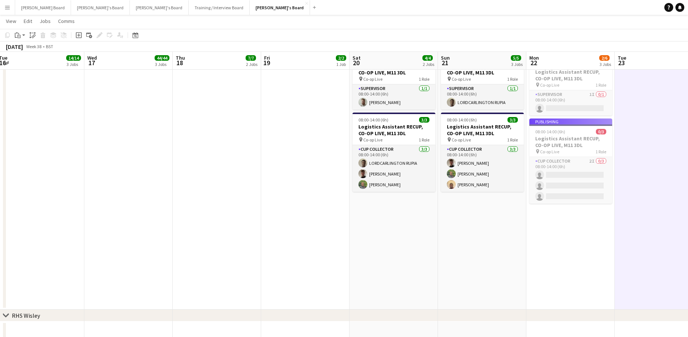
drag, startPoint x: 258, startPoint y: 242, endPoint x: 494, endPoint y: 249, distance: 236.1
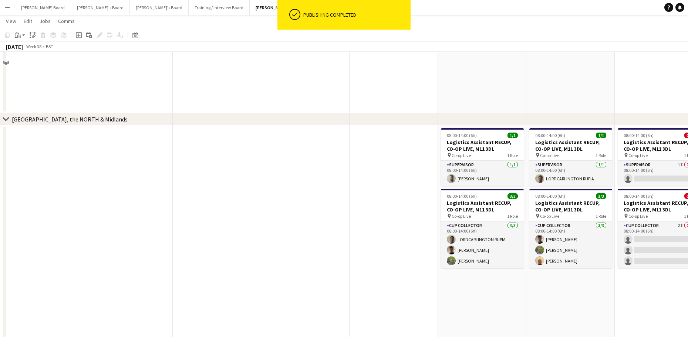
scroll to position [1036, 0]
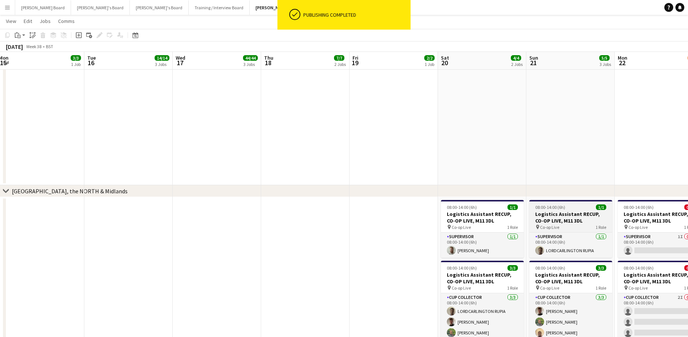
drag, startPoint x: 212, startPoint y: 191, endPoint x: 591, endPoint y: 201, distance: 379.0
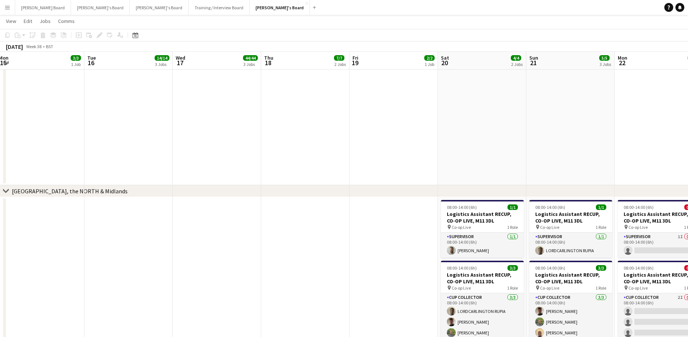
drag, startPoint x: 264, startPoint y: 201, endPoint x: 571, endPoint y: 186, distance: 306.7
click at [522, 192] on div "chevron-right MANCHESTER, the NORTH & Midlands" at bounding box center [344, 191] width 688 height 12
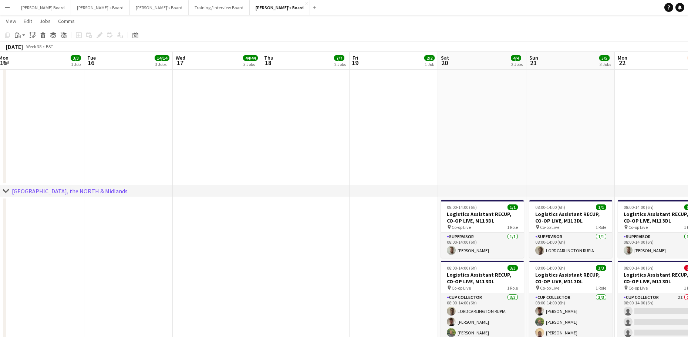
click at [256, 220] on app-date-cell at bounding box center [217, 327] width 88 height 260
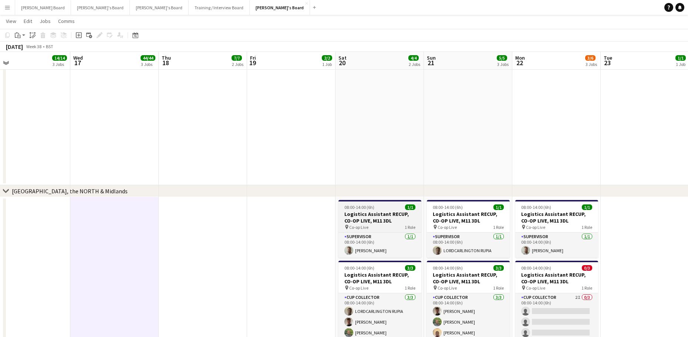
drag, startPoint x: 416, startPoint y: 216, endPoint x: 234, endPoint y: 211, distance: 182.1
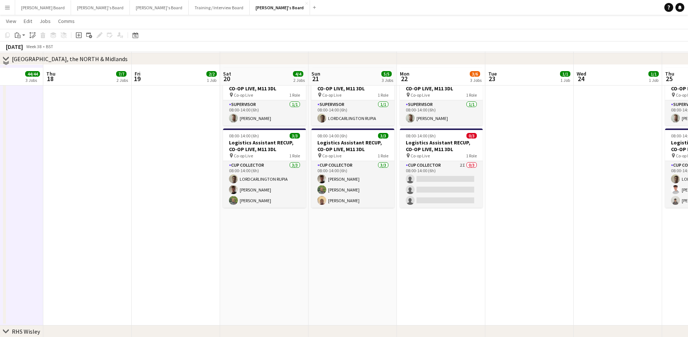
scroll to position [1184, 0]
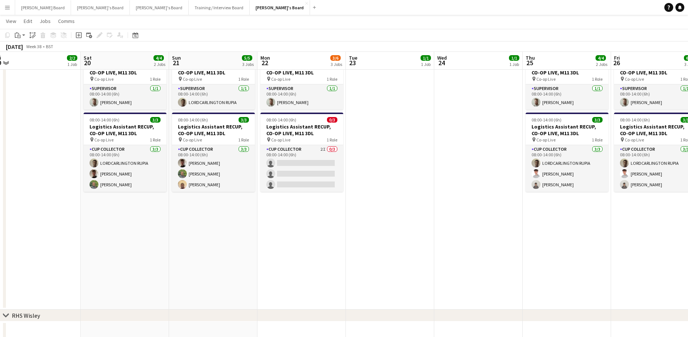
drag, startPoint x: 511, startPoint y: 225, endPoint x: 336, endPoint y: 227, distance: 175.0
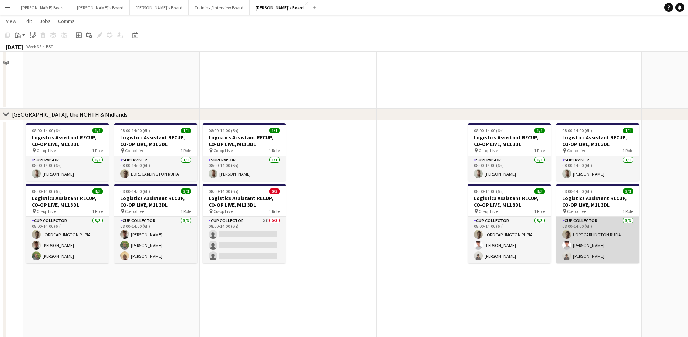
scroll to position [1085, 0]
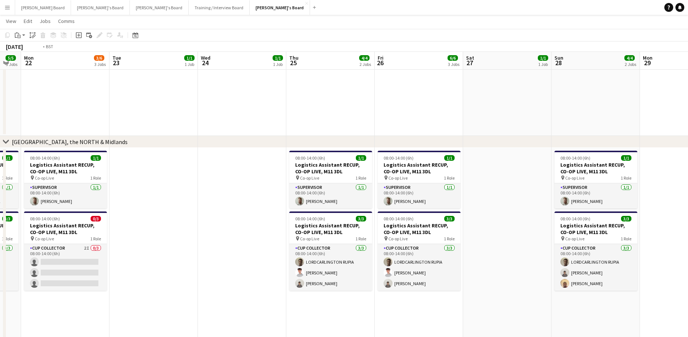
drag, startPoint x: 606, startPoint y: 275, endPoint x: 391, endPoint y: 280, distance: 215.4
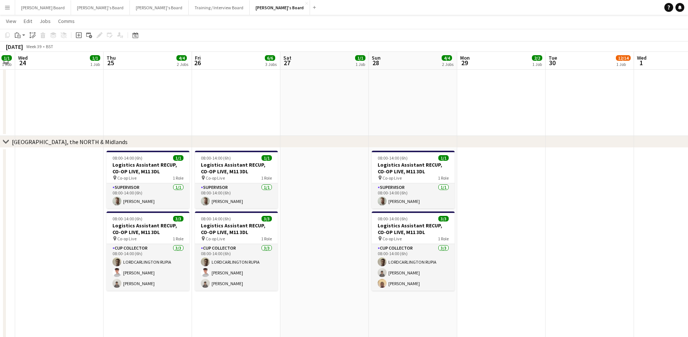
drag, startPoint x: 411, startPoint y: 290, endPoint x: 390, endPoint y: 285, distance: 21.2
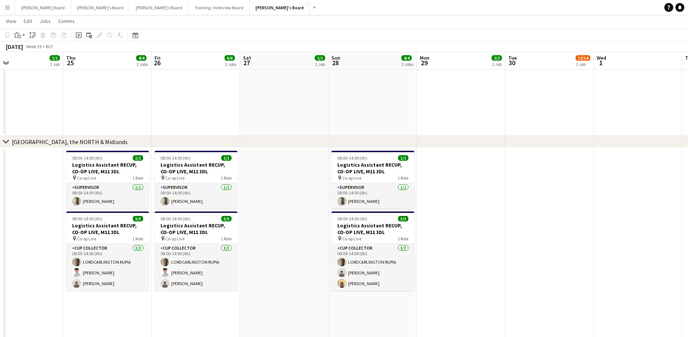
scroll to position [0, 202]
drag, startPoint x: 515, startPoint y: 294, endPoint x: 582, endPoint y: 297, distance: 67.8
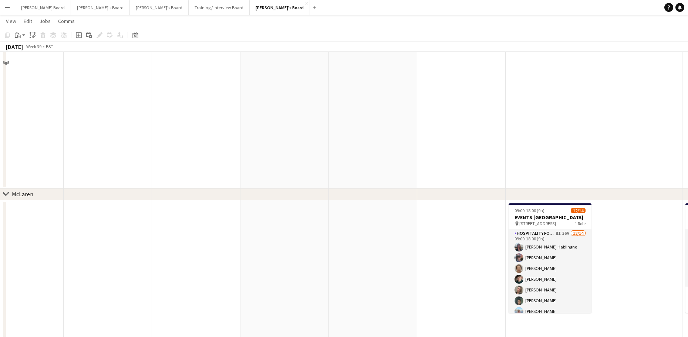
scroll to position [247, 0]
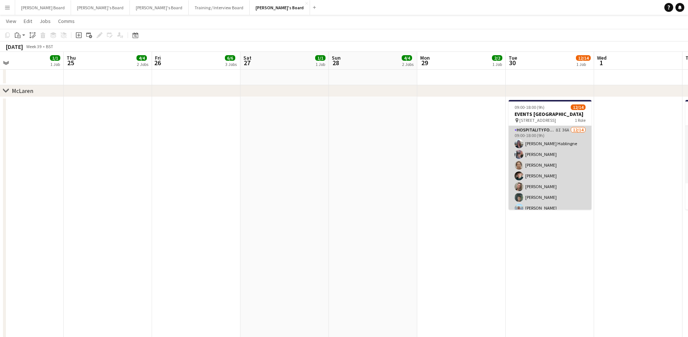
click at [558, 172] on app-card-role "Hospitality FOH - BAT TLC 8I 36A 12/14 09:00-18:00 (9h) Anett Varasdi Hablingne…" at bounding box center [550, 208] width 83 height 165
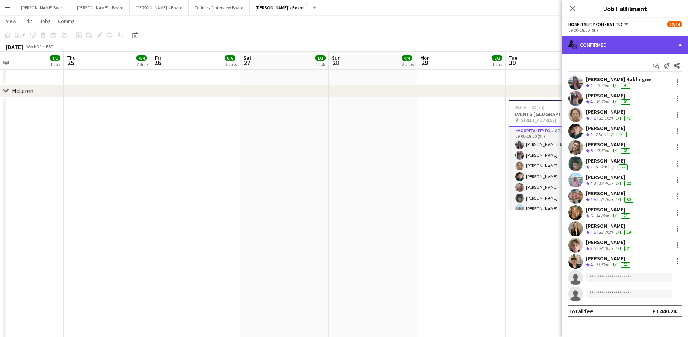
click at [623, 44] on div "single-neutral-actions-check-2 Confirmed" at bounding box center [625, 45] width 126 height 18
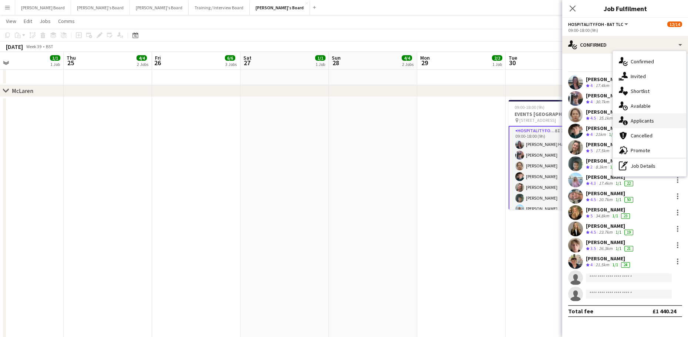
click at [659, 124] on div "single-neutral-actions-information Applicants" at bounding box center [649, 120] width 73 height 15
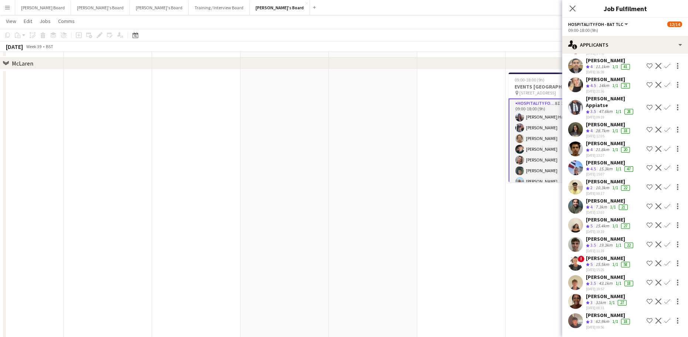
scroll to position [296, 0]
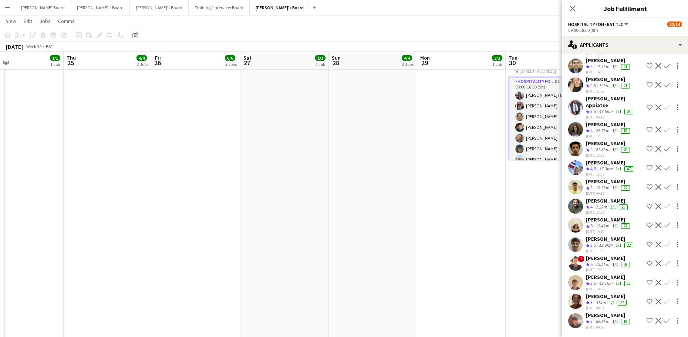
click at [664, 222] on app-icon "Confirm" at bounding box center [667, 225] width 6 height 6
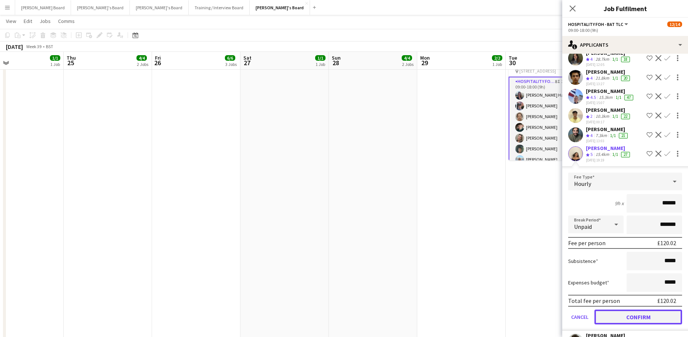
click at [617, 313] on button "Confirm" at bounding box center [639, 316] width 88 height 15
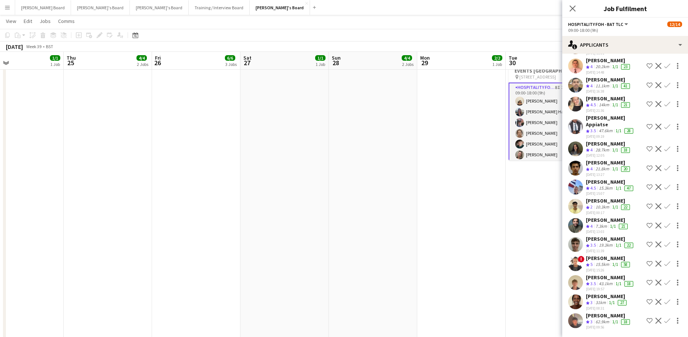
scroll to position [443, 0]
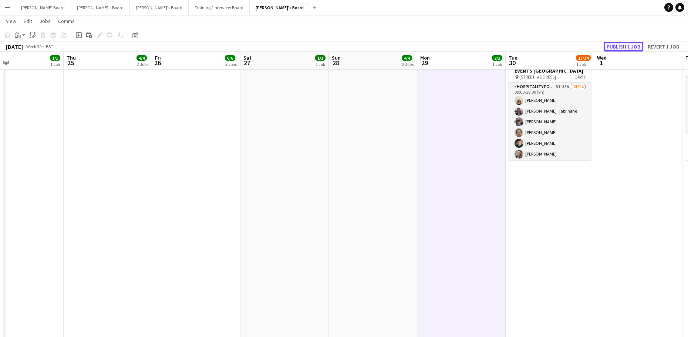
drag, startPoint x: 638, startPoint y: 43, endPoint x: 635, endPoint y: 48, distance: 5.8
click at [638, 44] on button "Publish 1 job" at bounding box center [624, 47] width 40 height 10
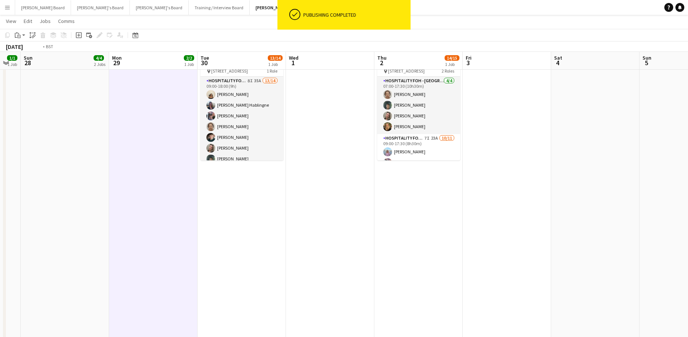
drag, startPoint x: 658, startPoint y: 230, endPoint x: 193, endPoint y: 243, distance: 465.6
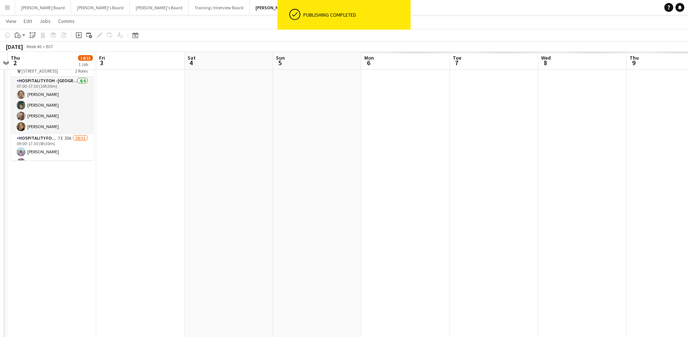
drag, startPoint x: 349, startPoint y: 259, endPoint x: 294, endPoint y: 260, distance: 54.4
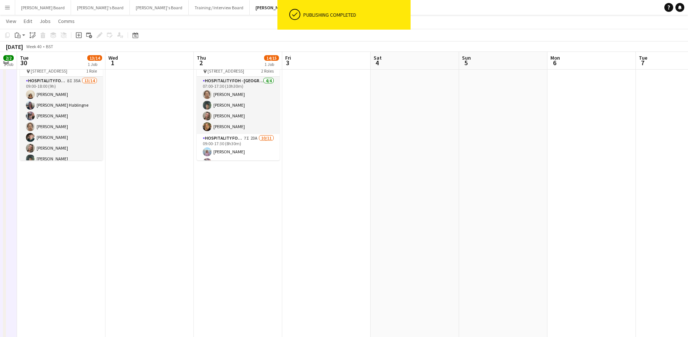
scroll to position [0, 224]
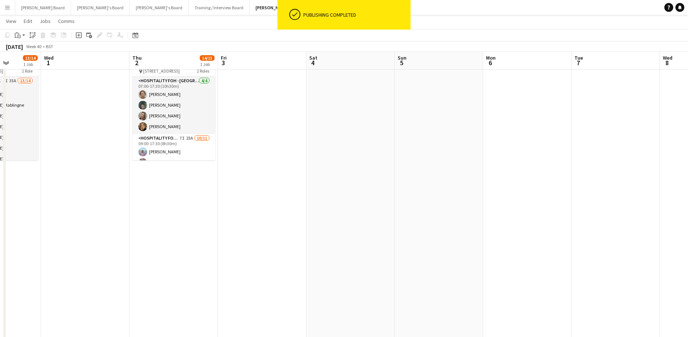
drag, startPoint x: 282, startPoint y: 250, endPoint x: 421, endPoint y: 265, distance: 140.7
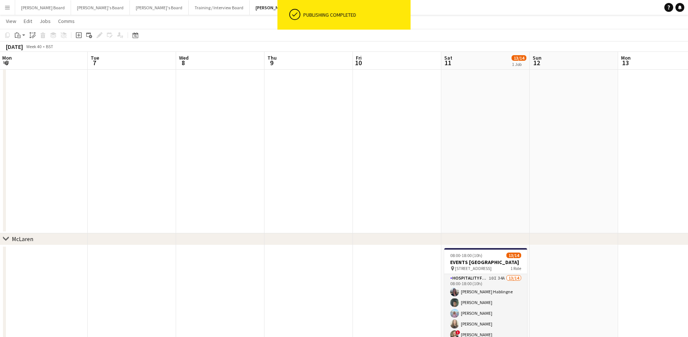
scroll to position [0, 259]
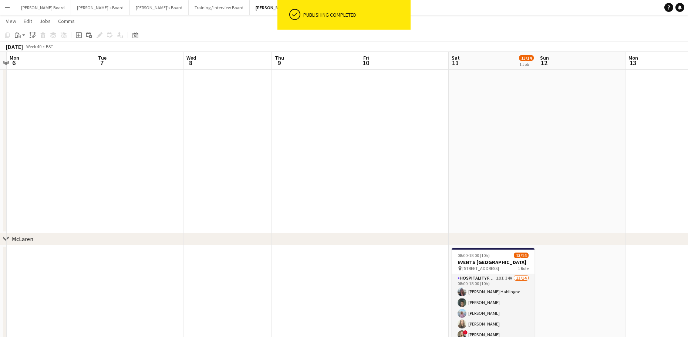
drag, startPoint x: 583, startPoint y: 211, endPoint x: 93, endPoint y: 230, distance: 490.9
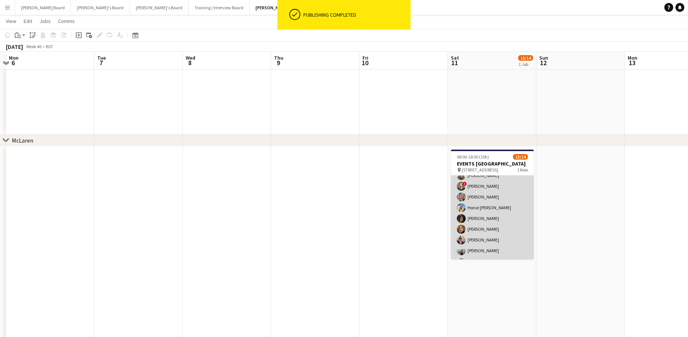
scroll to position [88, 0]
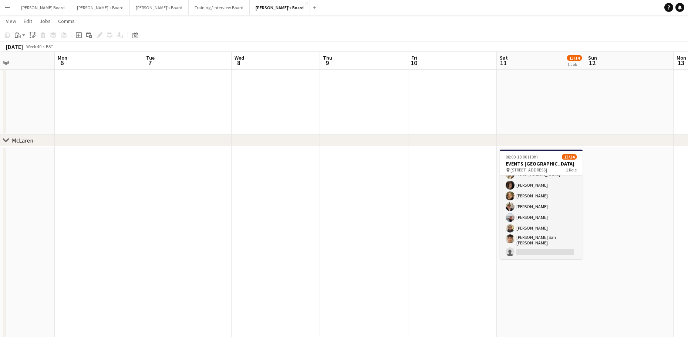
drag, startPoint x: 223, startPoint y: 245, endPoint x: 331, endPoint y: 256, distance: 108.6
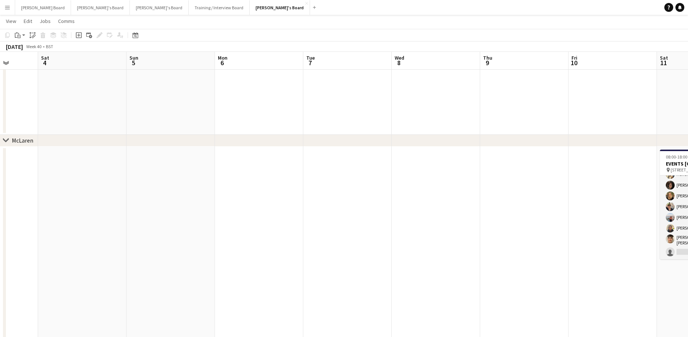
drag, startPoint x: 511, startPoint y: 254, endPoint x: 561, endPoint y: 254, distance: 50.7
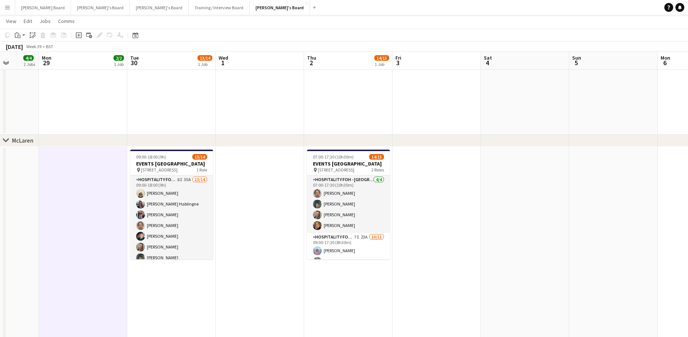
drag, startPoint x: 370, startPoint y: 244, endPoint x: 309, endPoint y: 232, distance: 61.8
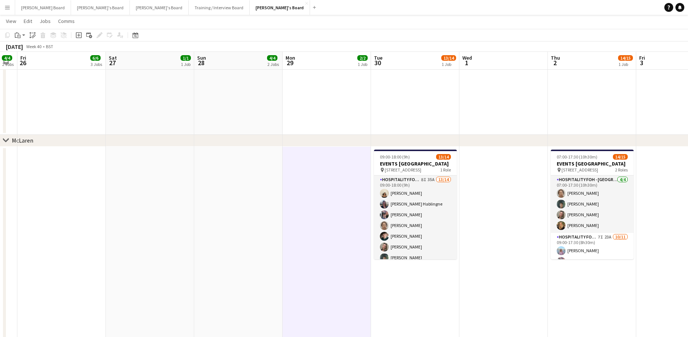
drag, startPoint x: 247, startPoint y: 226, endPoint x: 459, endPoint y: 241, distance: 212.5
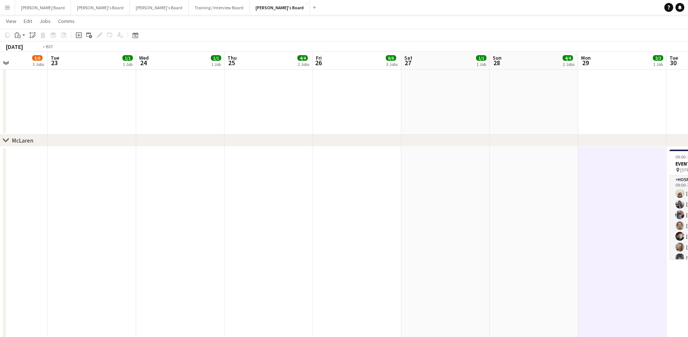
drag, startPoint x: 366, startPoint y: 228, endPoint x: 550, endPoint y: 243, distance: 184.8
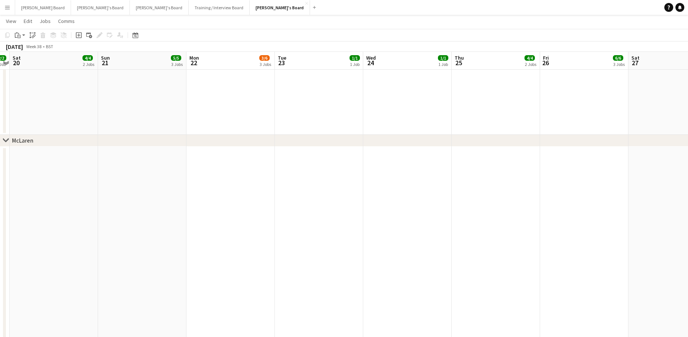
drag, startPoint x: 257, startPoint y: 206, endPoint x: 599, endPoint y: 243, distance: 344.2
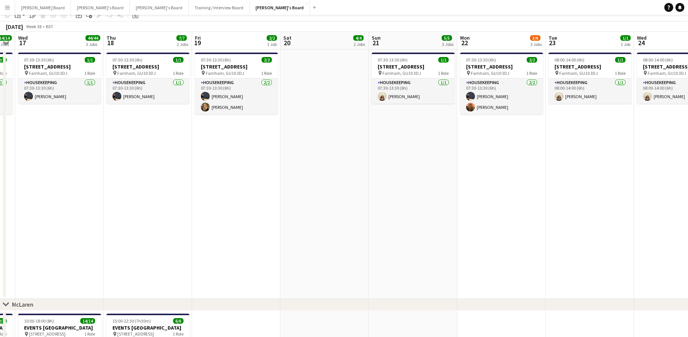
scroll to position [0, 0]
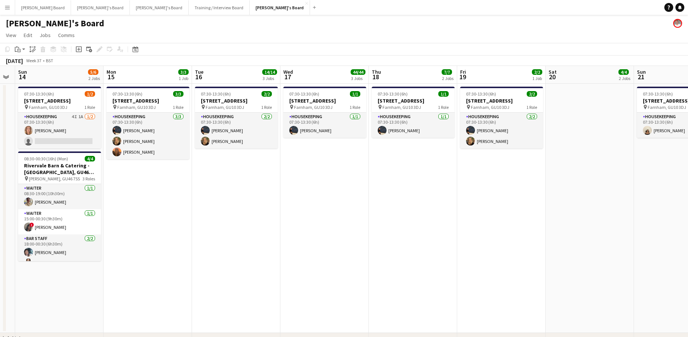
drag, startPoint x: 372, startPoint y: 208, endPoint x: 669, endPoint y: 229, distance: 297.4
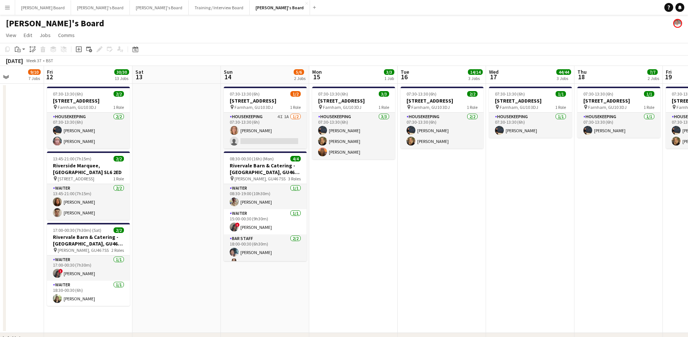
drag, startPoint x: 538, startPoint y: 213, endPoint x: 608, endPoint y: 206, distance: 70.3
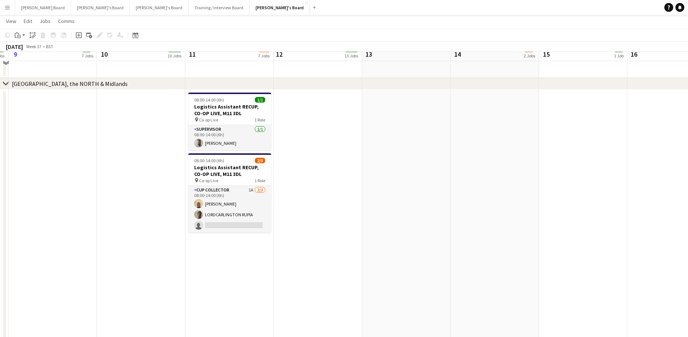
scroll to position [1135, 0]
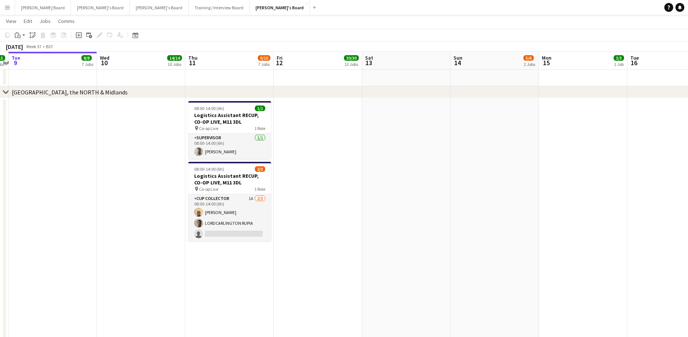
click at [358, 171] on app-date-cell at bounding box center [318, 228] width 88 height 260
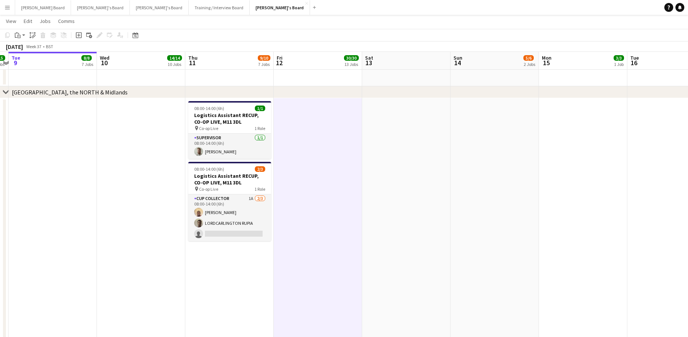
scroll to position [0, 167]
click at [250, 8] on button "Jakub's Board Close" at bounding box center [280, 7] width 60 height 14
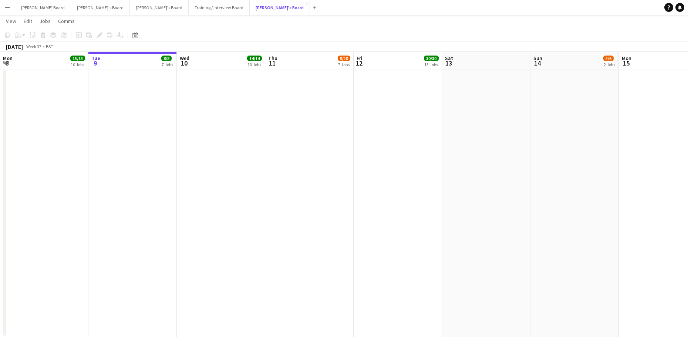
scroll to position [1530, 0]
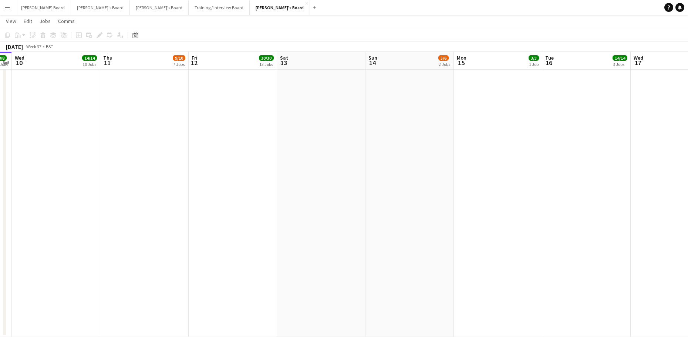
drag, startPoint x: 581, startPoint y: 226, endPoint x: 179, endPoint y: 240, distance: 401.7
drag, startPoint x: 413, startPoint y: 261, endPoint x: 232, endPoint y: 248, distance: 181.8
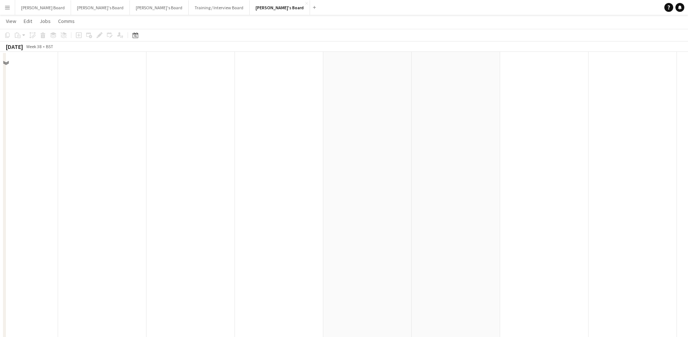
scroll to position [1332, 0]
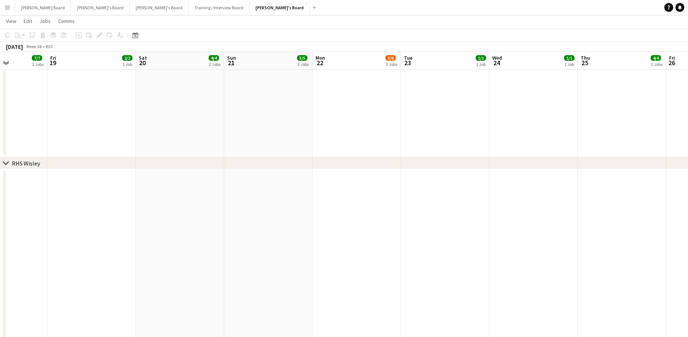
drag, startPoint x: 213, startPoint y: 249, endPoint x: 67, endPoint y: 233, distance: 147.0
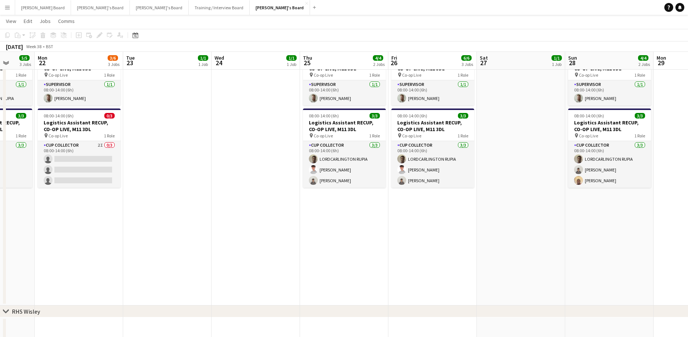
scroll to position [0, 186]
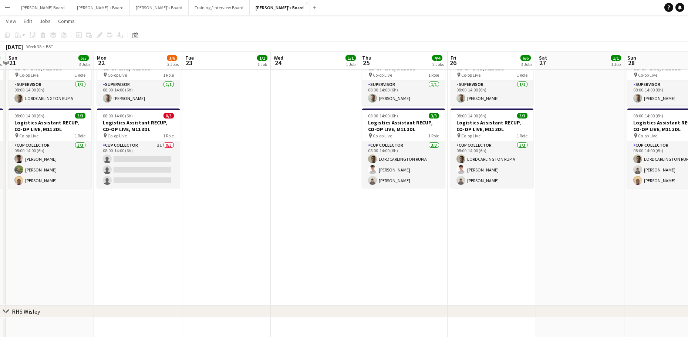
drag, startPoint x: 265, startPoint y: 235, endPoint x: 397, endPoint y: 236, distance: 132.5
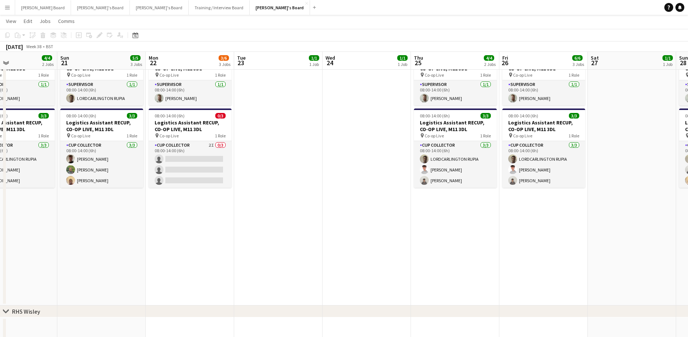
drag, startPoint x: 497, startPoint y: 214, endPoint x: 495, endPoint y: 232, distance: 17.8
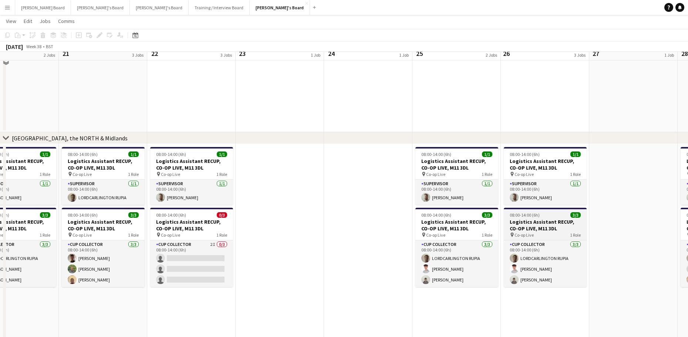
scroll to position [1086, 0]
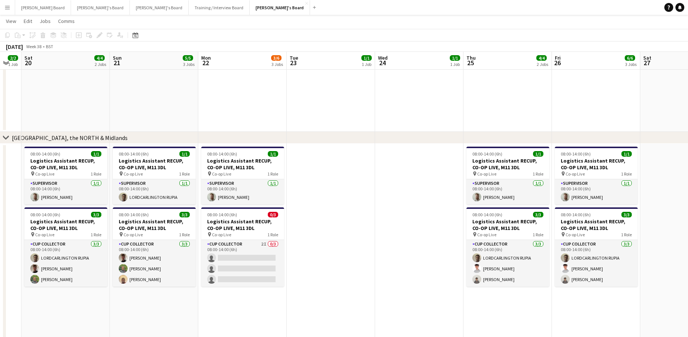
drag, startPoint x: 326, startPoint y: 215, endPoint x: 382, endPoint y: 216, distance: 56.6
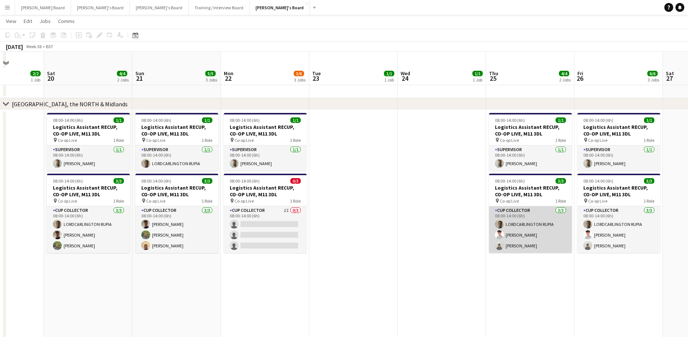
scroll to position [1135, 0]
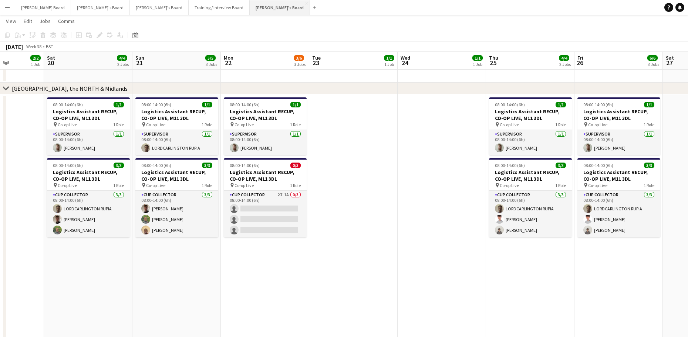
drag, startPoint x: 236, startPoint y: 12, endPoint x: 219, endPoint y: 8, distance: 17.1
click at [250, 12] on button "Jakub's Board Close" at bounding box center [280, 7] width 60 height 14
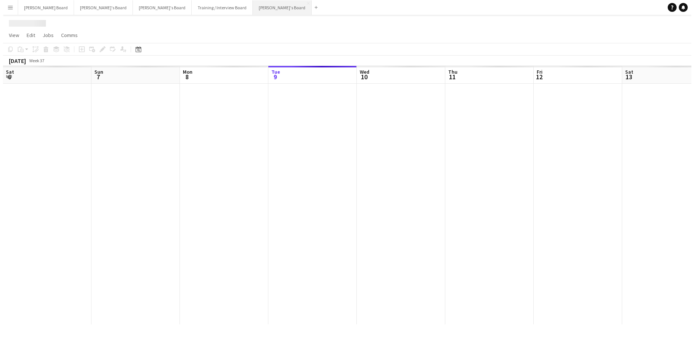
scroll to position [0, 0]
click at [250, 8] on button "Jakub's Board Close" at bounding box center [279, 7] width 59 height 14
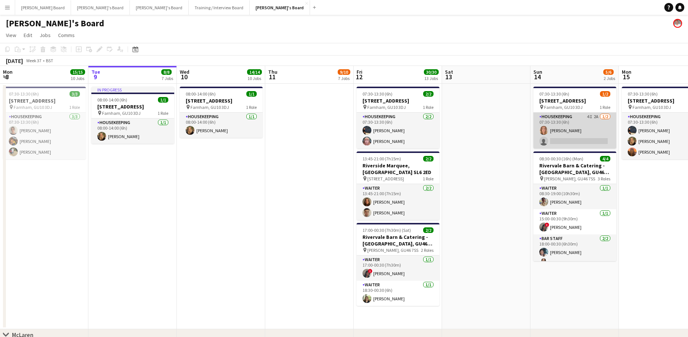
click at [570, 138] on app-card-role "Housekeeping 4I 2A 1/2 07:30-13:30 (6h) Ailsa Thompson single-neutral-actions" at bounding box center [575, 130] width 83 height 36
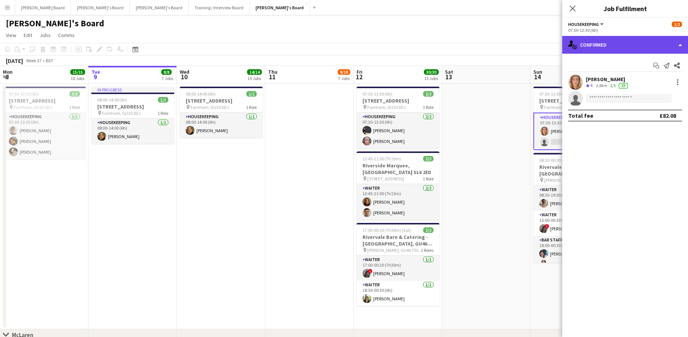
click at [602, 49] on div "single-neutral-actions-check-2 Confirmed" at bounding box center [625, 45] width 126 height 18
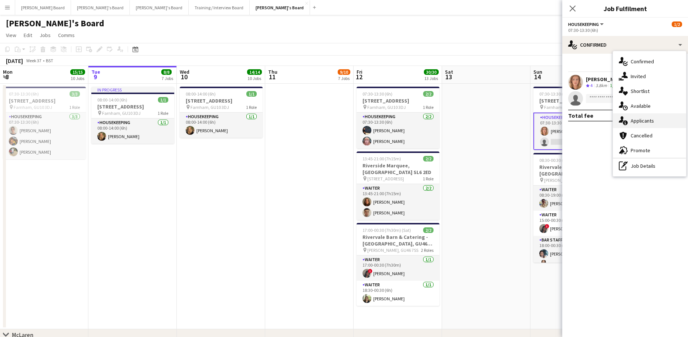
click at [644, 124] on span "Applicants" at bounding box center [642, 120] width 23 height 7
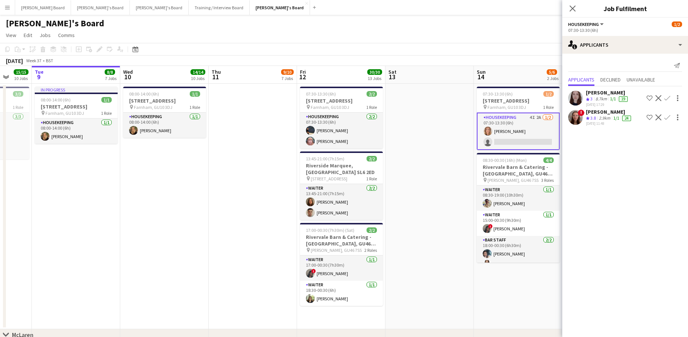
drag, startPoint x: 509, startPoint y: 209, endPoint x: 417, endPoint y: 192, distance: 94.4
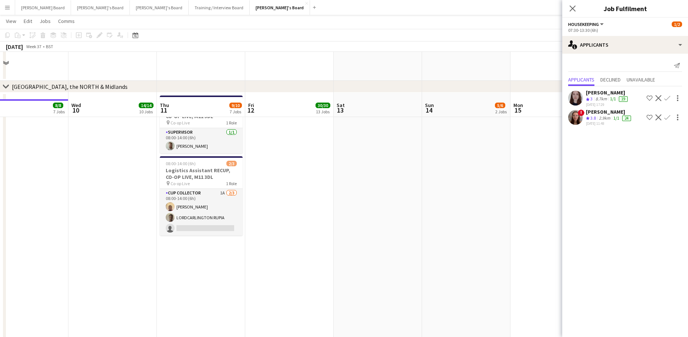
scroll to position [1184, 0]
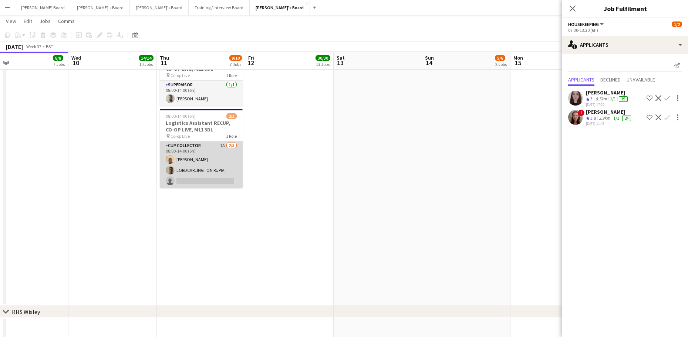
click at [203, 167] on app-card-role "CUP COLLECTOR 1A 2/3 08:00-14:00 (6h) Daniel Agammegwa LORDCARLINGTON RUPIA sin…" at bounding box center [201, 164] width 83 height 47
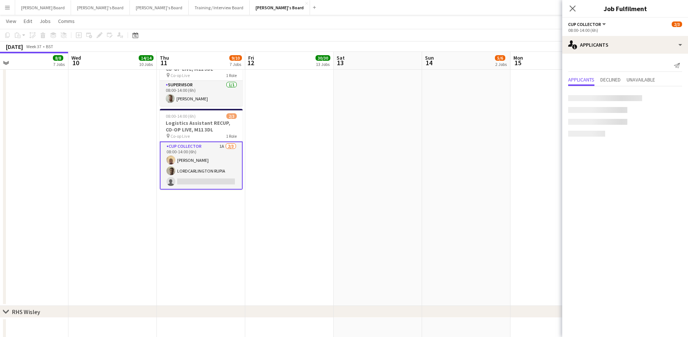
scroll to position [0, 286]
click at [333, 202] on app-date-cell at bounding box center [289, 175] width 88 height 260
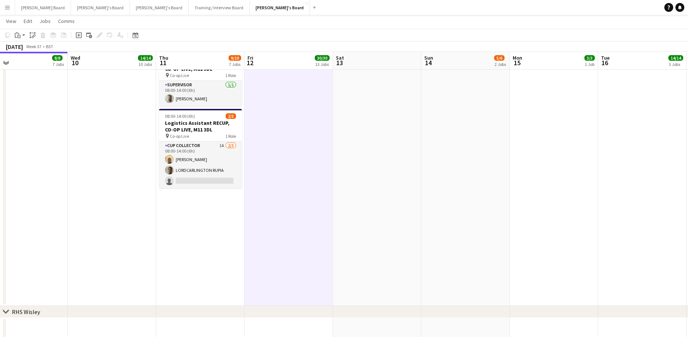
scroll to position [0, 285]
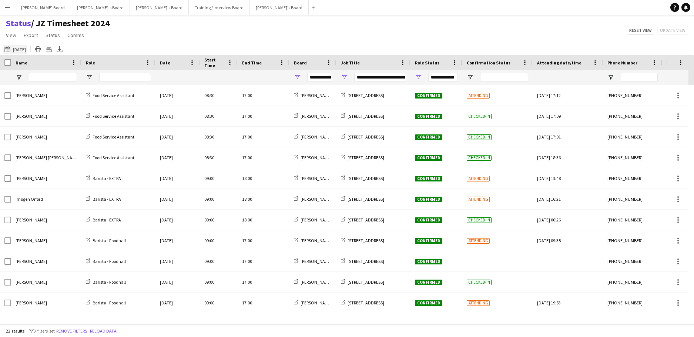
click at [11, 51] on app-icon "09-09-2025 to 15-09-2025" at bounding box center [8, 49] width 9 height 6
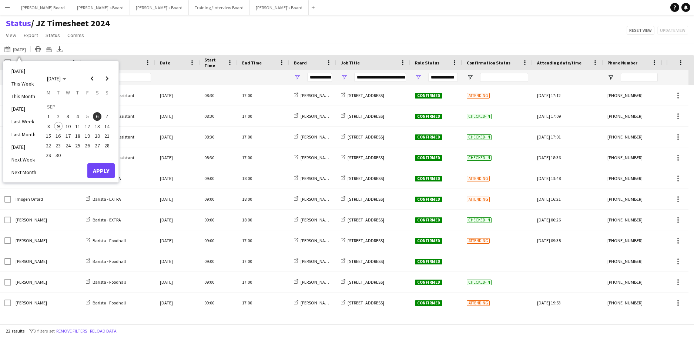
click at [51, 115] on span "1" at bounding box center [48, 116] width 9 height 9
click at [105, 114] on span "7" at bounding box center [106, 116] width 9 height 9
click at [102, 168] on button "Apply" at bounding box center [100, 170] width 27 height 15
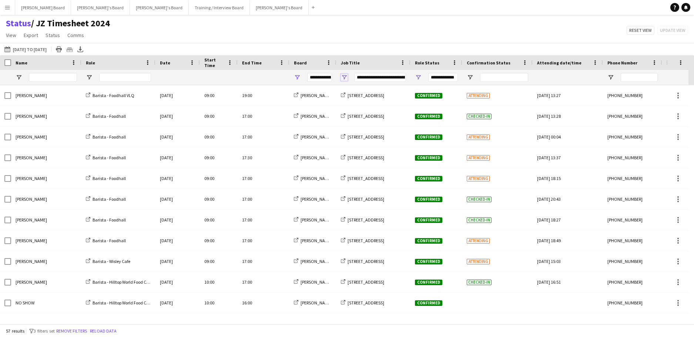
click at [343, 78] on span "Open Filter Menu" at bounding box center [344, 77] width 7 height 7
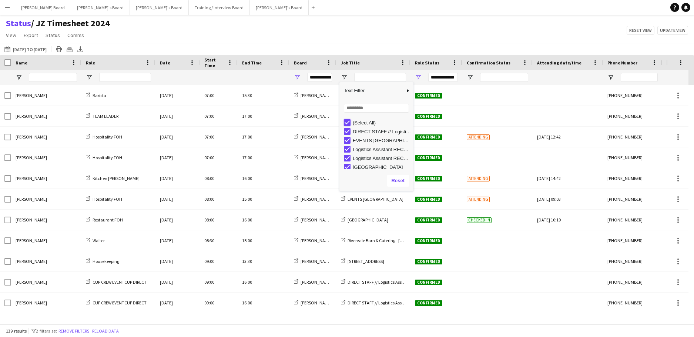
type input "***"
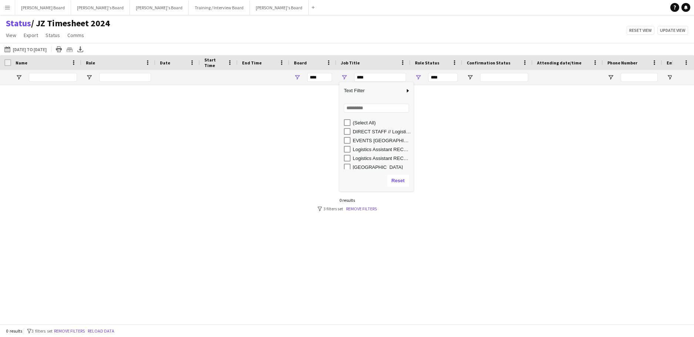
scroll to position [29, 0]
click at [368, 164] on div "Rivervale Barn & Catering - [GEOGRAPHIC_DATA], GU46 7SS" at bounding box center [382, 165] width 58 height 6
type input "**********"
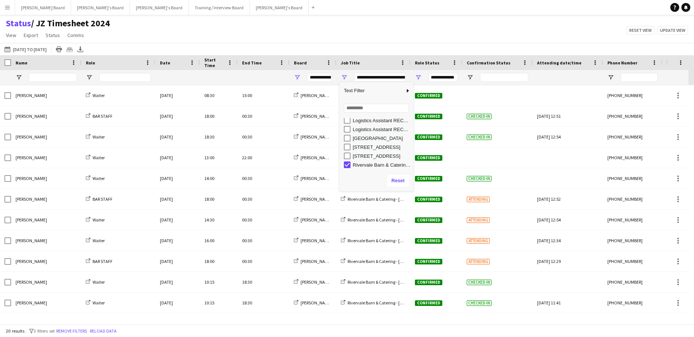
click at [339, 26] on div "Status / JZ Timesheet 2024 View Views Default view Airshow Accreditation Airsho…" at bounding box center [347, 30] width 694 height 25
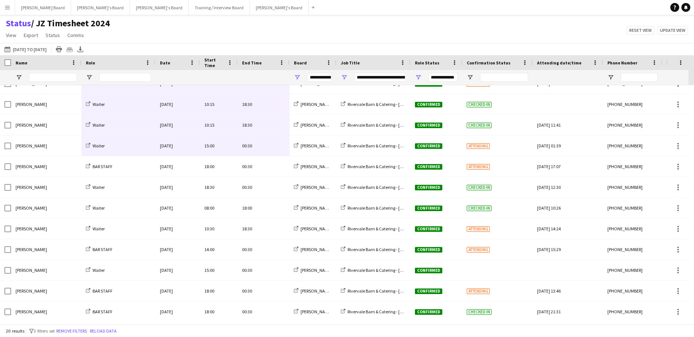
scroll to position [181, 0]
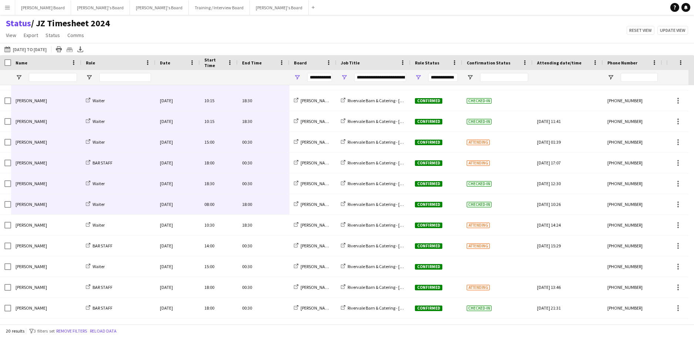
drag, startPoint x: 272, startPoint y: 98, endPoint x: 54, endPoint y: 211, distance: 245.2
click at [54, 211] on div "Bella Fulker Waiter Mon, 1 Sep 2025 08:30 15:00 Jakub's Board Rivervale Barn & …" at bounding box center [368, 111] width 736 height 414
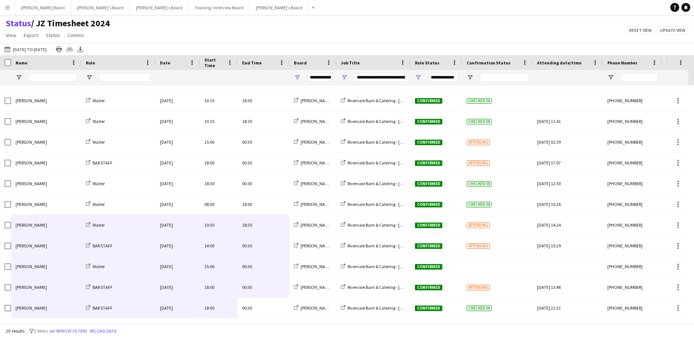
drag, startPoint x: 280, startPoint y: 310, endPoint x: 72, endPoint y: 223, distance: 225.6
click at [72, 223] on div "Bella Fulker Waiter Mon, 1 Sep 2025 08:30 15:00 Jakub's Board Rivervale Barn & …" at bounding box center [368, 111] width 736 height 414
click at [345, 79] on span "Open Filter Menu" at bounding box center [344, 77] width 7 height 7
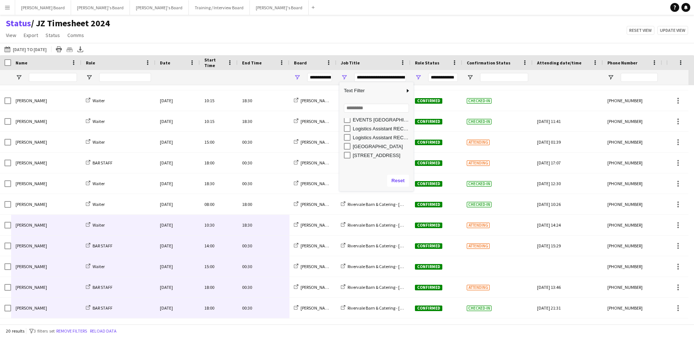
scroll to position [29, 0]
click at [368, 148] on div "[STREET_ADDRESS]" at bounding box center [382, 147] width 58 height 6
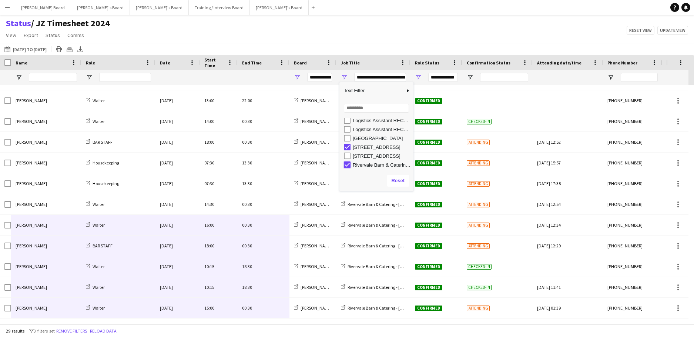
type input "**********"
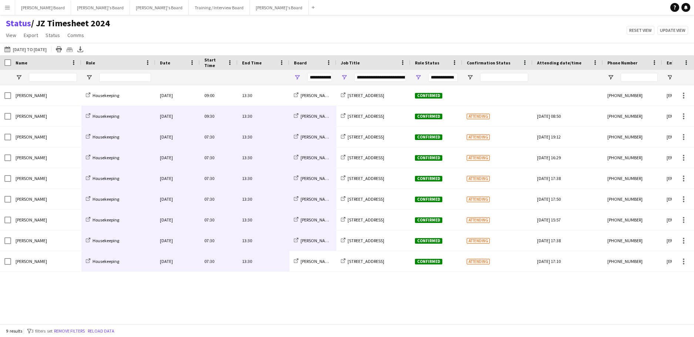
drag, startPoint x: 329, startPoint y: 267, endPoint x: 80, endPoint y: 114, distance: 291.9
click at [80, 112] on div "Daisy Robins Housekeeping Mon, 1 Sep 2025 09:00 13:30 Jakub's Board Millbridge …" at bounding box center [368, 178] width 736 height 186
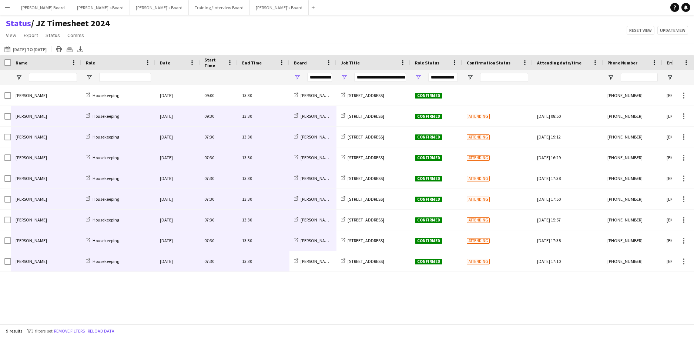
drag, startPoint x: 271, startPoint y: 284, endPoint x: 269, endPoint y: 279, distance: 5.6
click at [273, 285] on div "Daisy Robins Housekeeping Mon, 1 Sep 2025 09:00 13:30 Jakub's Board Millbridge …" at bounding box center [336, 201] width 672 height 233
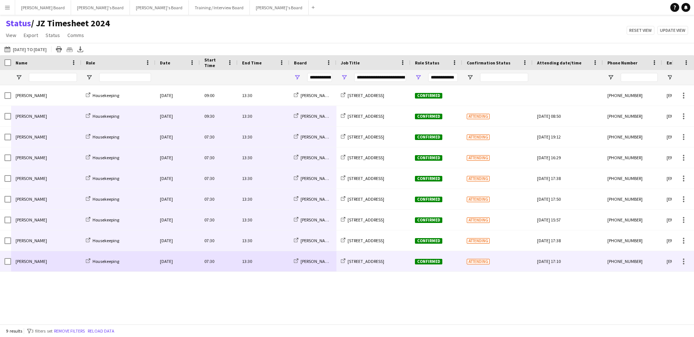
click at [271, 287] on div "Daisy Robins Housekeeping Mon, 1 Sep 2025 09:00 13:30 Jakub's Board Millbridge …" at bounding box center [336, 201] width 672 height 233
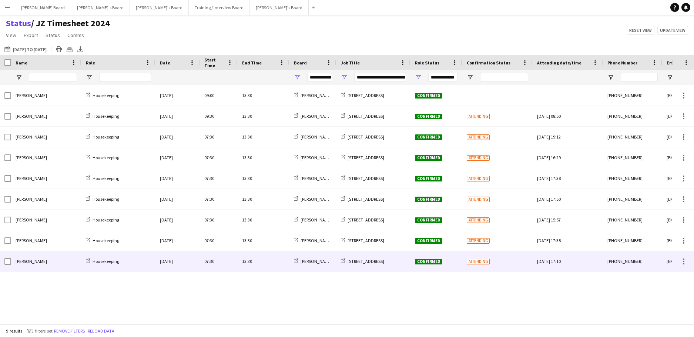
click at [272, 266] on div "13:30" at bounding box center [264, 261] width 52 height 20
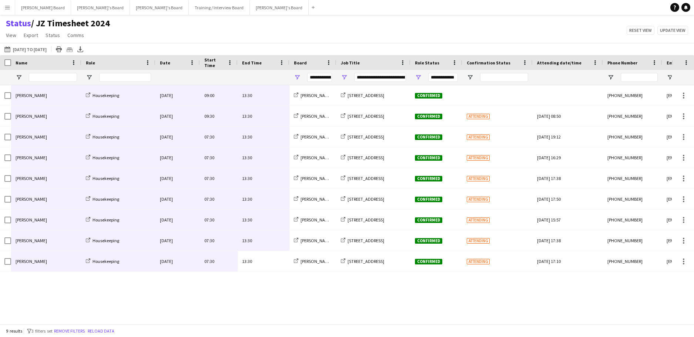
drag, startPoint x: 272, startPoint y: 266, endPoint x: 65, endPoint y: 97, distance: 267.1
click at [65, 97] on div "Daisy Robins Housekeeping Mon, 1 Sep 2025 09:00 13:30 Jakub's Board Millbridge …" at bounding box center [368, 178] width 736 height 186
